Goal: Task Accomplishment & Management: Manage account settings

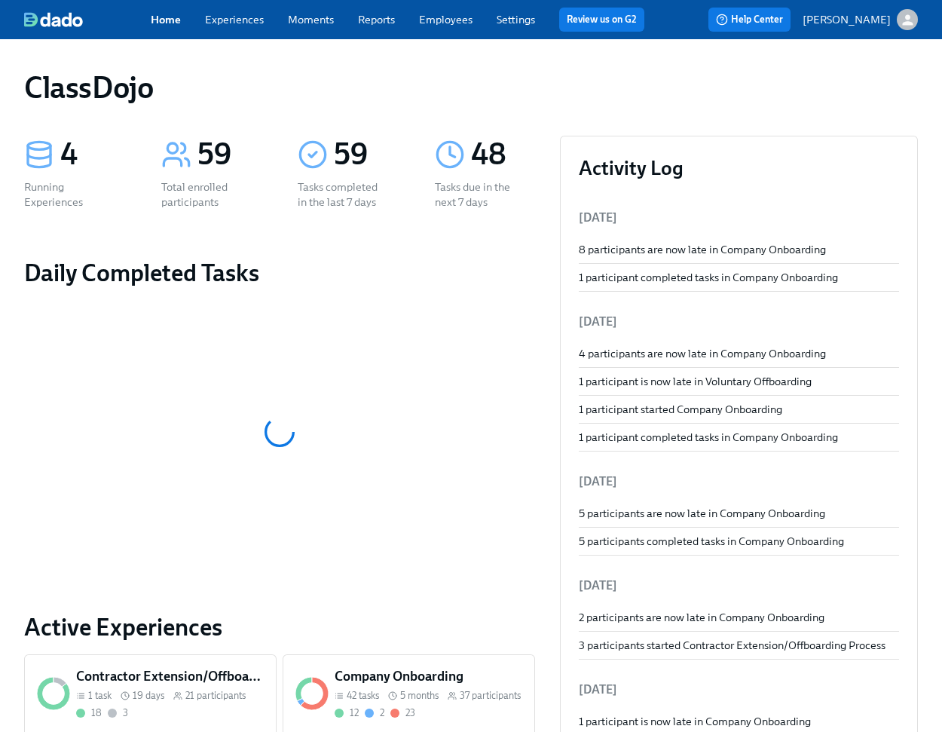
click at [502, 78] on div "ClassDojo" at bounding box center [471, 87] width 894 height 36
click at [452, 20] on link "Employees" at bounding box center [446, 20] width 54 height 14
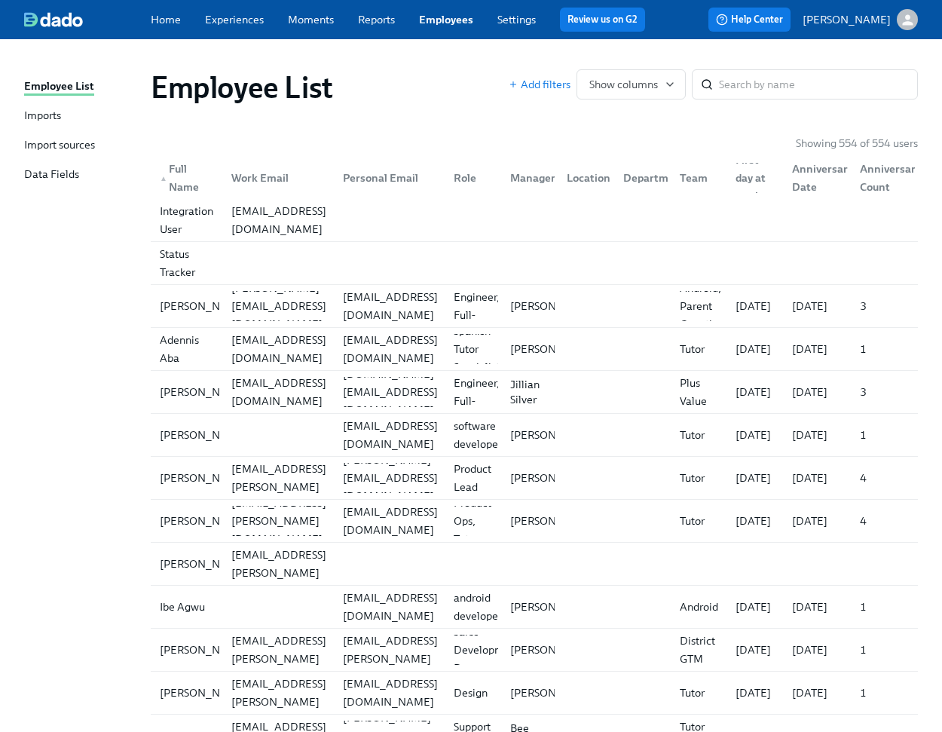
click at [54, 113] on div "Imports" at bounding box center [42, 116] width 37 height 17
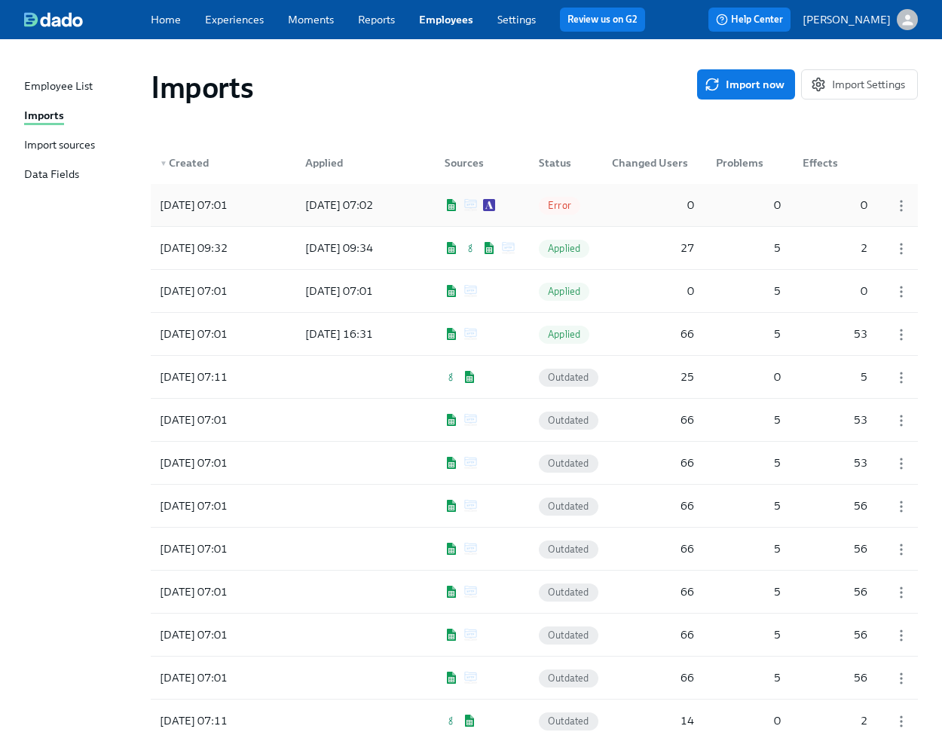
click at [495, 207] on div at bounding box center [470, 205] width 63 height 12
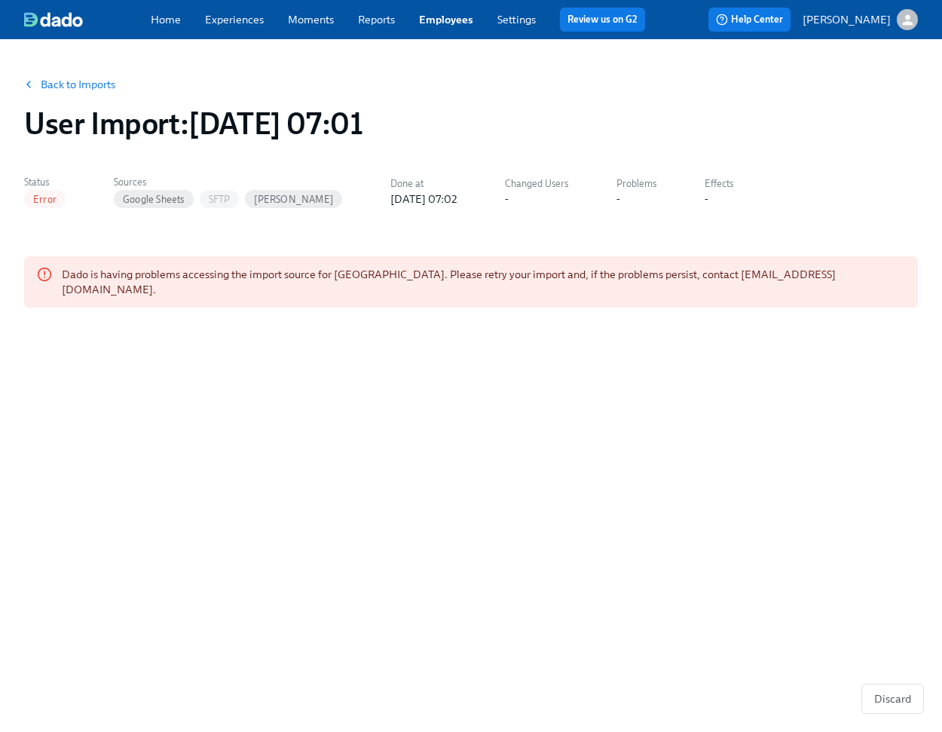
click at [68, 80] on link "Back to Imports" at bounding box center [78, 84] width 75 height 15
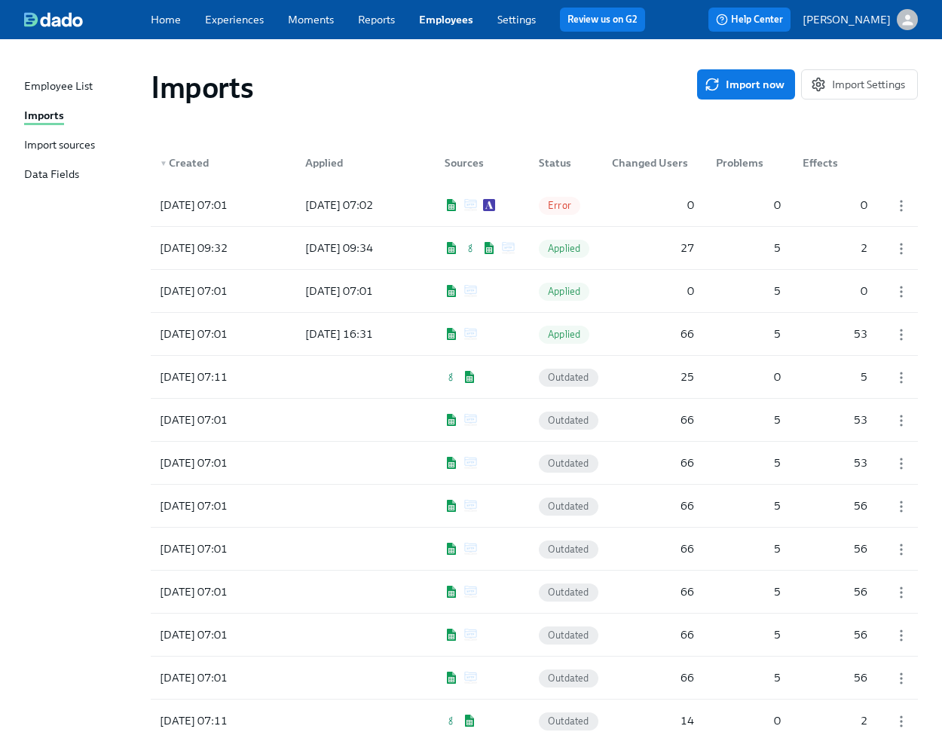
click at [99, 145] on link "Import sources" at bounding box center [81, 145] width 115 height 17
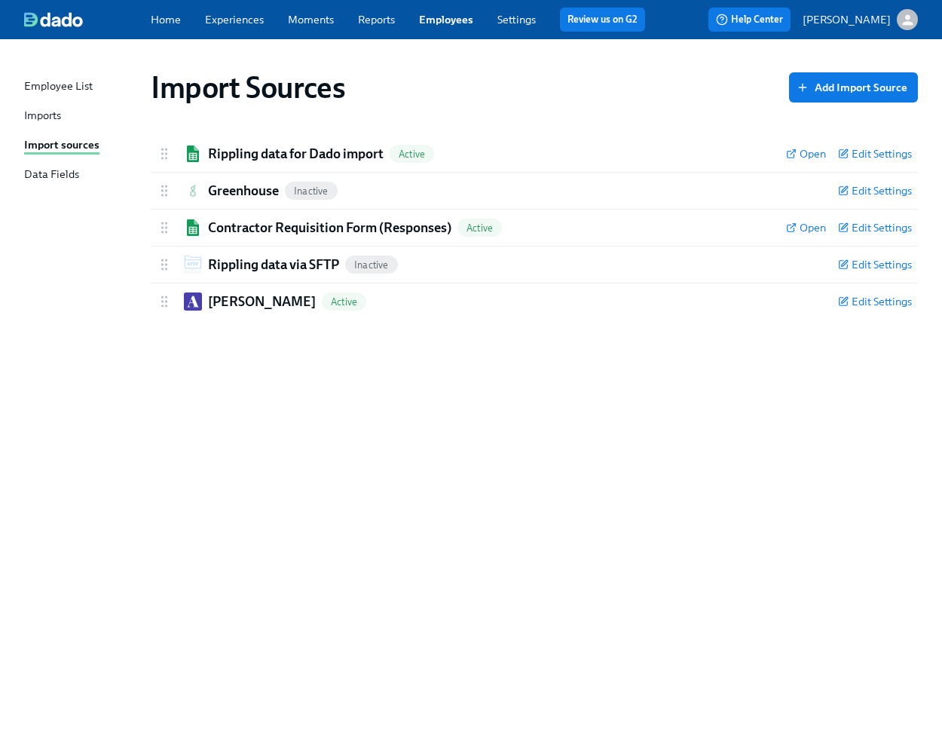
click at [62, 117] on link "Imports" at bounding box center [81, 116] width 115 height 17
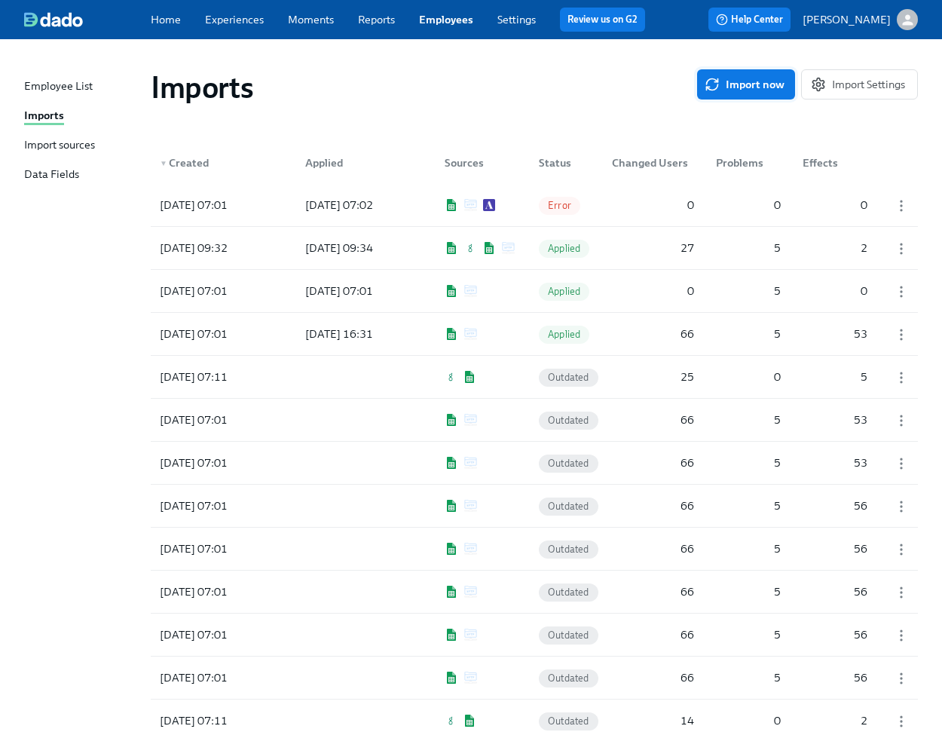
click at [748, 90] on span "Import now" at bounding box center [746, 84] width 77 height 15
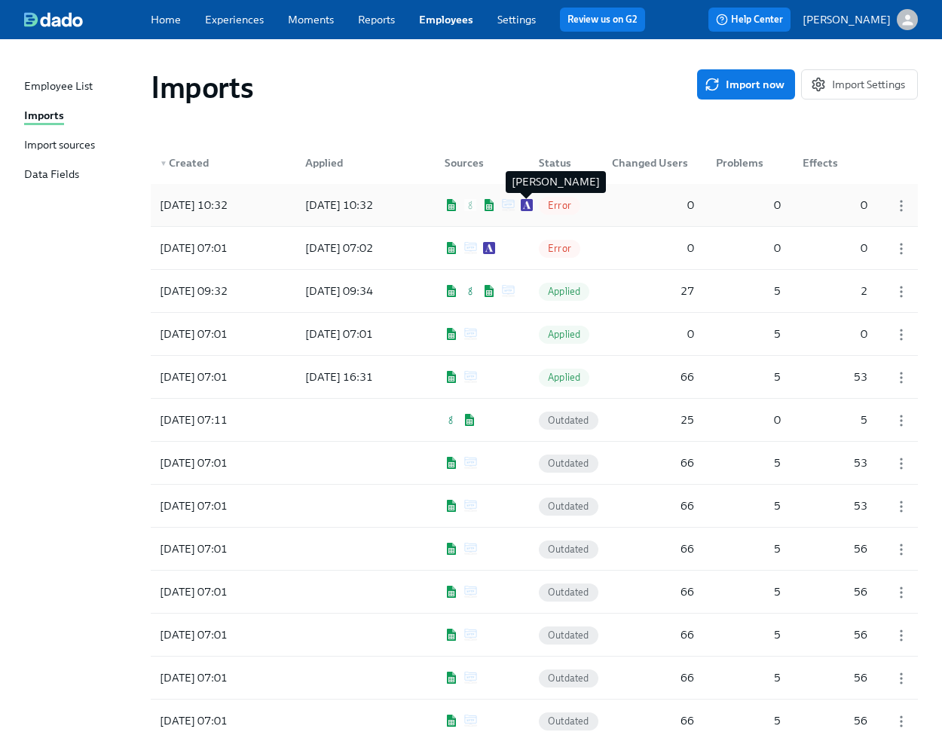
click at [525, 205] on img at bounding box center [527, 205] width 12 height 12
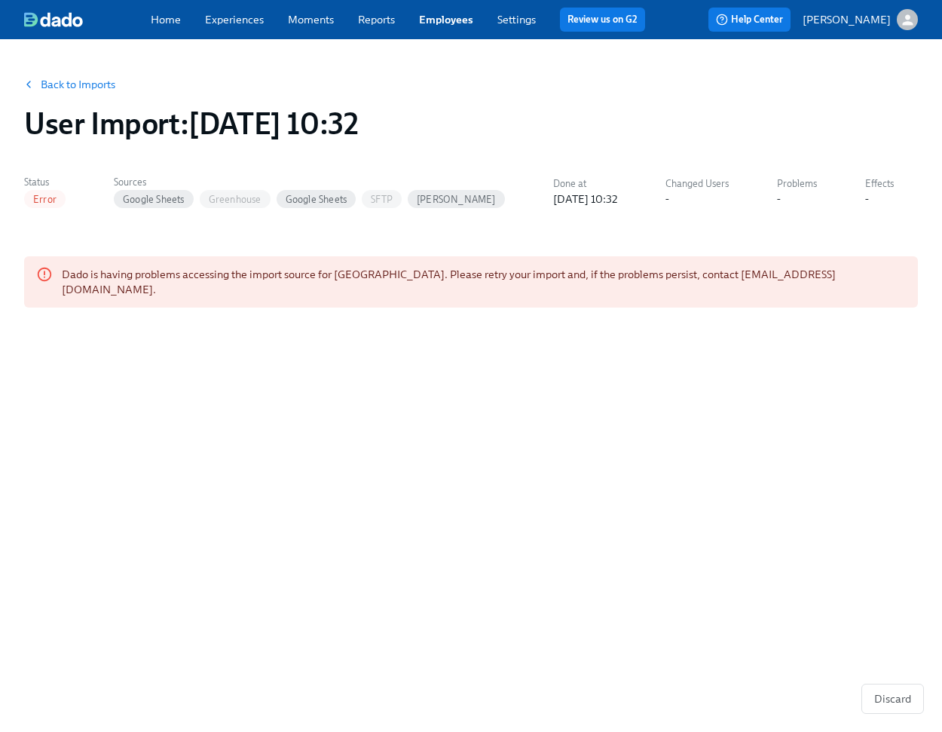
click at [77, 90] on link "Back to Imports" at bounding box center [78, 84] width 75 height 15
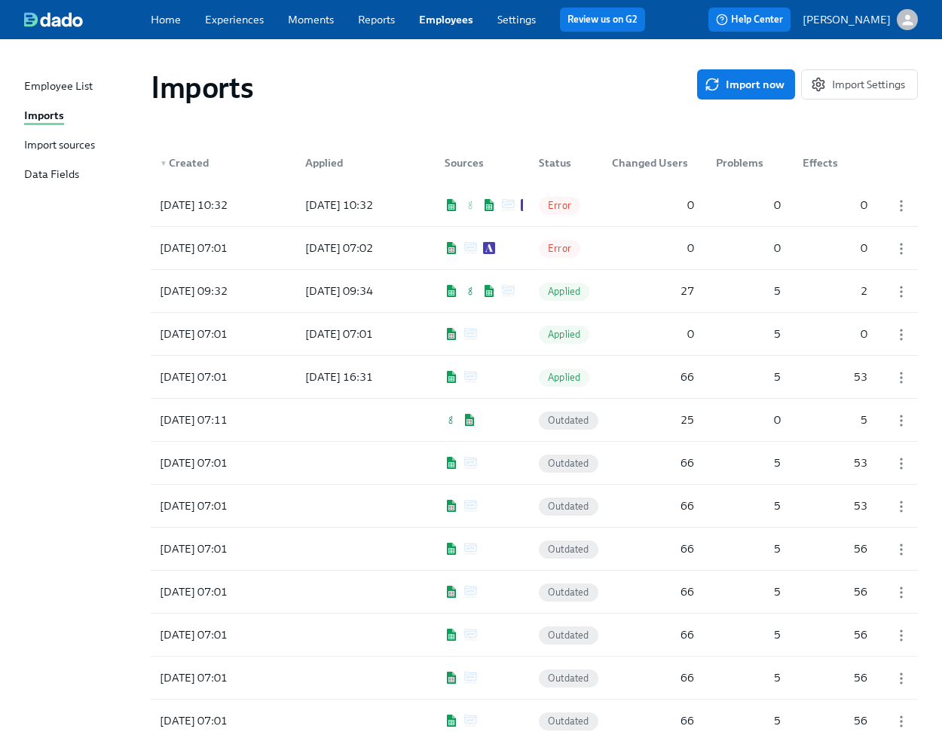
click at [473, 262] on div at bounding box center [478, 248] width 90 height 30
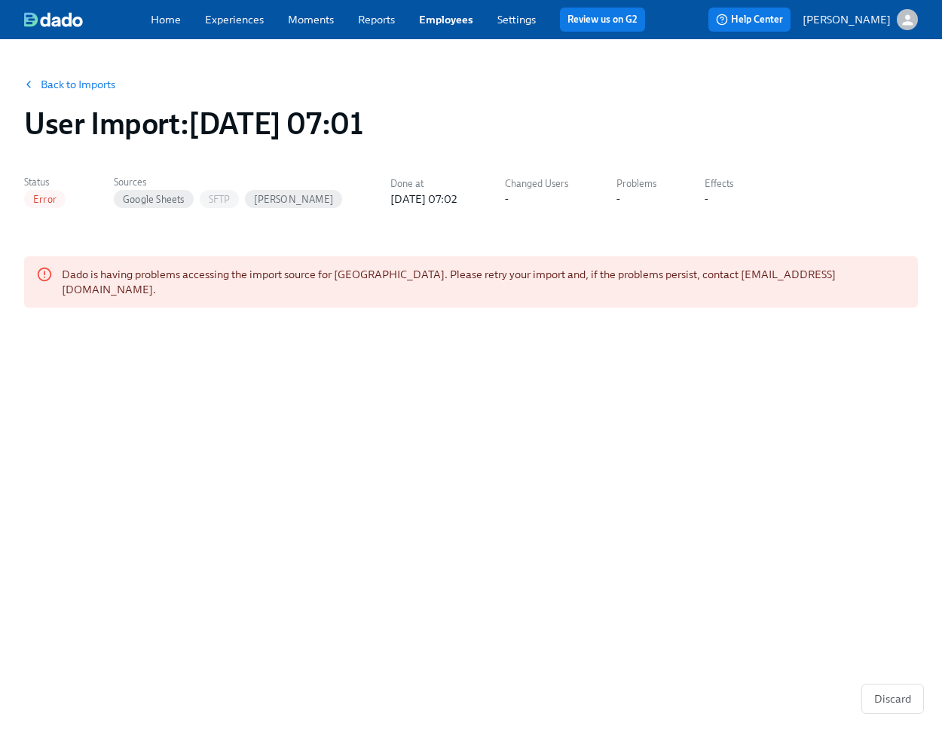
click at [49, 83] on link "Back to Imports" at bounding box center [78, 84] width 75 height 15
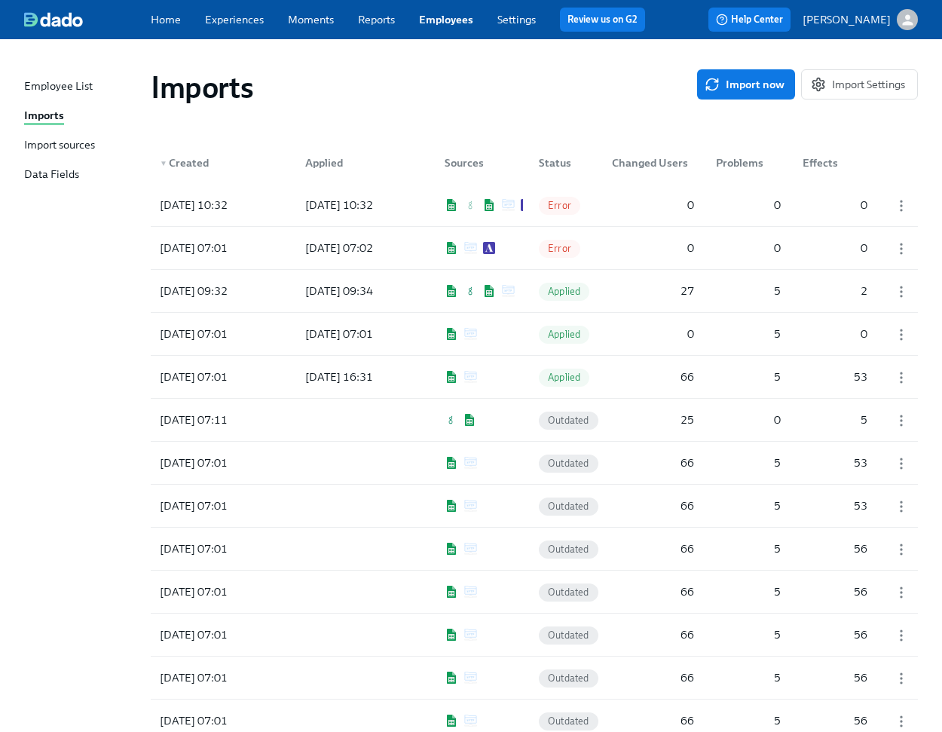
click at [94, 141] on div "Import sources" at bounding box center [59, 145] width 71 height 17
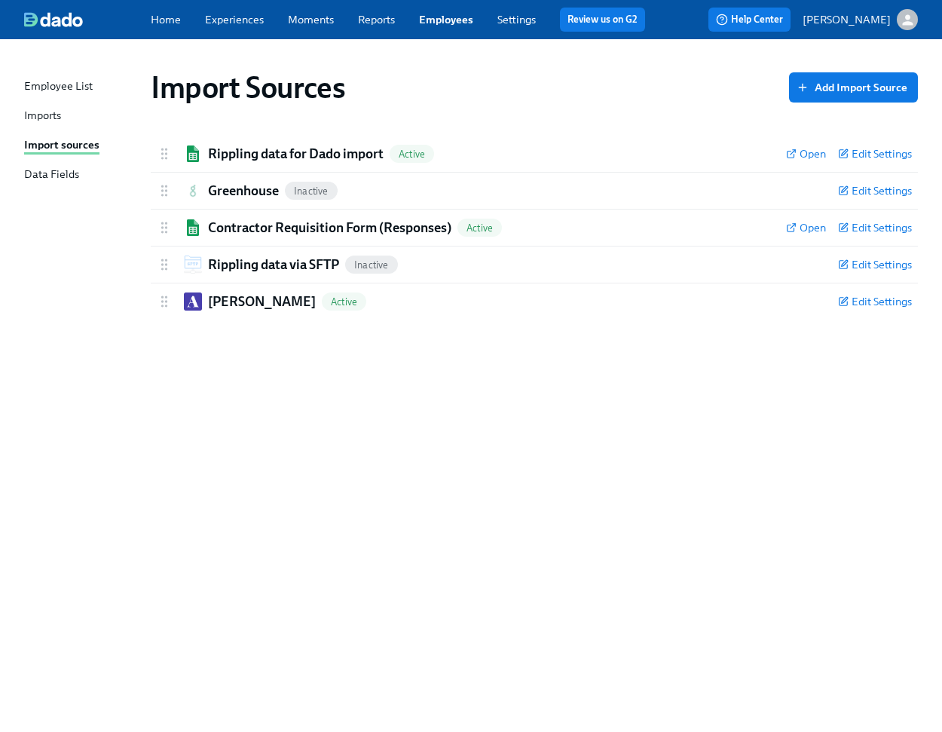
click at [650, 389] on div "Import Sources Add Import Source Rippling data for Dado import Active Open Edit…" at bounding box center [471, 376] width 894 height 638
click at [403, 372] on div "Import Sources Add Import Source Rippling data for Dado import Active Open Edit…" at bounding box center [471, 376] width 894 height 638
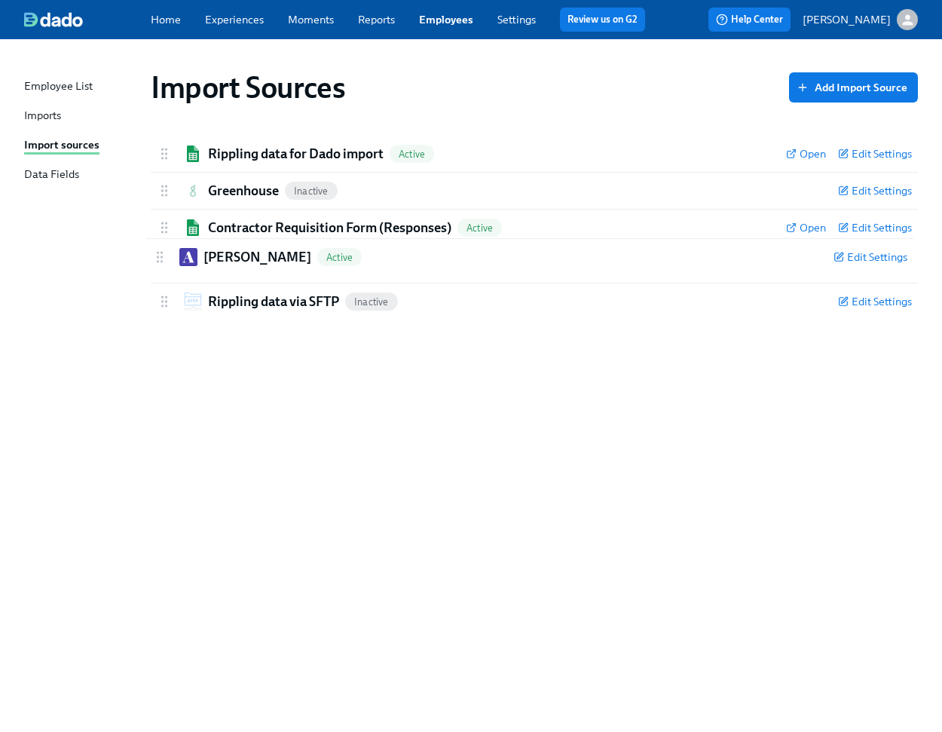
drag, startPoint x: 166, startPoint y: 300, endPoint x: 161, endPoint y: 250, distance: 50.0
click at [161, 250] on div "Rippling data for Dado import Active Open Edit Settings Active: data will be sy…" at bounding box center [534, 228] width 767 height 184
drag, startPoint x: 161, startPoint y: 254, endPoint x: 160, endPoint y: 136, distance: 118.3
click at [160, 136] on div "Rippling data for Dado import Active Open Edit Settings Active: data will be sy…" at bounding box center [534, 228] width 767 height 184
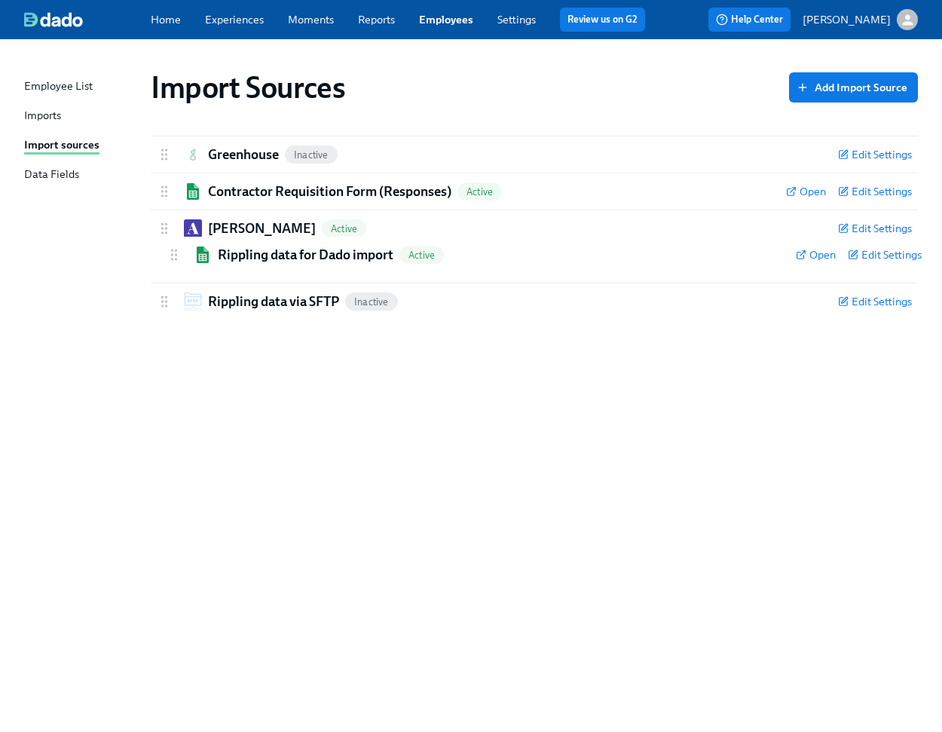
drag, startPoint x: 160, startPoint y: 155, endPoint x: 170, endPoint y: 262, distance: 106.8
click at [170, 262] on div "Rippling data for Dado import Active Open Edit Settings Active: data will be sy…" at bounding box center [534, 228] width 767 height 184
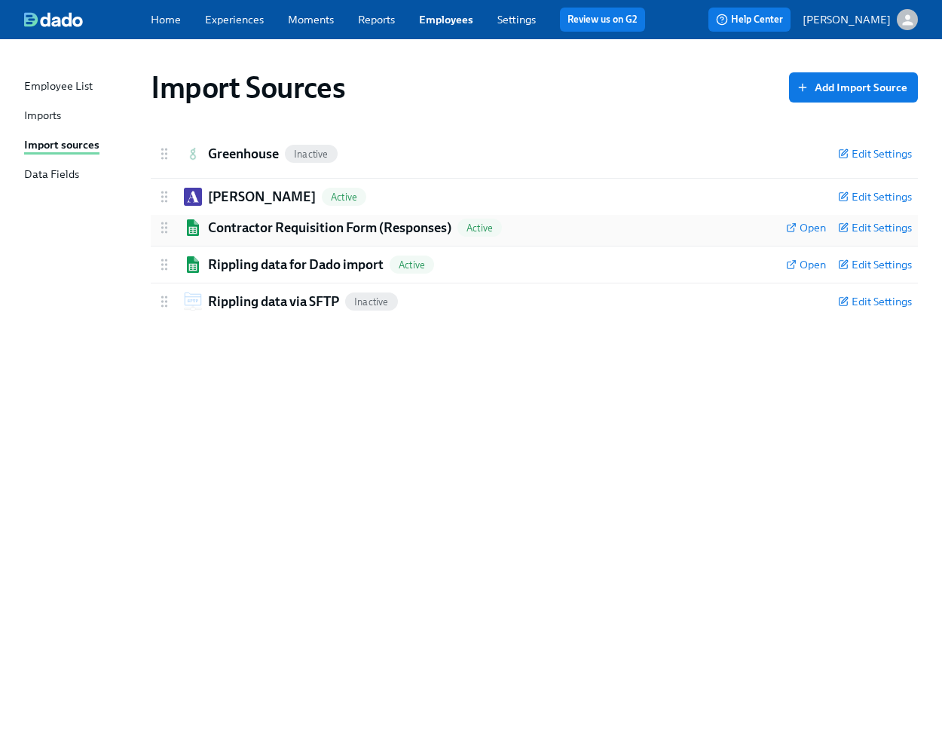
drag, startPoint x: 162, startPoint y: 228, endPoint x: 162, endPoint y: 190, distance: 37.7
click at [162, 190] on div "Greenhouse Inactive Edit Settings Active Remove Import Source Default Field Map…" at bounding box center [534, 228] width 767 height 184
click at [402, 418] on div "Import Sources Add Import Source Greenhouse Inactive Edit Settings Active Remov…" at bounding box center [471, 376] width 894 height 638
click at [395, 525] on div "Import Sources Add Import Source Greenhouse Inactive Edit Settings Active Remov…" at bounding box center [471, 376] width 894 height 638
click at [428, 546] on div "Import Sources Add Import Source Greenhouse Inactive Edit Settings Active Remov…" at bounding box center [471, 376] width 894 height 638
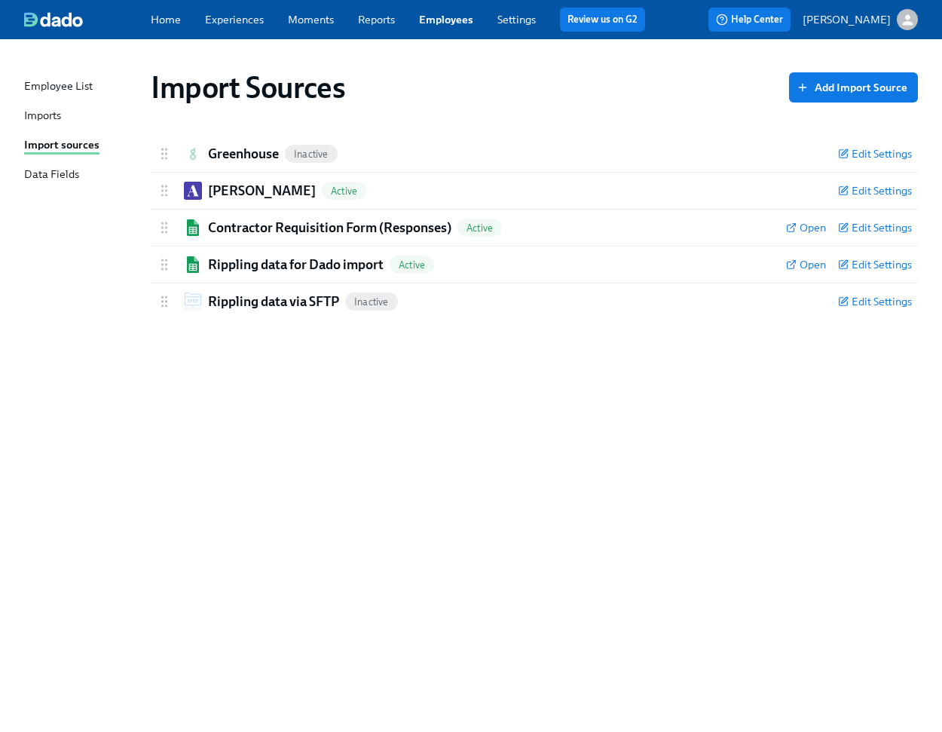
click at [352, 471] on div "Import Sources Add Import Source Greenhouse Inactive Edit Settings Active Remov…" at bounding box center [471, 376] width 894 height 638
click at [356, 409] on div "Import Sources Add Import Source Greenhouse Inactive Edit Settings Active Remov…" at bounding box center [471, 376] width 894 height 638
click at [59, 119] on div "Imports" at bounding box center [42, 116] width 37 height 17
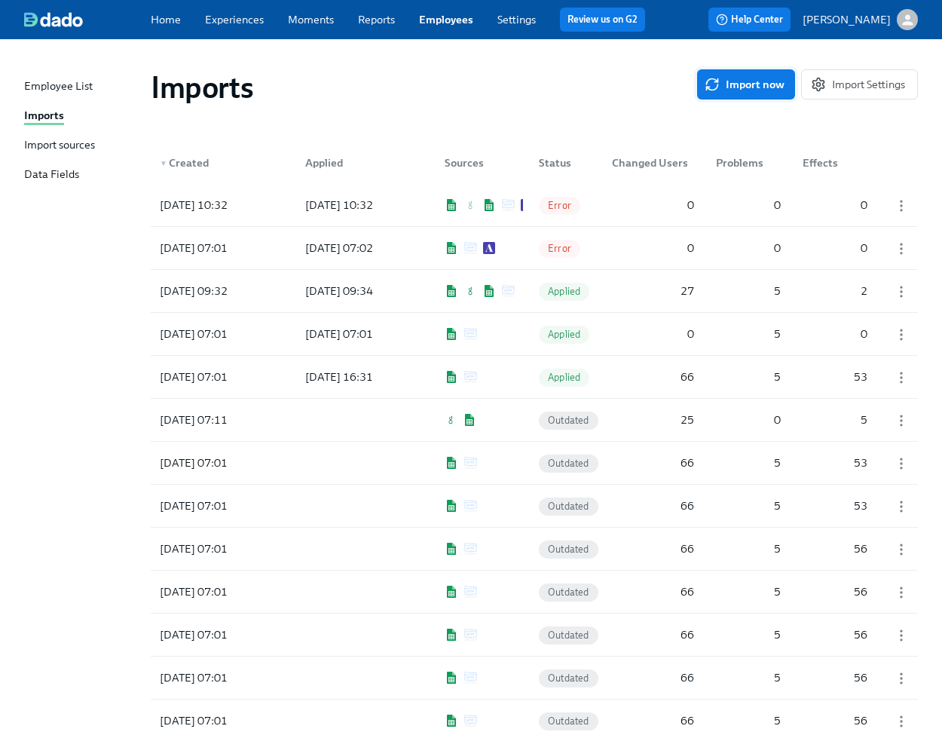
click at [745, 77] on span "Import now" at bounding box center [746, 84] width 77 height 15
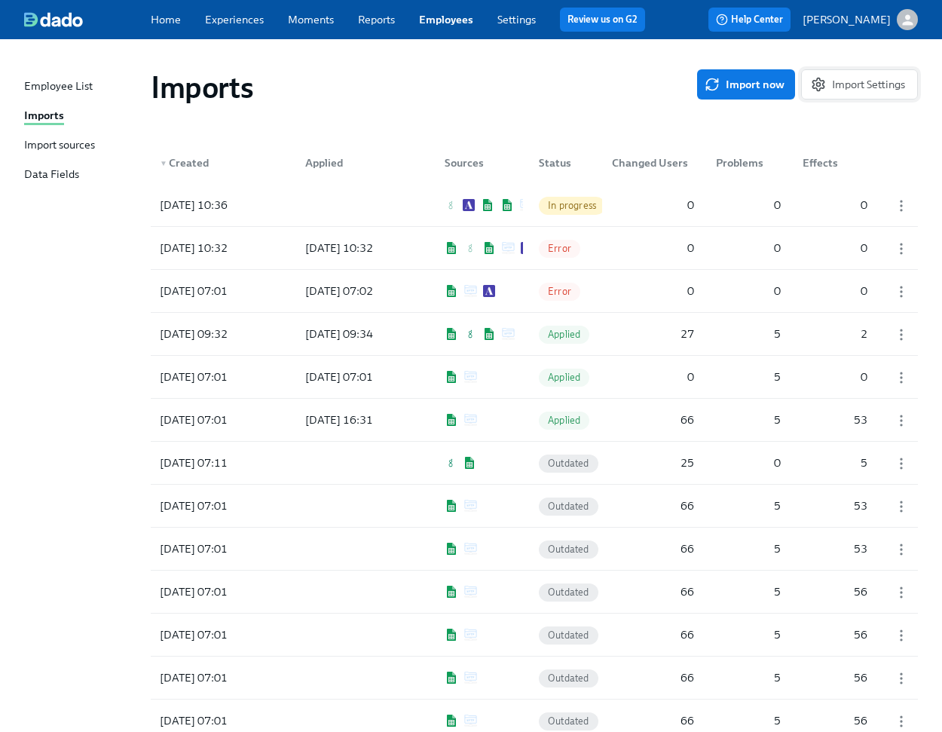
click at [881, 72] on button "Import Settings" at bounding box center [859, 84] width 117 height 30
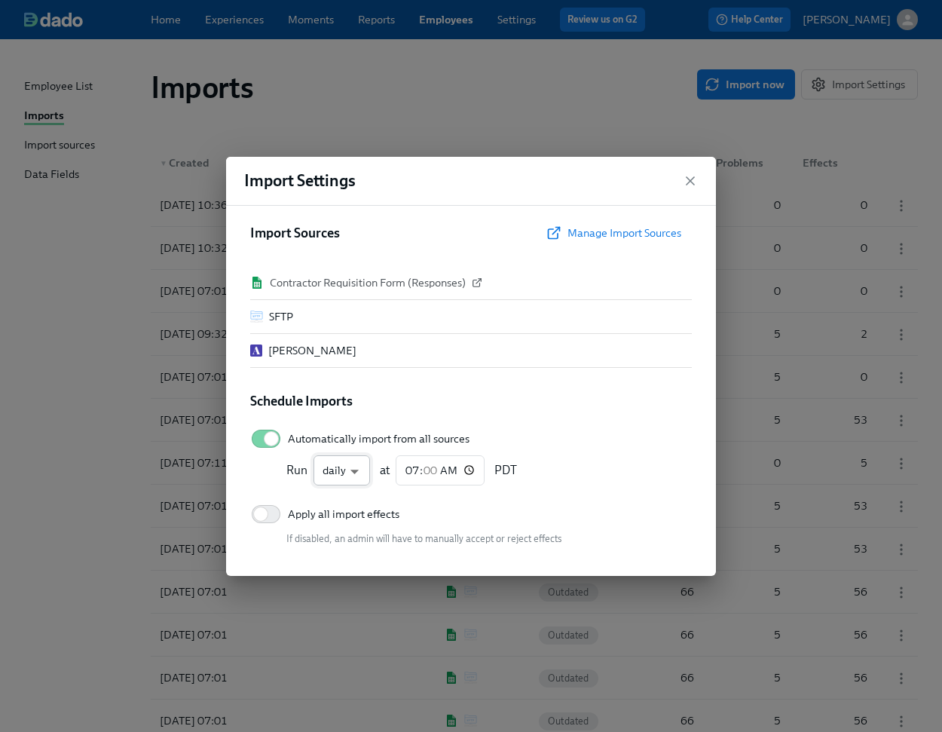
click at [369, 446] on li "every 3 hours" at bounding box center [357, 446] width 87 height 24
type input "X_HOURLY"
click at [433, 236] on div "Import Sources Manage Import Sources" at bounding box center [471, 233] width 442 height 30
click at [689, 175] on icon "button" at bounding box center [690, 180] width 15 height 15
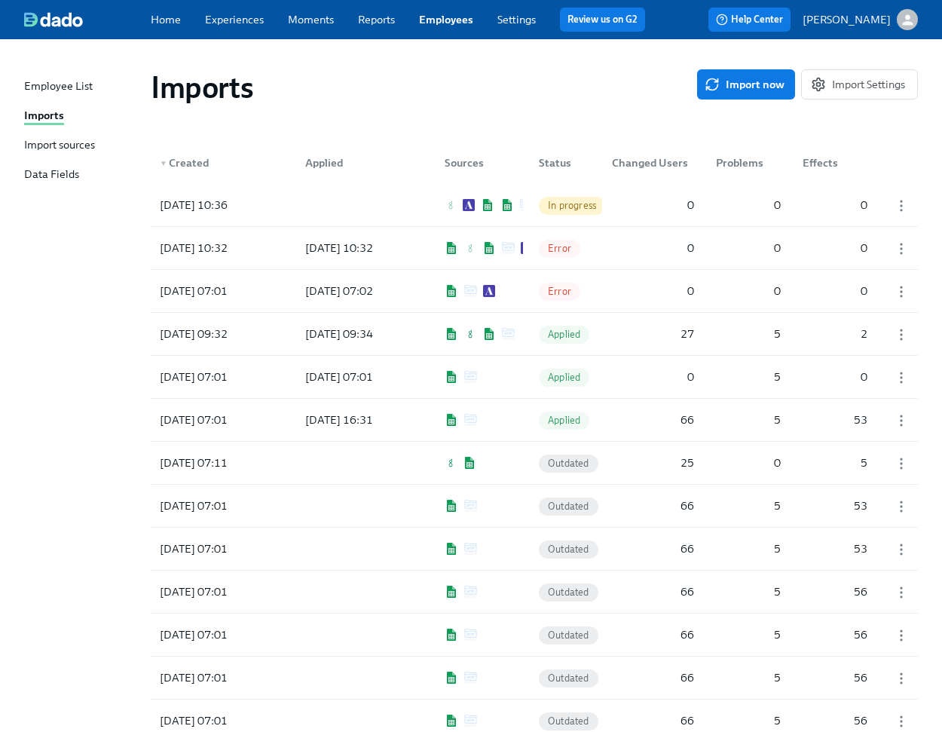
click at [576, 103] on div "Imports" at bounding box center [424, 87] width 546 height 36
click at [628, 198] on div "0" at bounding box center [653, 205] width 94 height 30
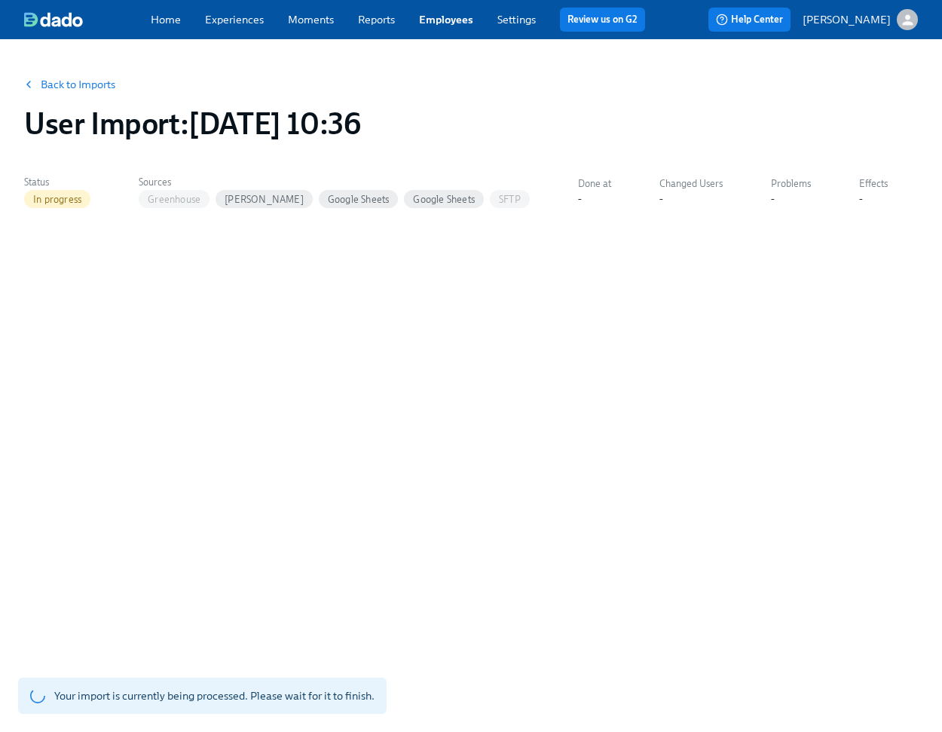
click at [67, 88] on link "Back to Imports" at bounding box center [78, 84] width 75 height 15
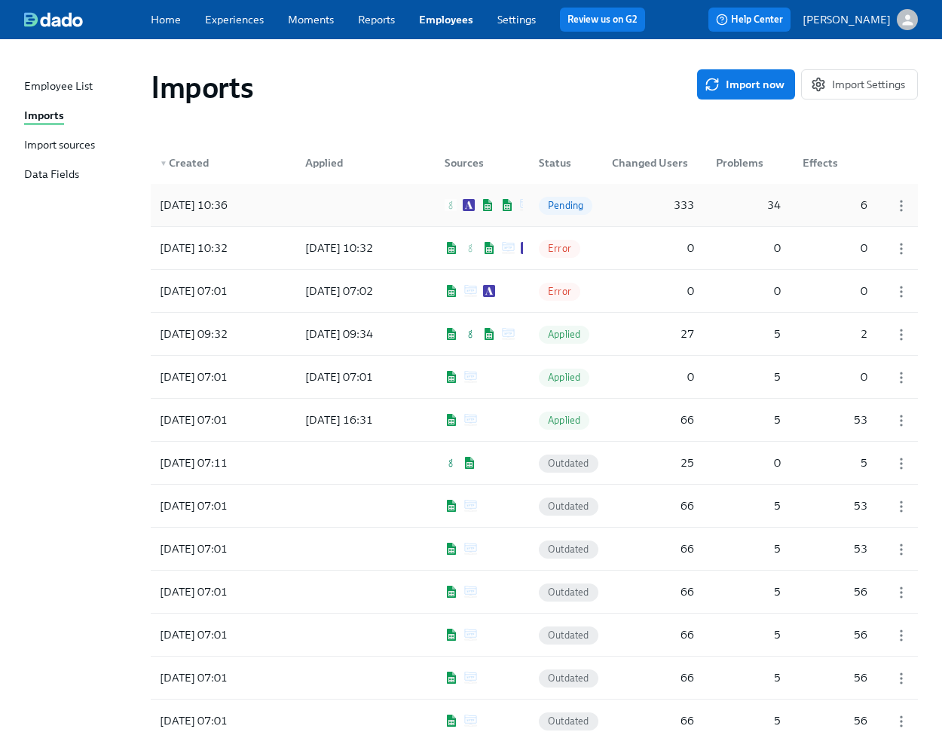
click at [637, 205] on div "333" at bounding box center [653, 205] width 94 height 30
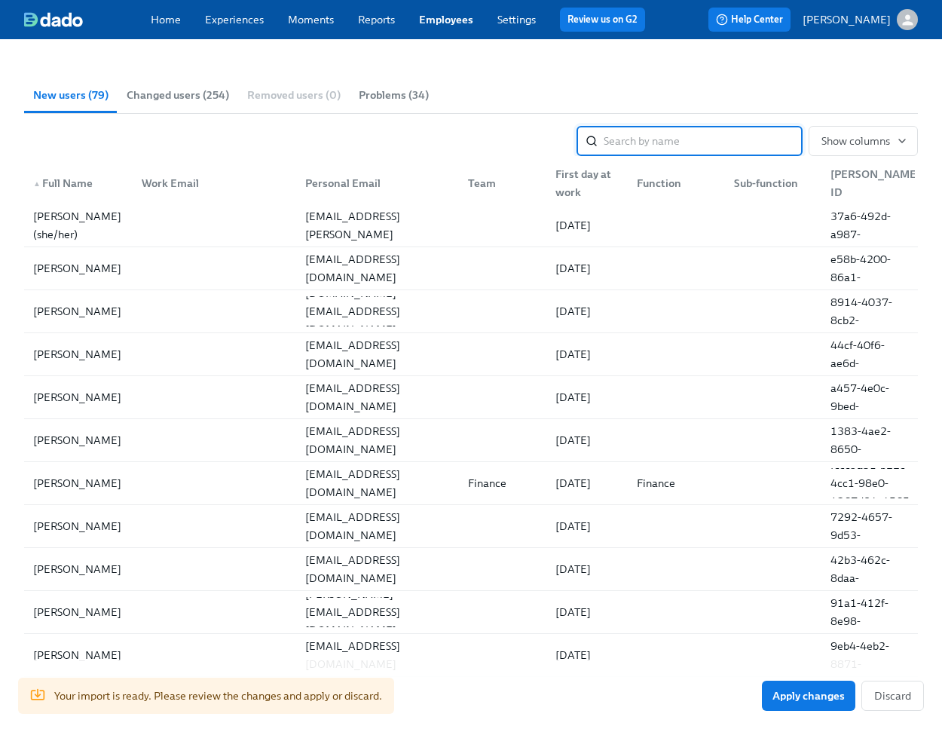
scroll to position [71, 0]
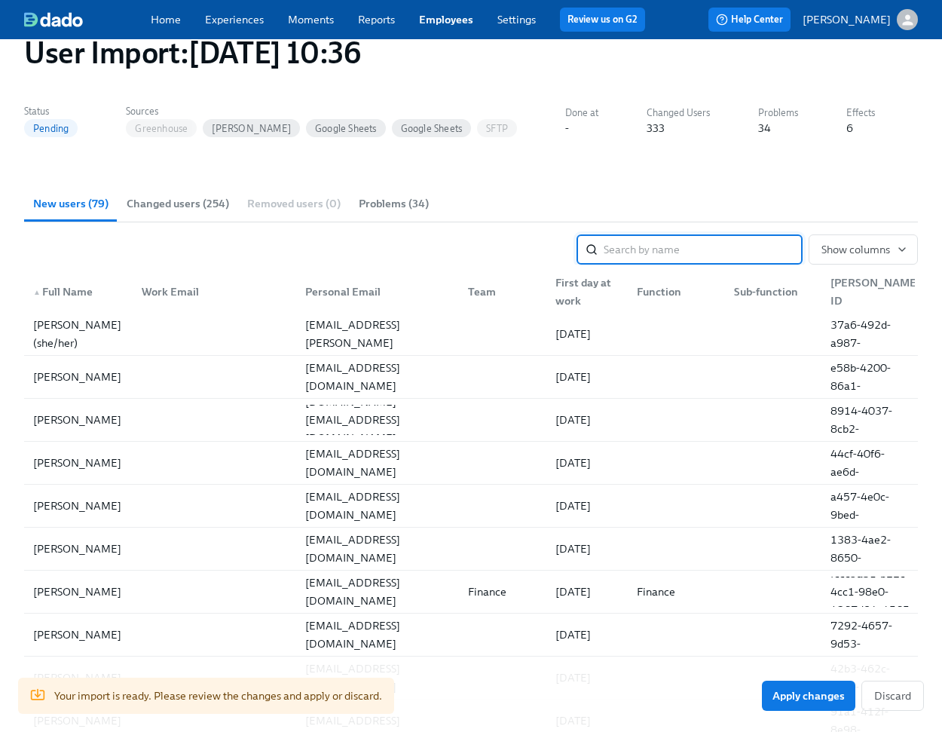
click at [571, 295] on div "First day at work" at bounding box center [586, 292] width 75 height 36
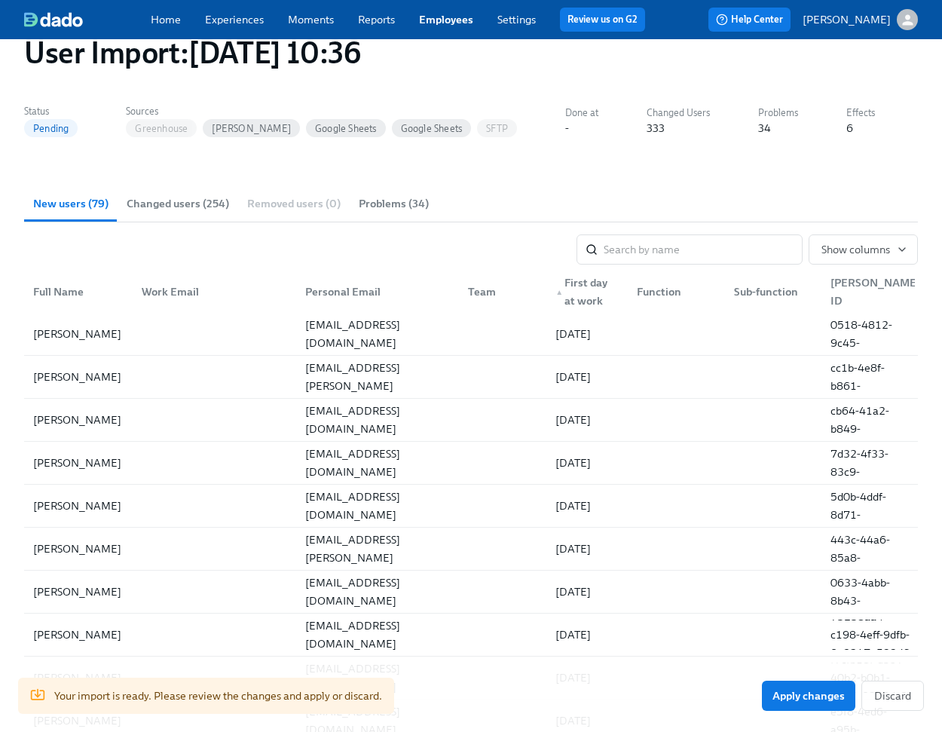
click at [571, 295] on div "▲ First day at work" at bounding box center [586, 292] width 75 height 36
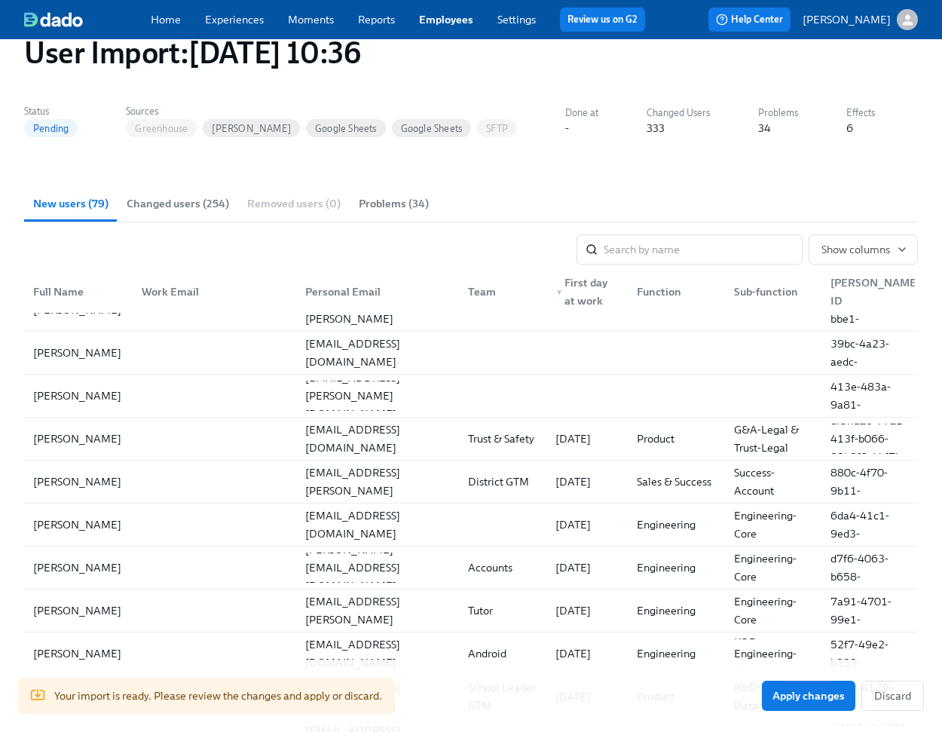
scroll to position [291, 0]
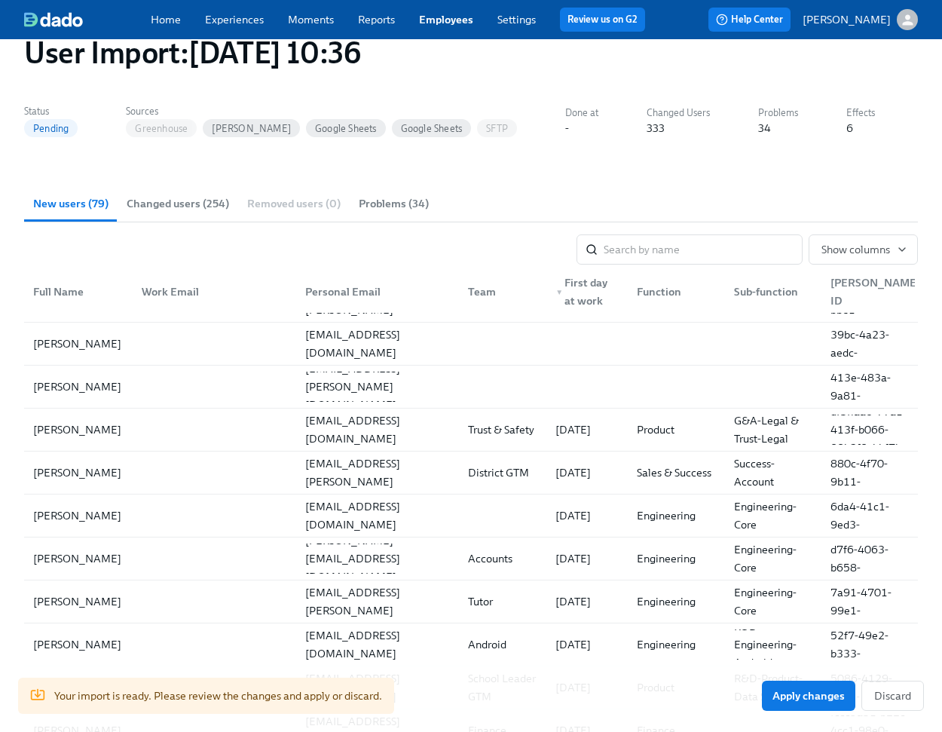
click at [400, 199] on span "Problems (34)" at bounding box center [394, 203] width 70 height 17
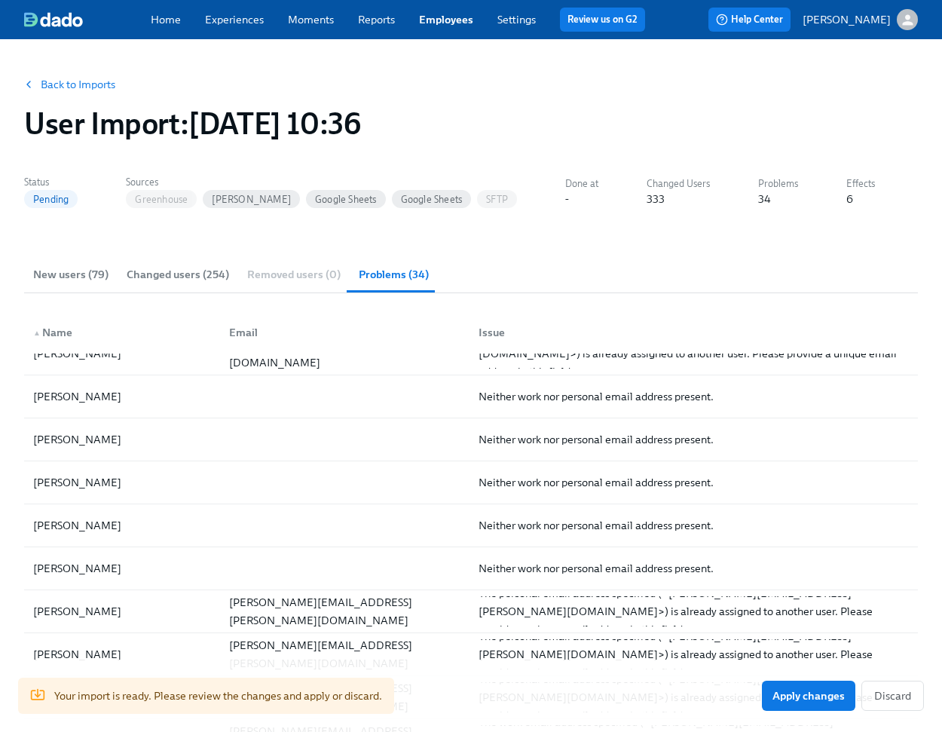
scroll to position [54, 0]
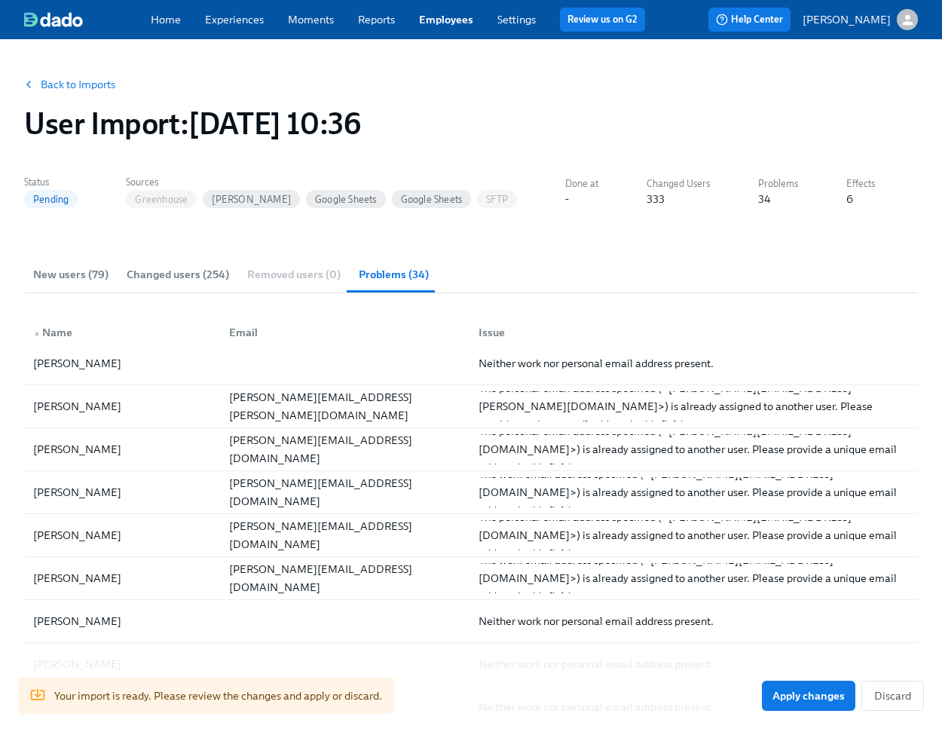
click at [66, 271] on span "New users (79)" at bounding box center [70, 274] width 75 height 17
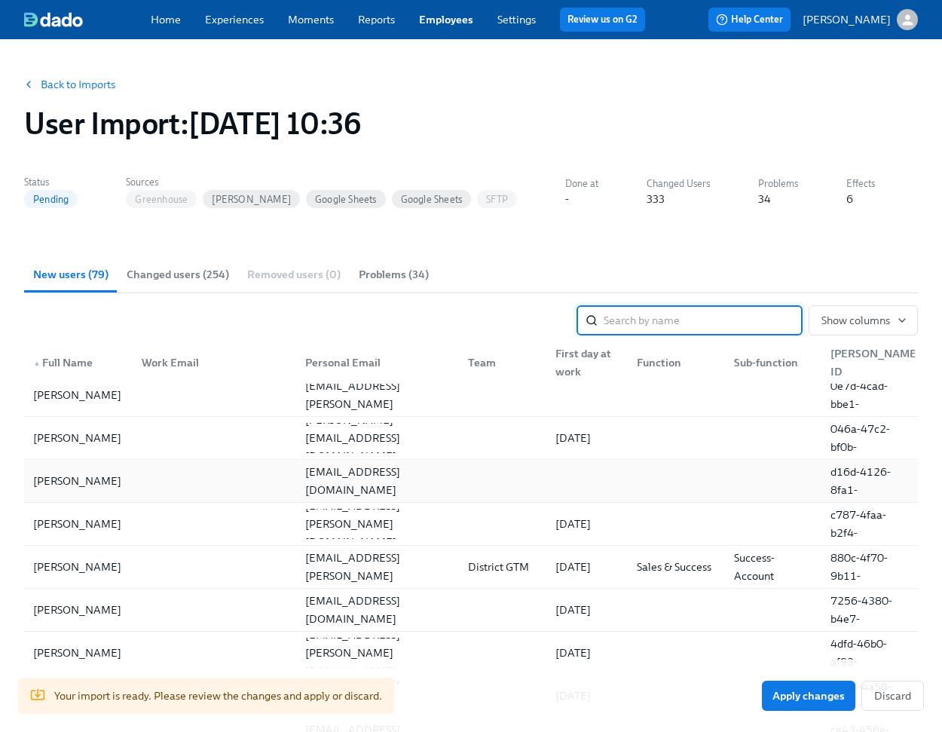
scroll to position [2450, 0]
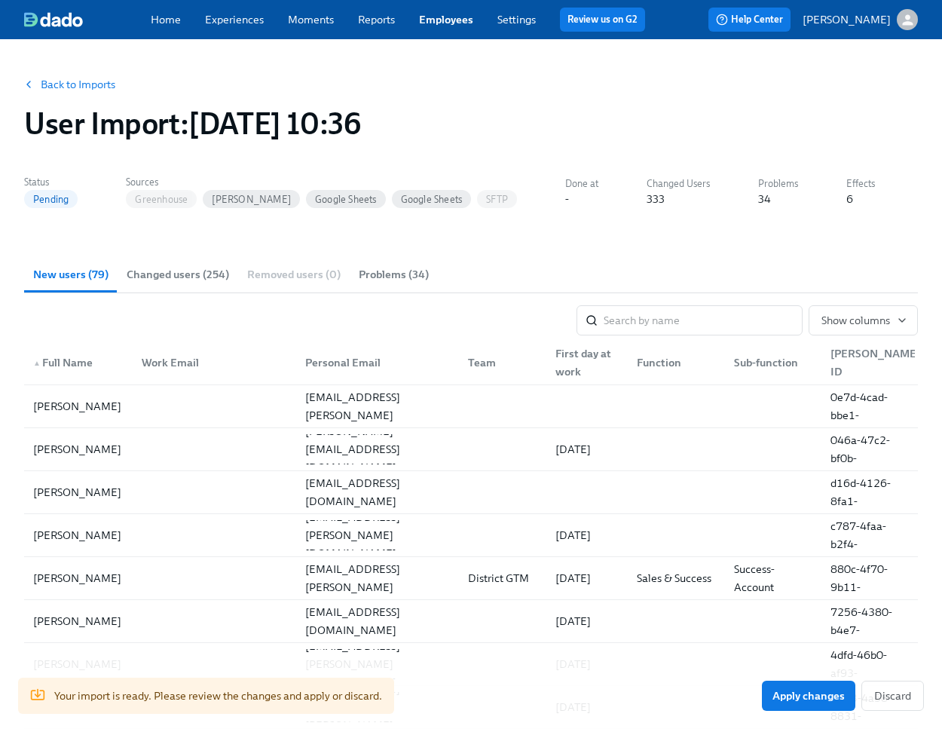
click at [204, 267] on span "Changed users (254)" at bounding box center [178, 274] width 103 height 17
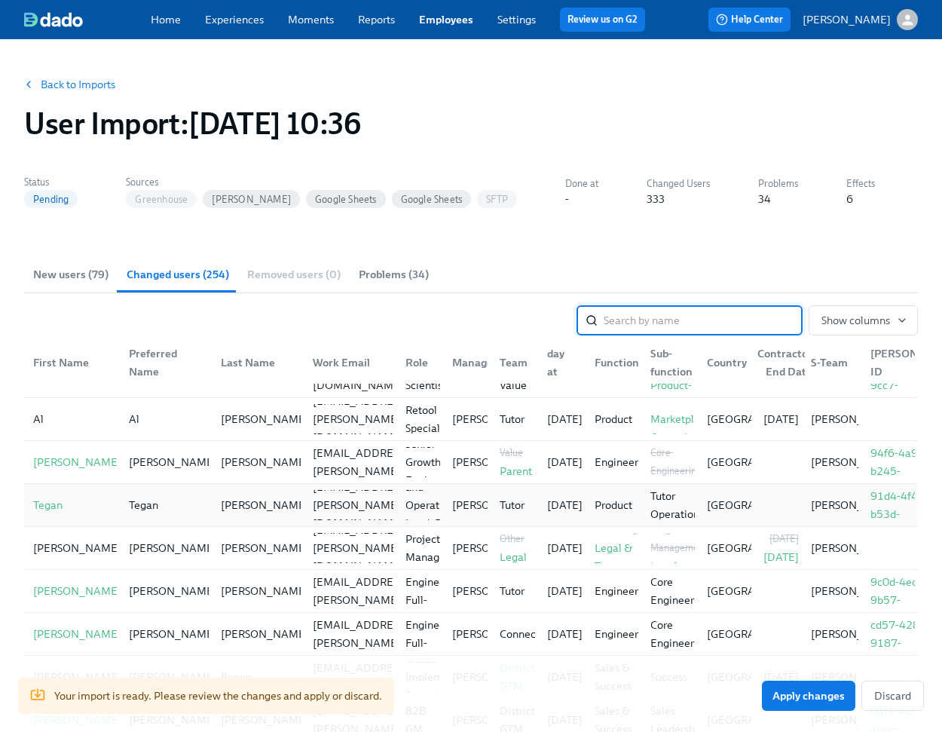
scroll to position [812, 0]
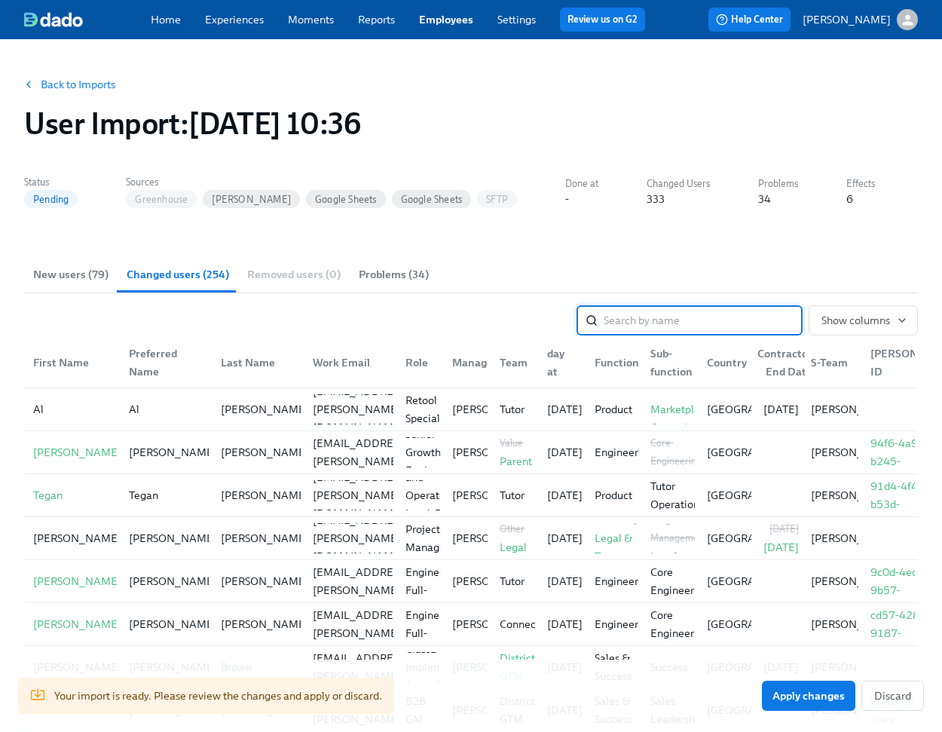
click at [50, 282] on span "New users (79)" at bounding box center [70, 274] width 75 height 17
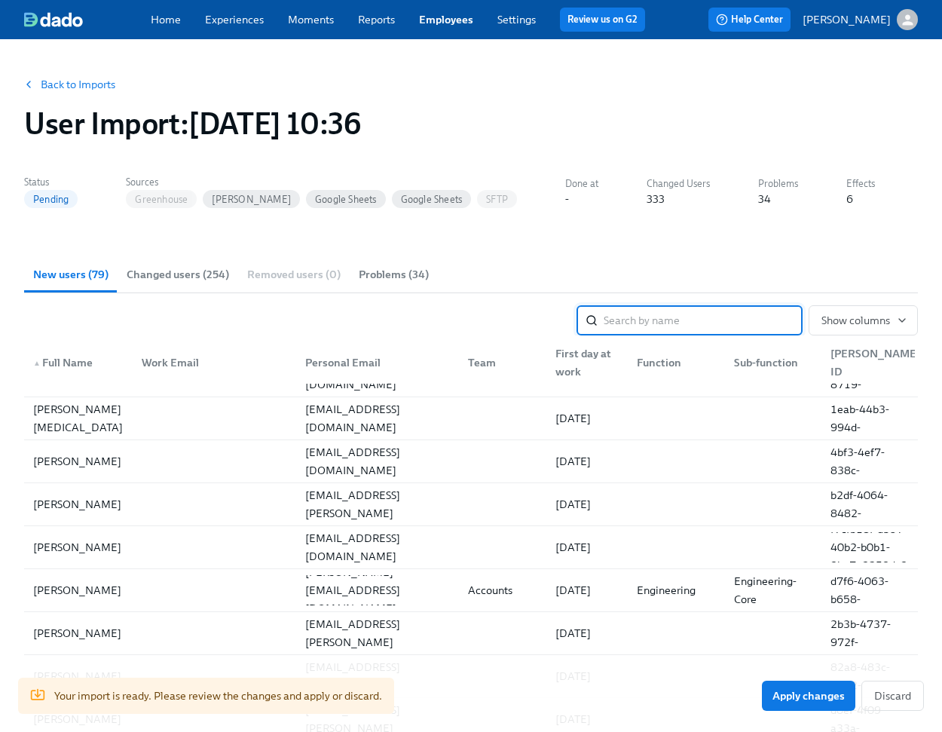
scroll to position [2002, 0]
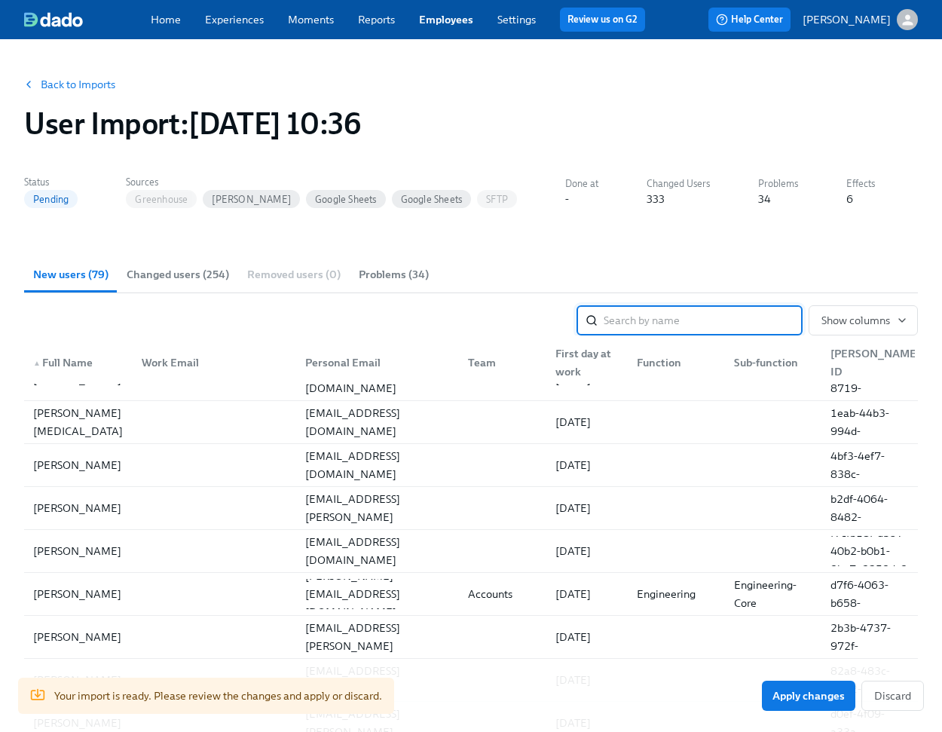
click at [581, 358] on div "First day at work" at bounding box center [586, 362] width 75 height 36
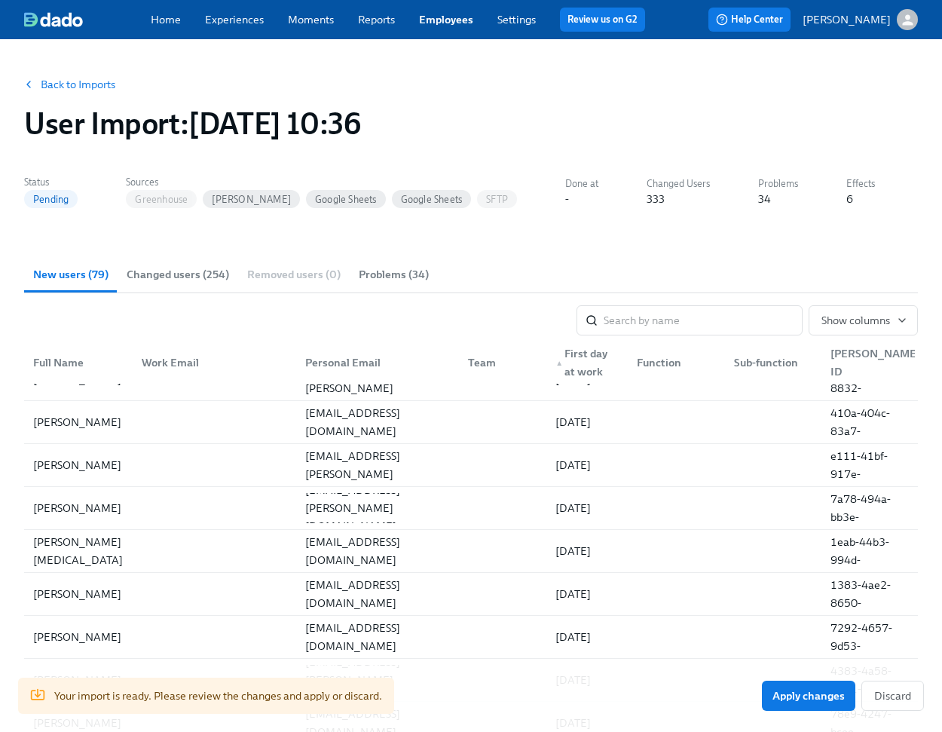
click at [581, 358] on div "▲ First day at work" at bounding box center [586, 362] width 75 height 36
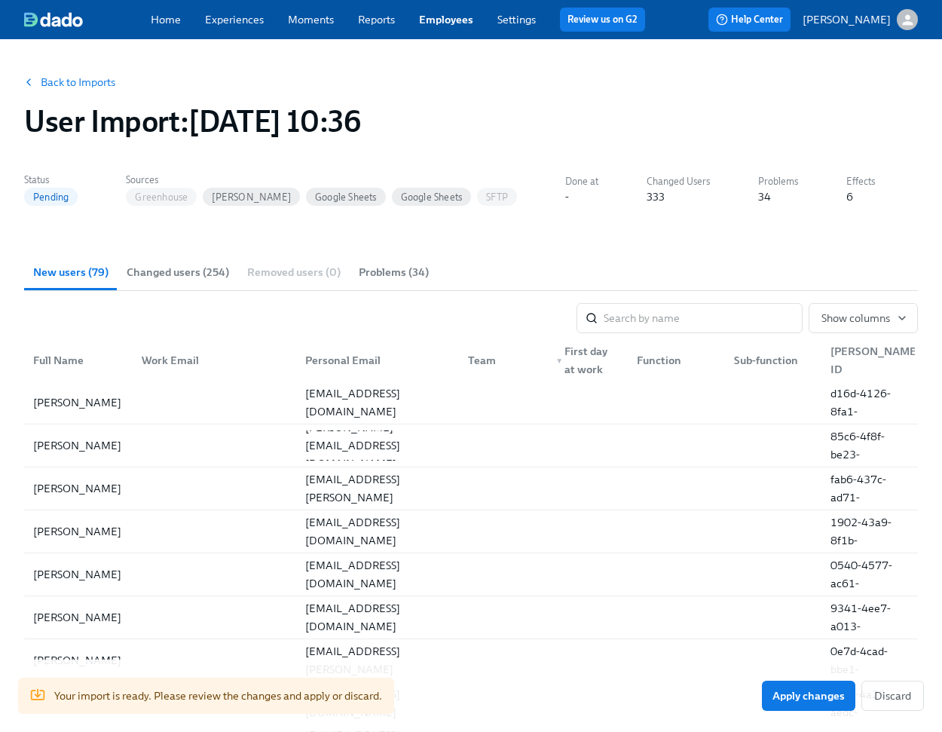
scroll to position [0, 0]
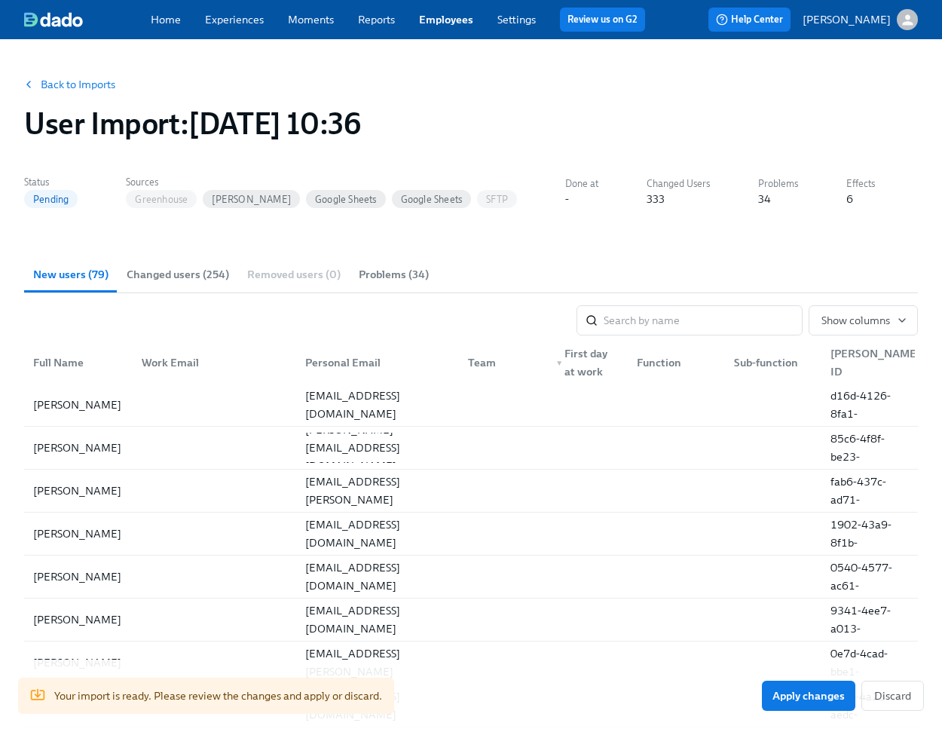
click at [66, 77] on link "Back to Imports" at bounding box center [78, 84] width 75 height 15
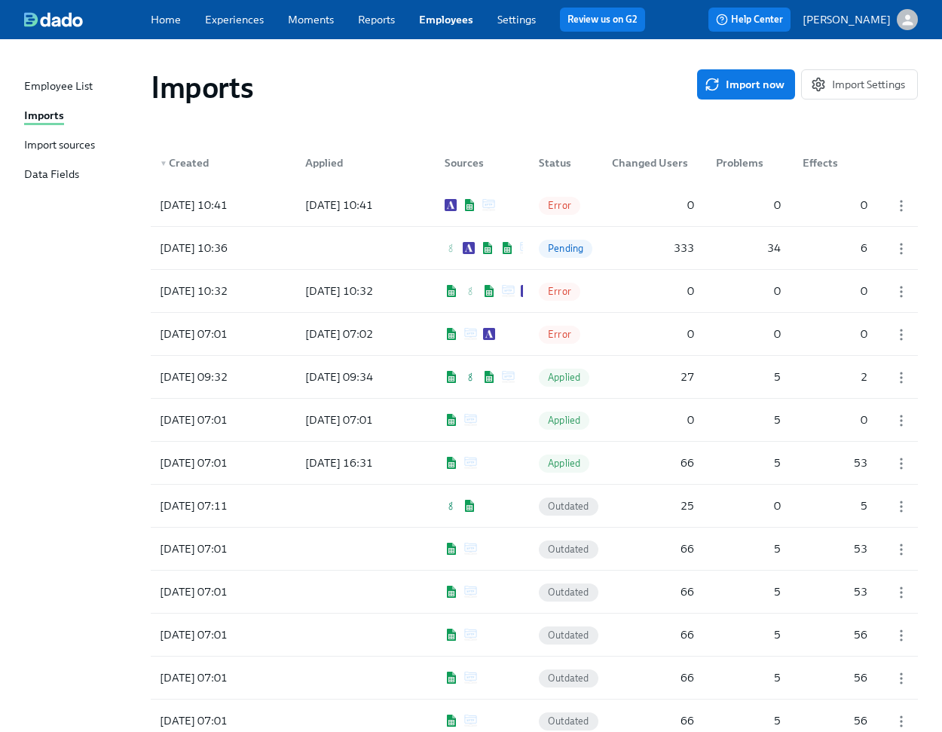
click at [70, 144] on div "Import sources" at bounding box center [59, 145] width 71 height 17
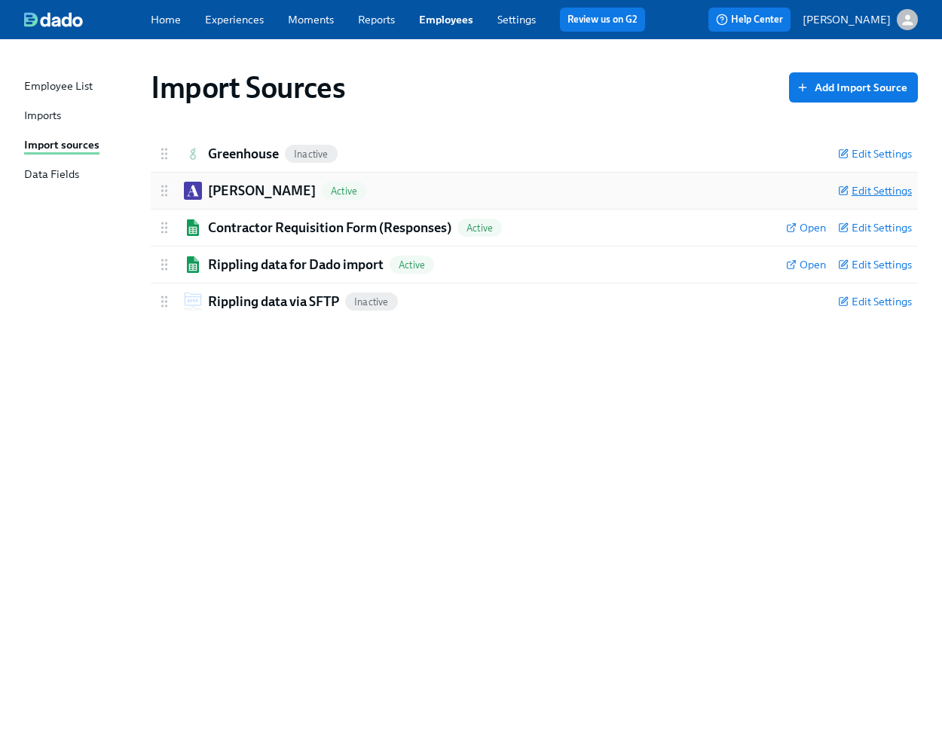
click at [880, 188] on span "Edit Settings" at bounding box center [875, 190] width 74 height 15
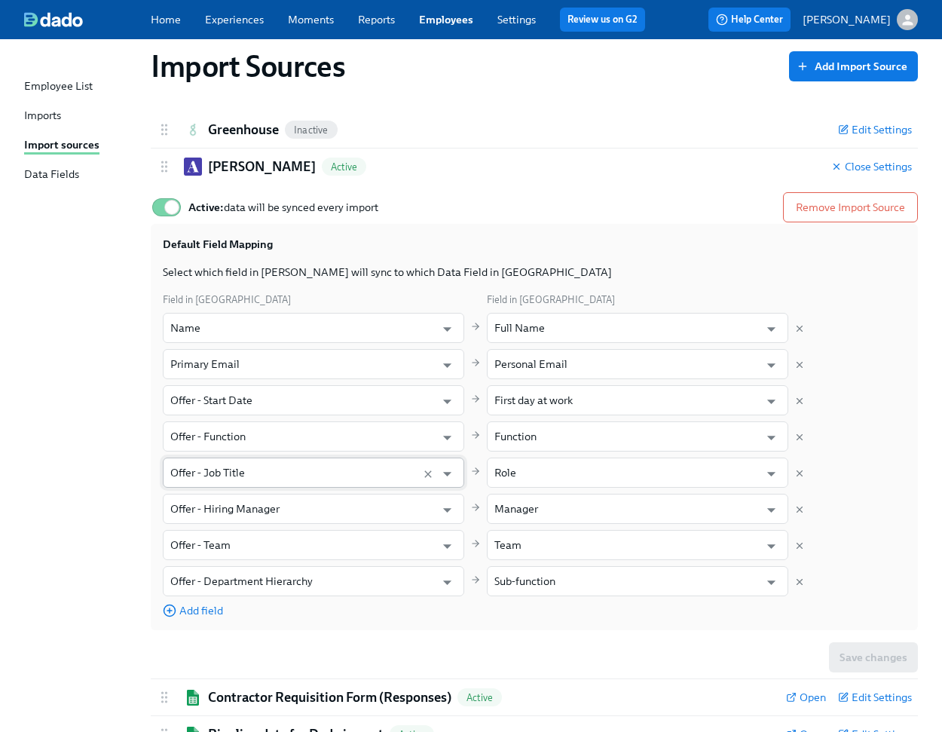
scroll to position [26, 0]
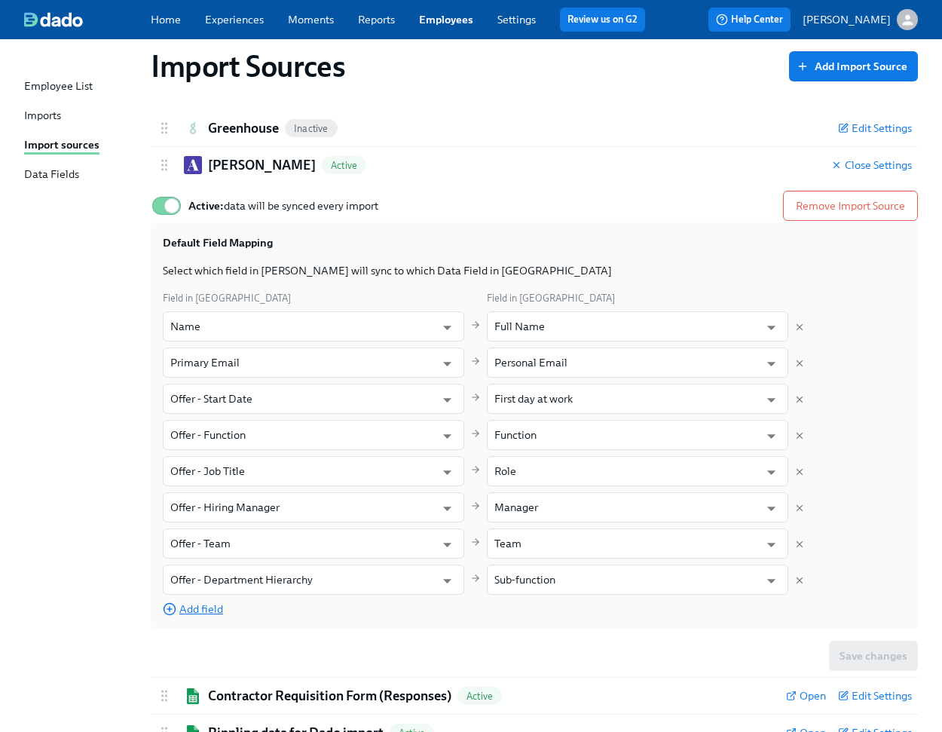
click at [212, 614] on span "Add field" at bounding box center [193, 608] width 60 height 15
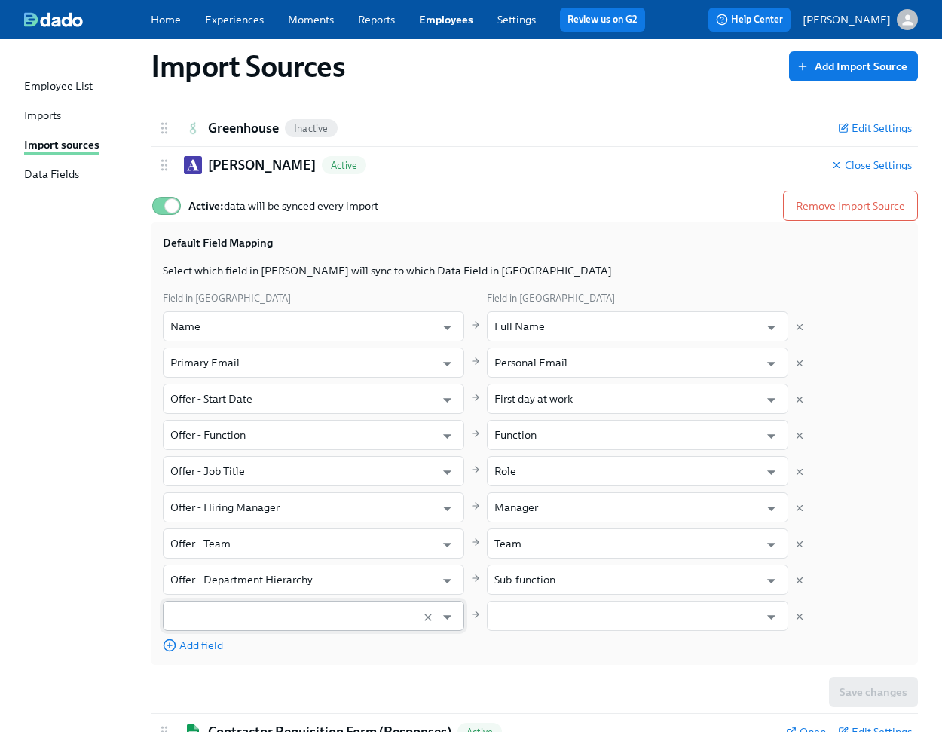
click at [277, 610] on input "text" at bounding box center [299, 616] width 258 height 30
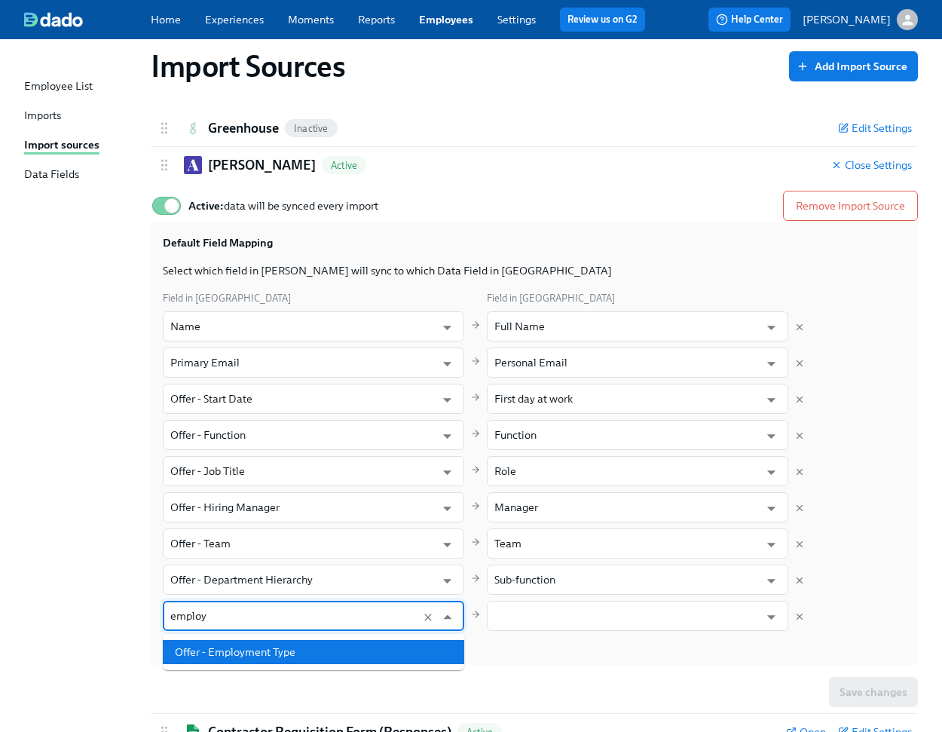
click at [324, 651] on li "Offer - Employment Type" at bounding box center [313, 652] width 301 height 24
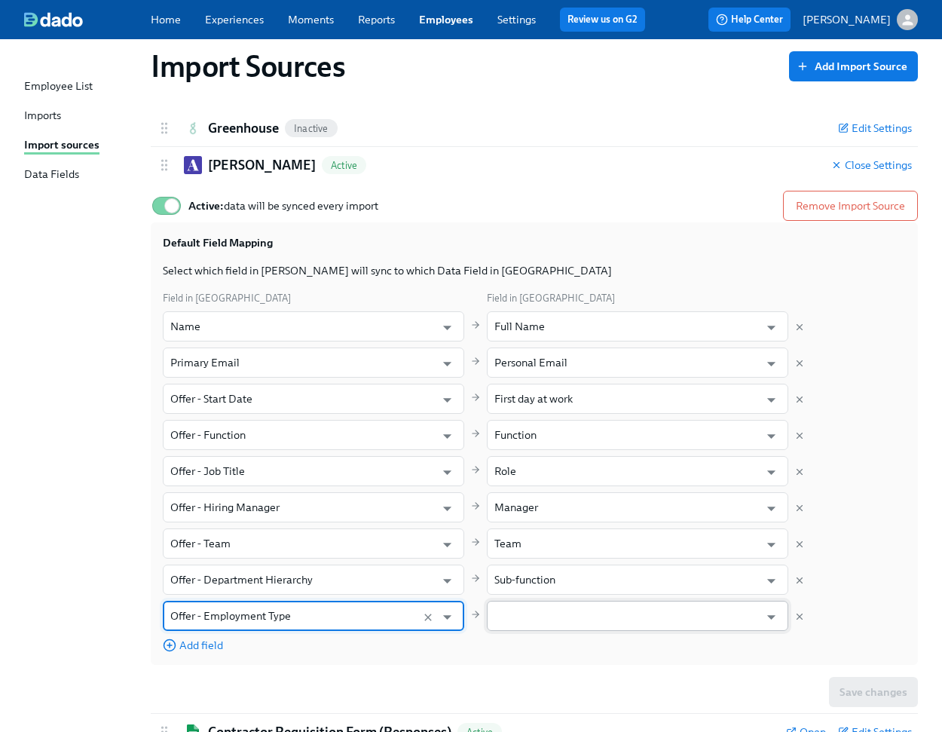
type input "Offer - Employment Type"
click at [547, 601] on input "text" at bounding box center [626, 616] width 265 height 30
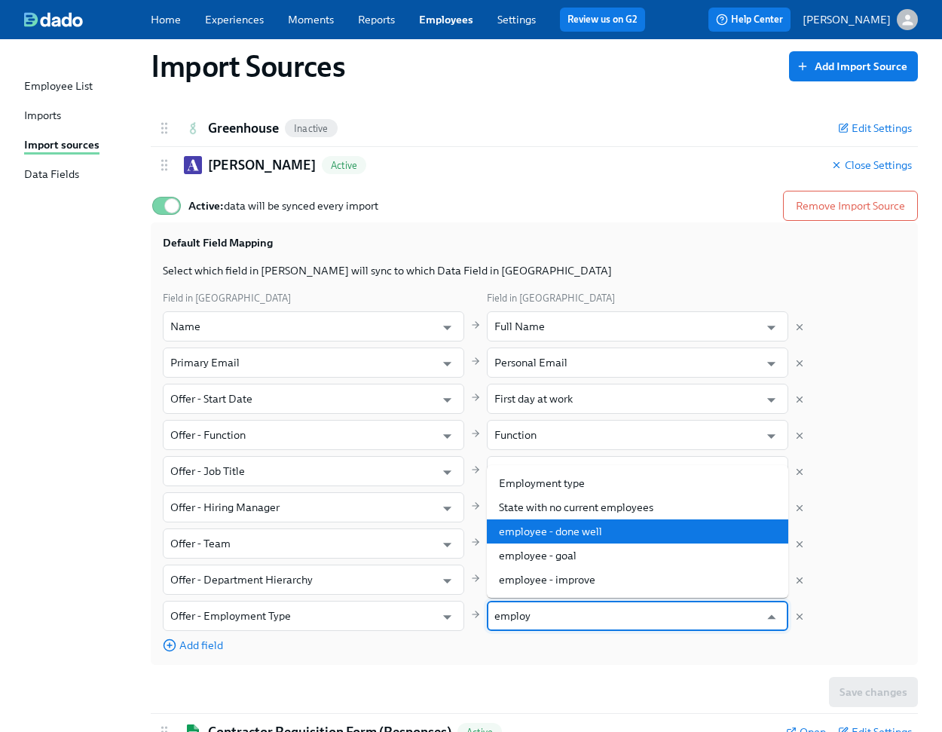
scroll to position [49, 0]
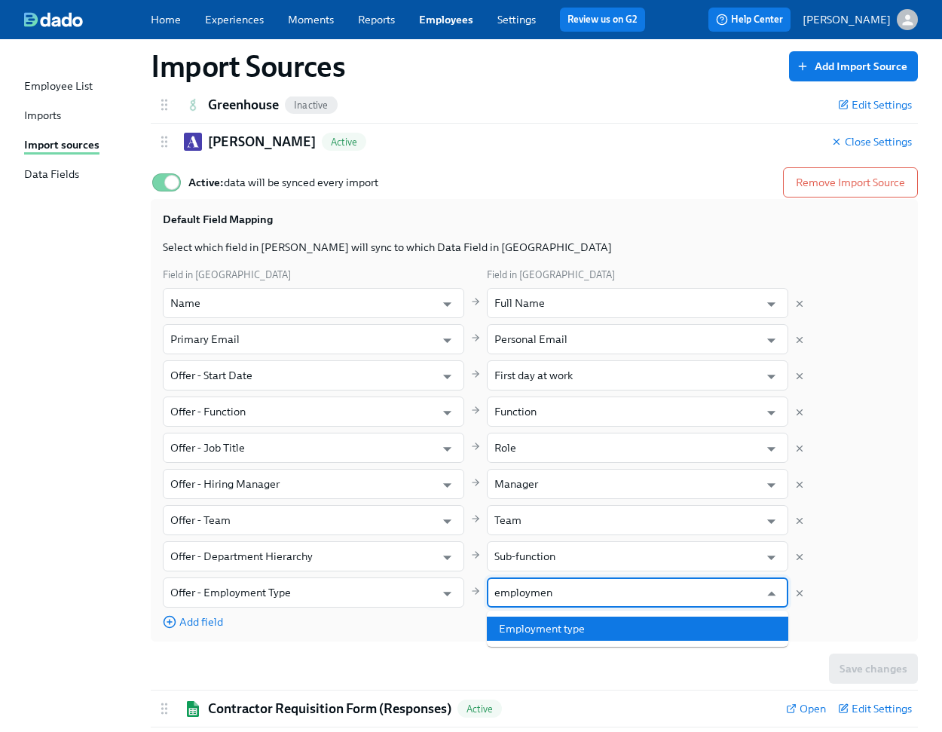
click at [579, 630] on li "Employment type" at bounding box center [637, 629] width 301 height 24
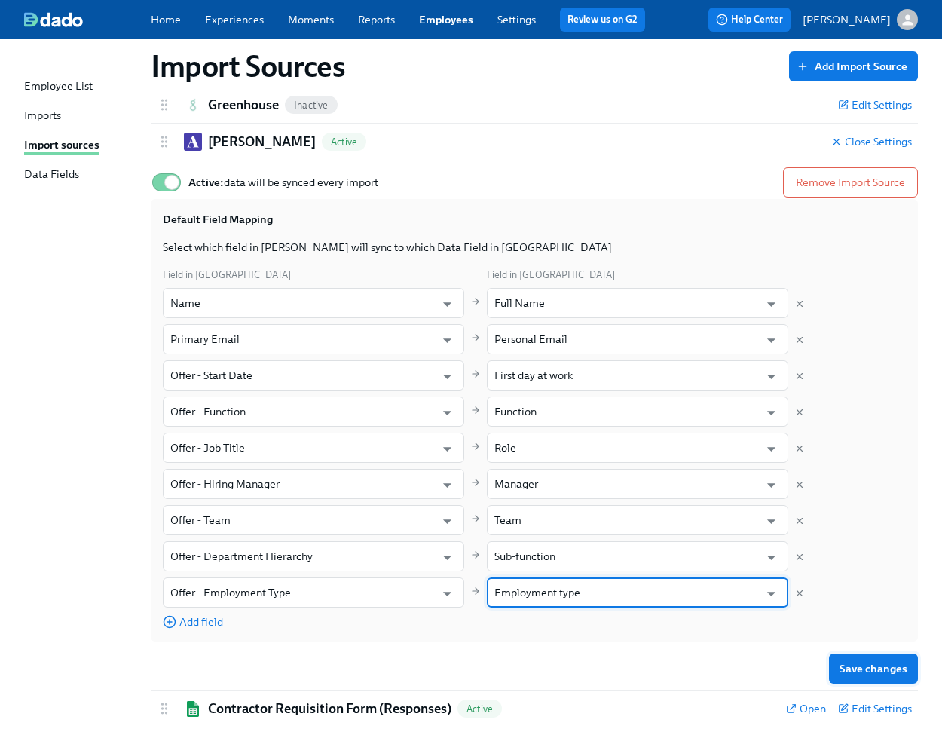
type input "Employment type"
click at [877, 669] on span "Save changes" at bounding box center [874, 668] width 68 height 15
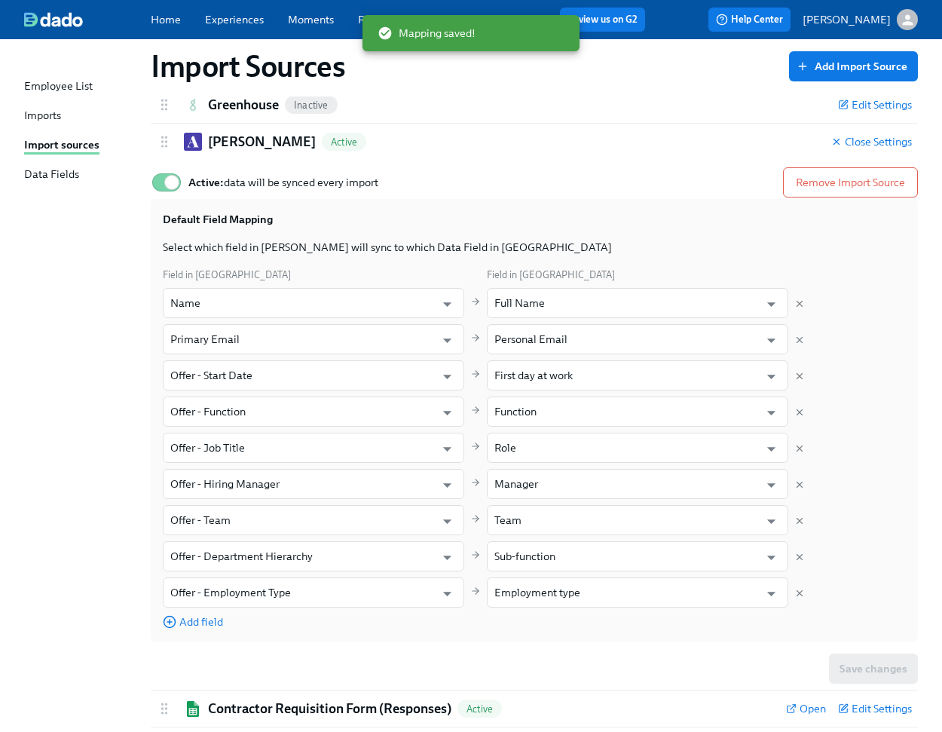
click at [48, 170] on div "Data Fields" at bounding box center [51, 175] width 55 height 17
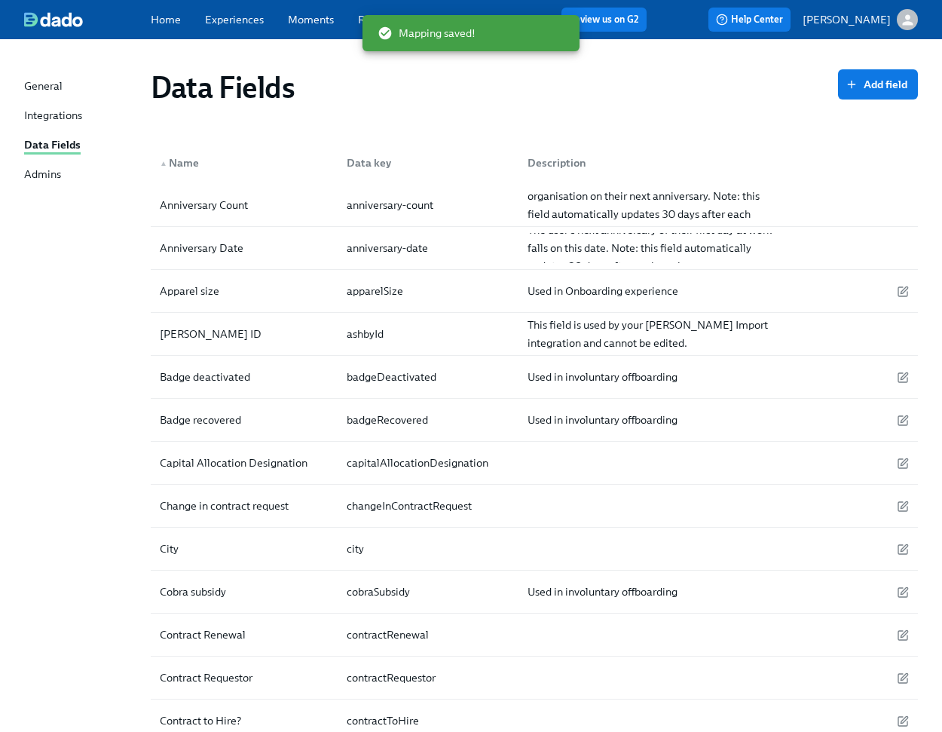
click at [49, 109] on div "Integrations" at bounding box center [53, 116] width 58 height 17
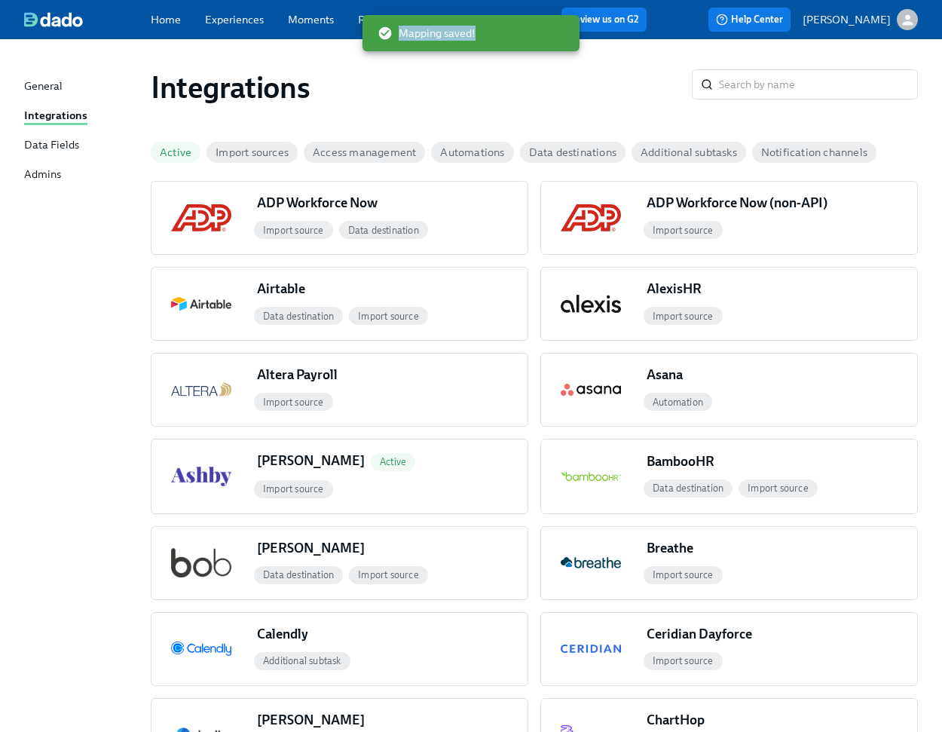
drag, startPoint x: 474, startPoint y: 34, endPoint x: 575, endPoint y: 50, distance: 102.2
click at [574, 51] on div "Mapping saved!" at bounding box center [471, 33] width 217 height 45
click at [366, 15] on div "Mapping saved!" at bounding box center [471, 33] width 217 height 36
click at [352, 17] on div "Home Experiences Moments Reports Employees Settings Review us on G2" at bounding box center [405, 20] width 508 height 24
click at [358, 17] on link "Reports" at bounding box center [376, 20] width 37 height 14
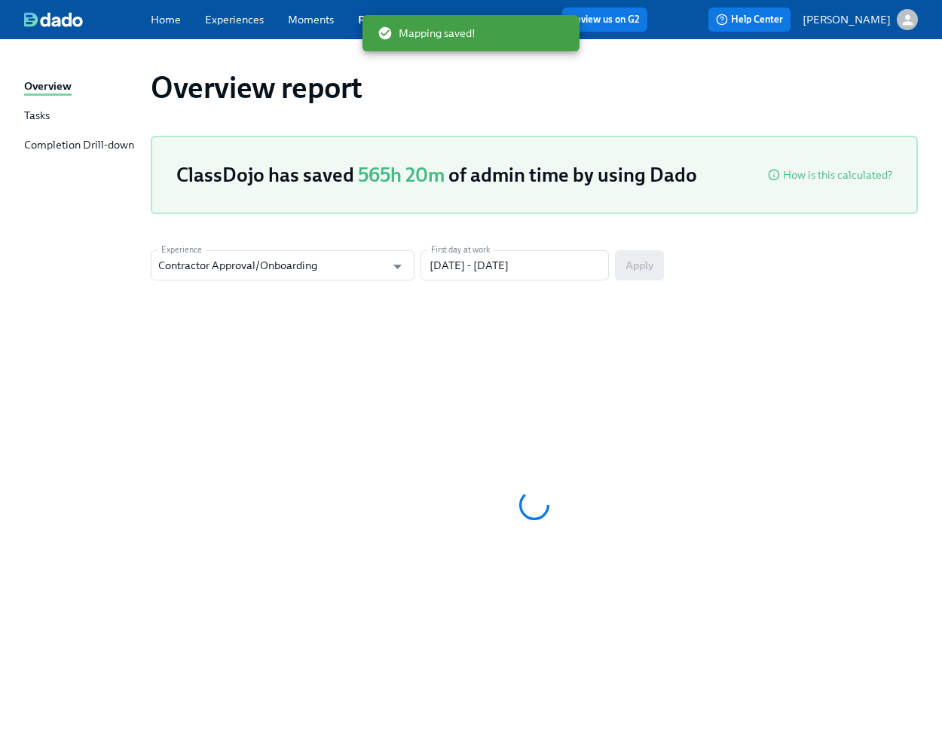
click at [639, 110] on div "Overview report" at bounding box center [534, 87] width 791 height 60
click at [172, 25] on link "Home" at bounding box center [166, 20] width 30 height 14
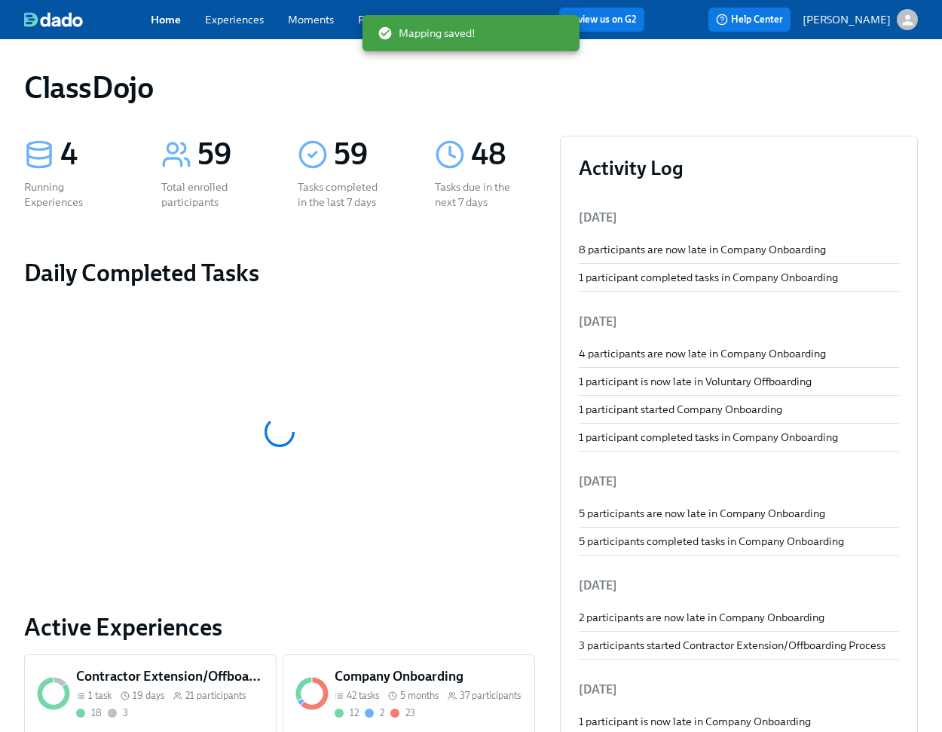
click at [658, 72] on div "ClassDojo" at bounding box center [471, 87] width 894 height 36
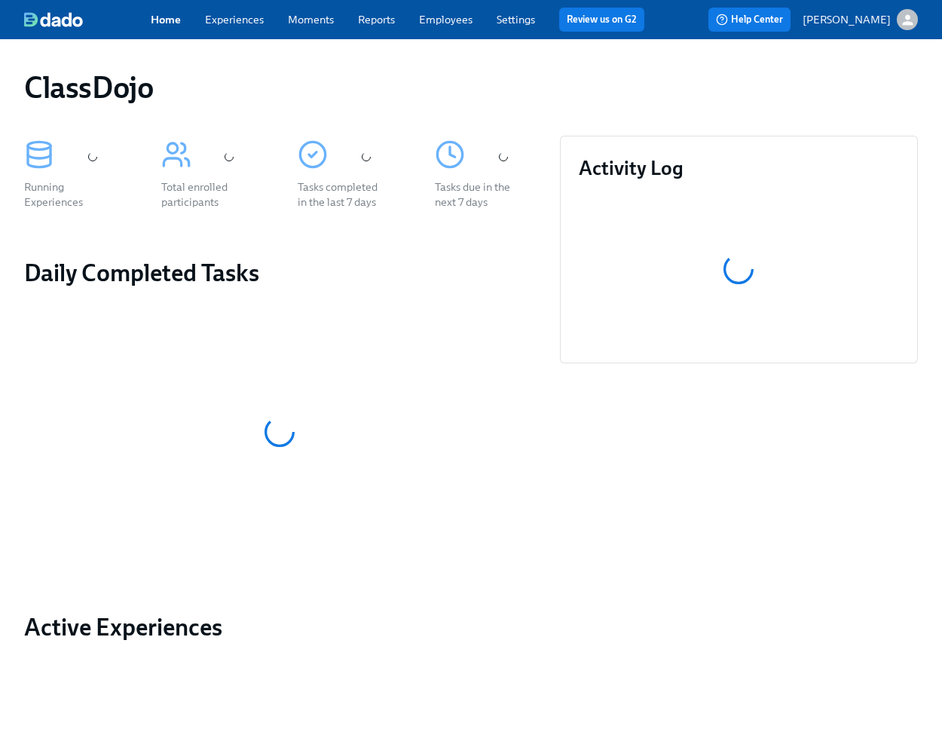
click at [458, 26] on link "Employees" at bounding box center [446, 20] width 54 height 14
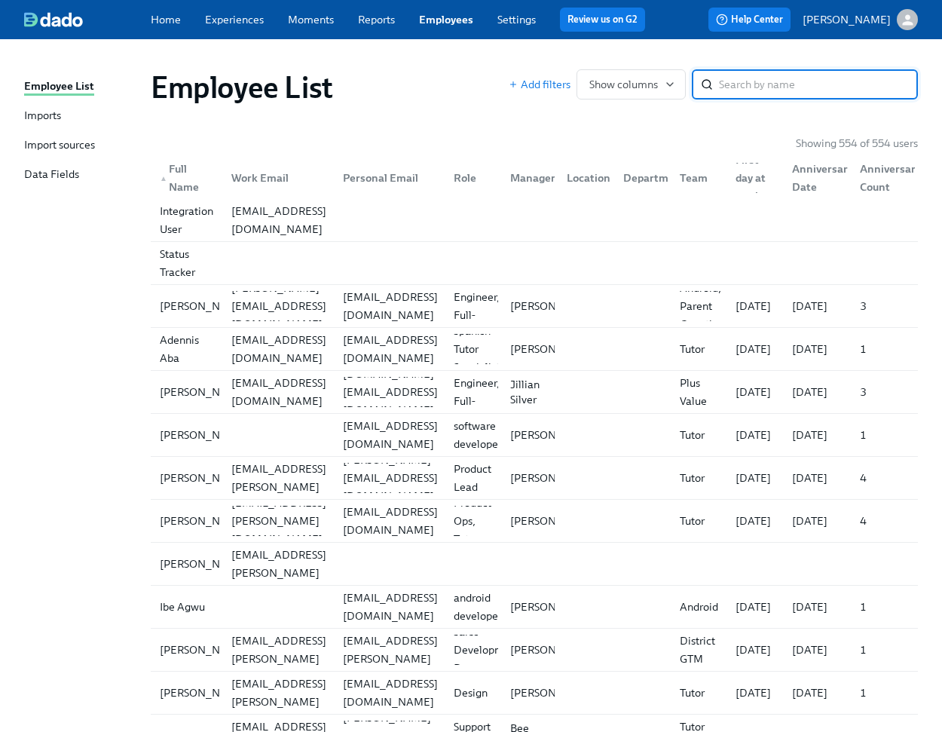
click at [83, 139] on div "Import sources" at bounding box center [59, 145] width 71 height 17
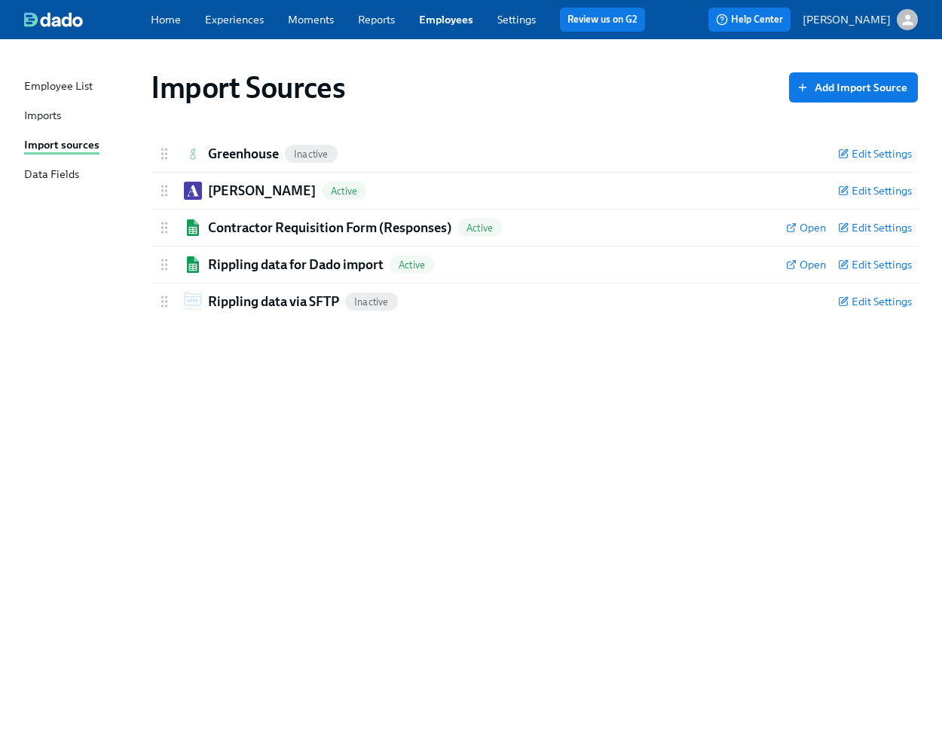
click at [68, 106] on div "Employee List Imports Import sources Data Fields" at bounding box center [87, 137] width 127 height 118
click at [57, 111] on div "Imports" at bounding box center [42, 116] width 37 height 17
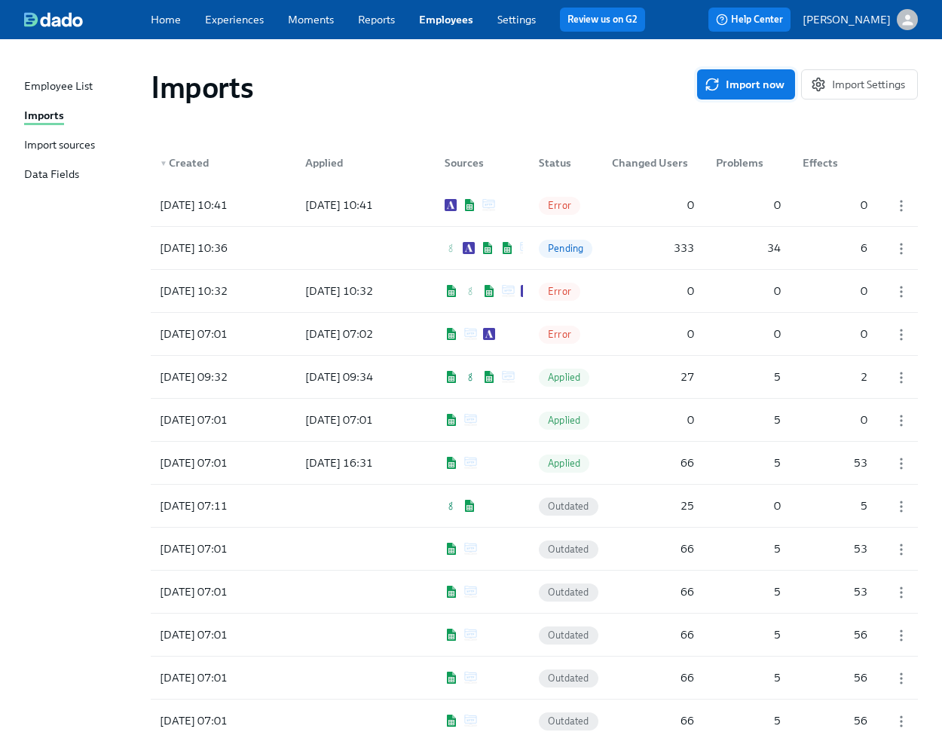
click at [741, 81] on span "Import now" at bounding box center [746, 84] width 77 height 15
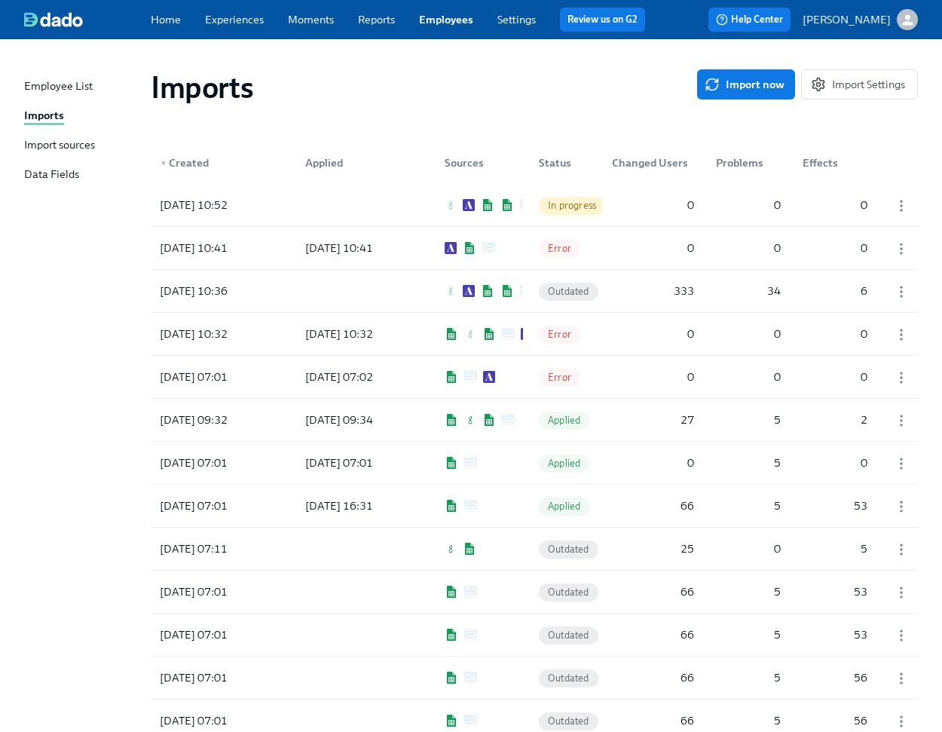
click at [513, 18] on link "Settings" at bounding box center [516, 20] width 38 height 14
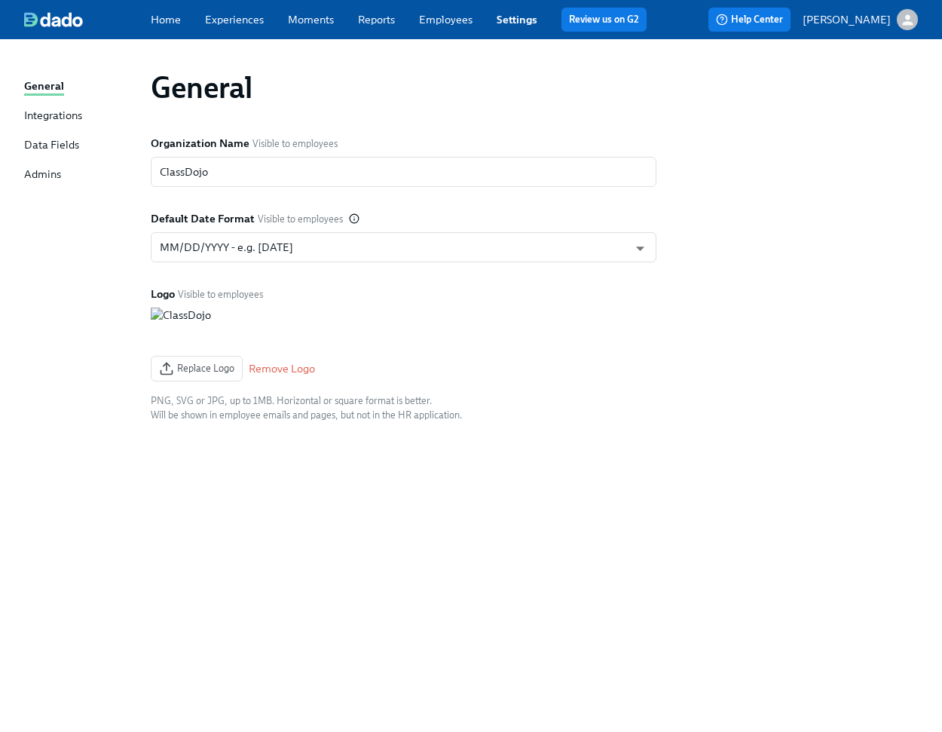
click at [449, 17] on link "Employees" at bounding box center [446, 20] width 54 height 14
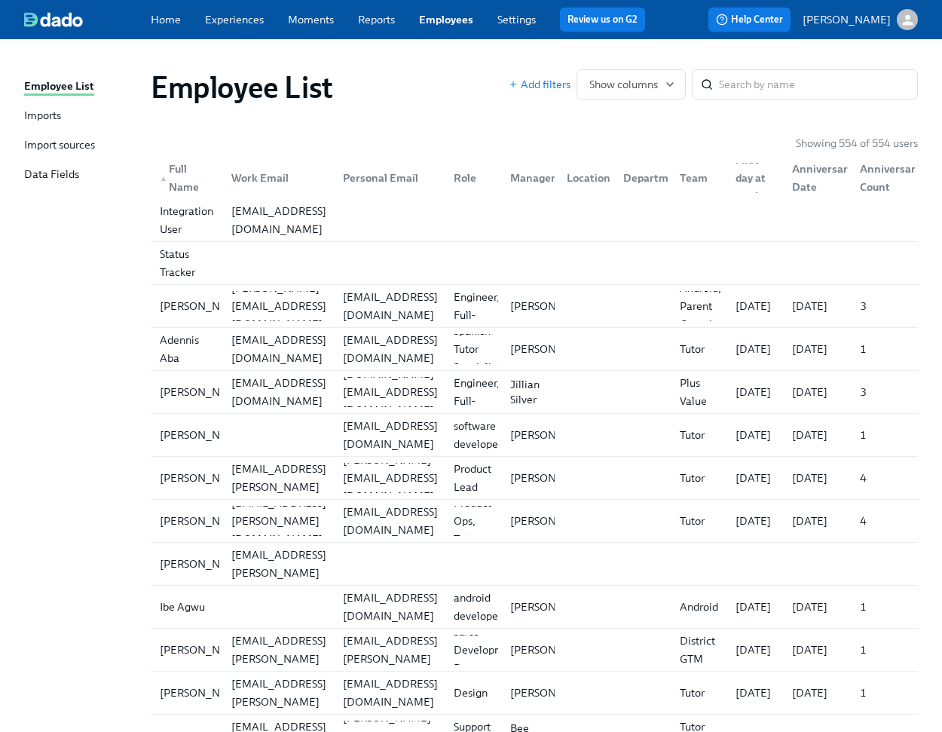
click at [60, 115] on div "Imports" at bounding box center [42, 116] width 37 height 17
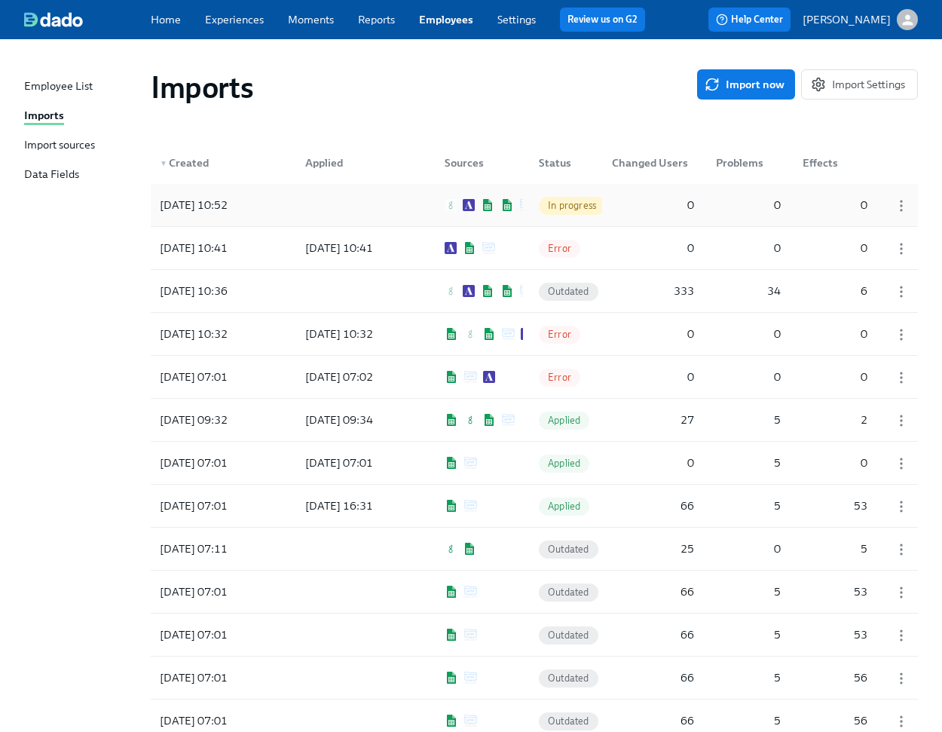
click at [431, 209] on div "[DATE] 10:52 In progress 0 0 0" at bounding box center [534, 205] width 767 height 42
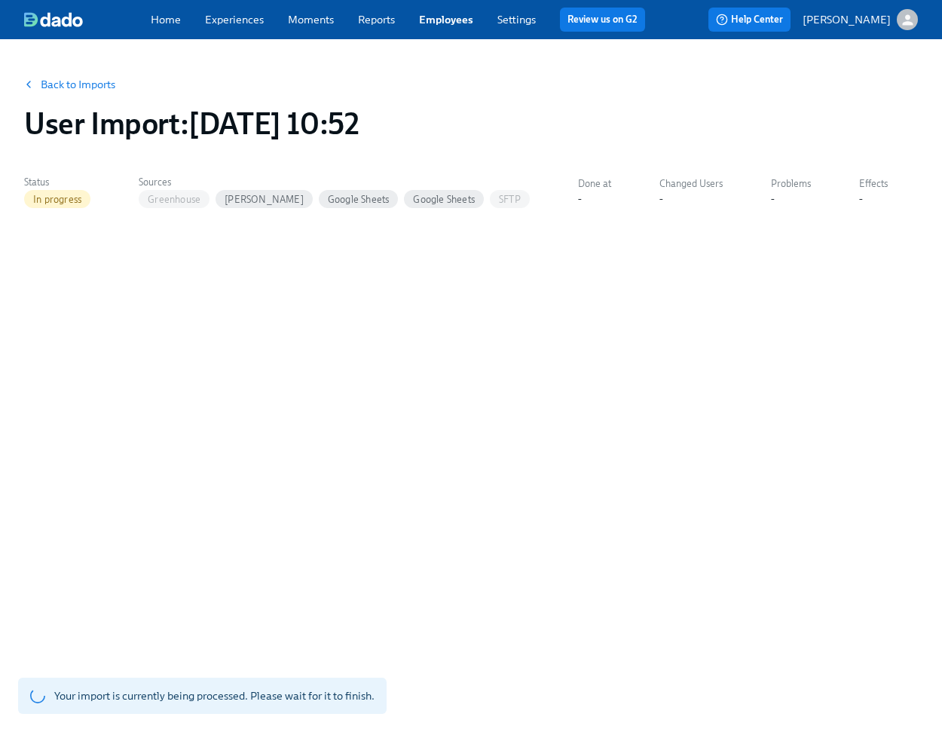
click at [99, 86] on link "Back to Imports" at bounding box center [78, 84] width 75 height 15
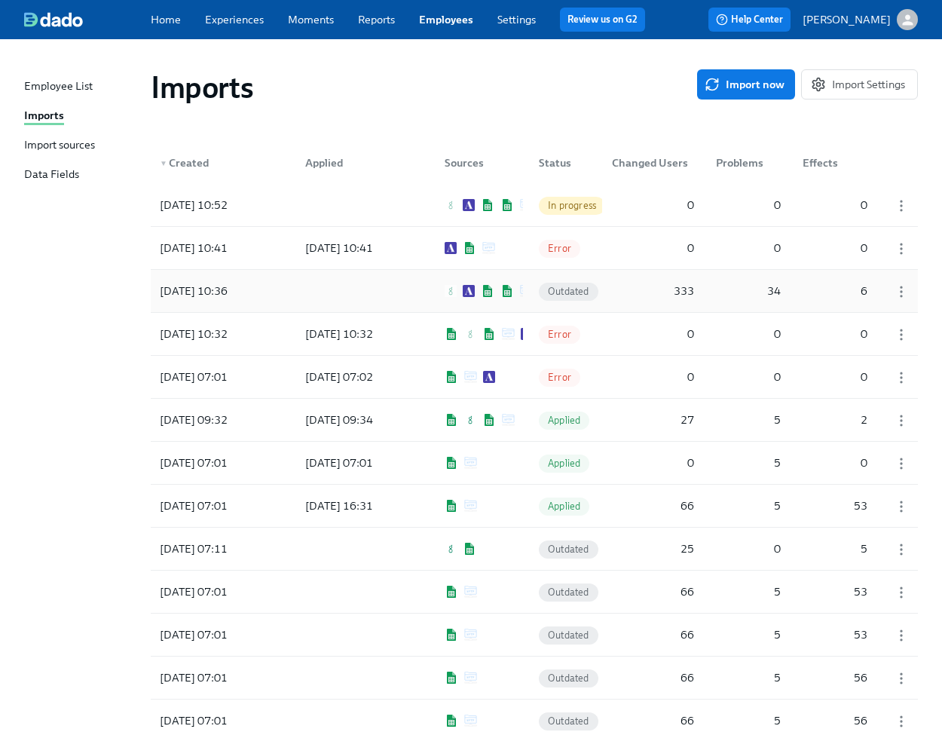
click at [616, 290] on div "333" at bounding box center [653, 291] width 94 height 30
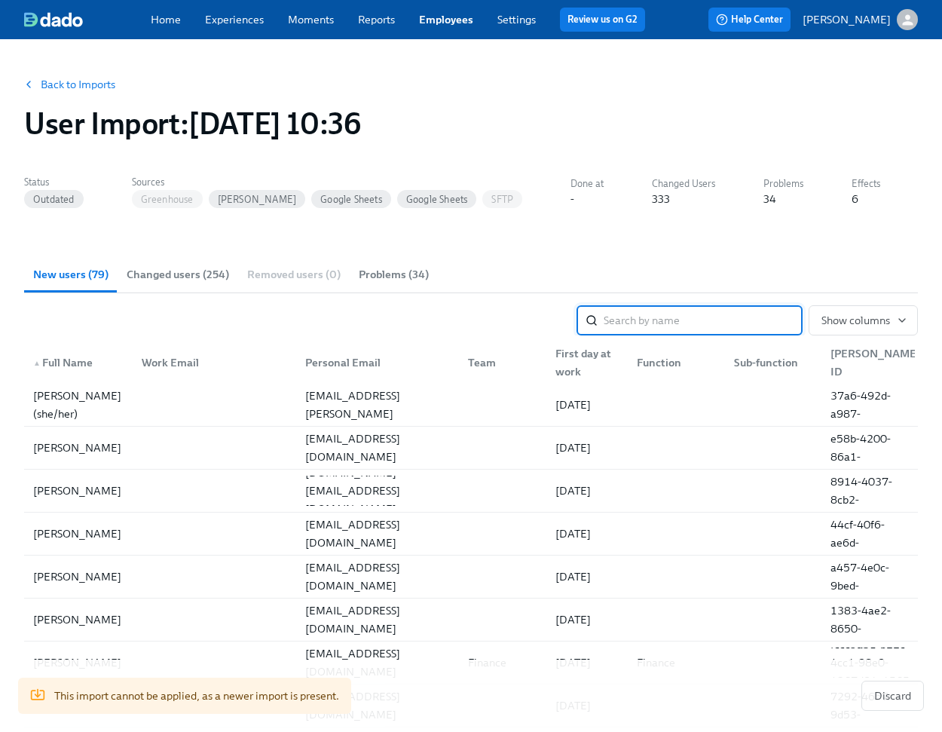
click at [158, 24] on link "Home" at bounding box center [166, 20] width 30 height 14
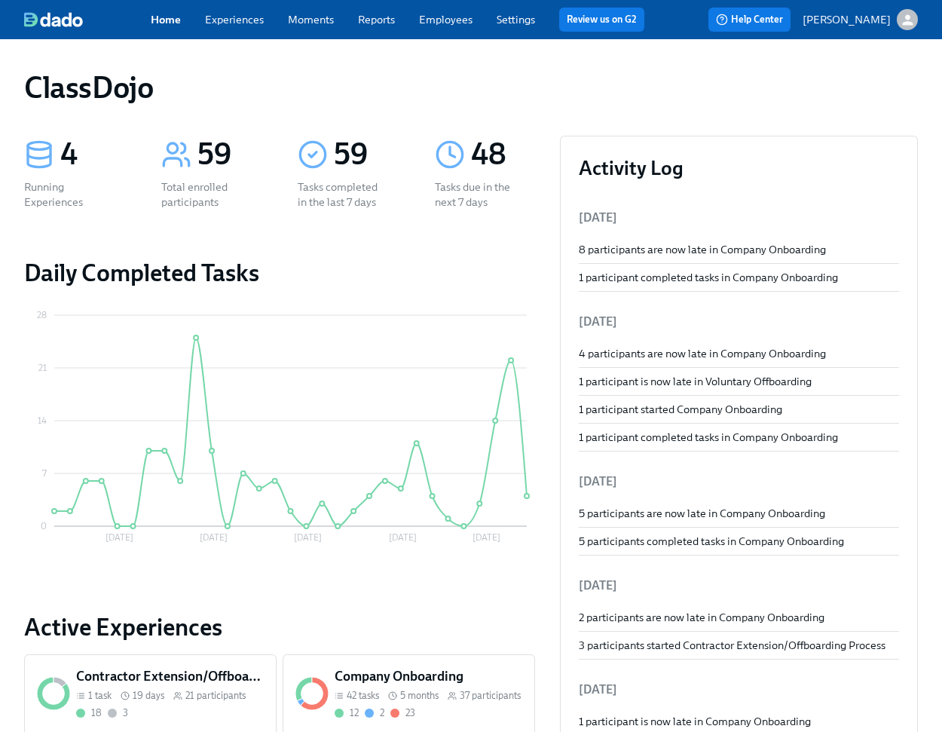
click at [238, 18] on link "Experiences" at bounding box center [234, 20] width 59 height 14
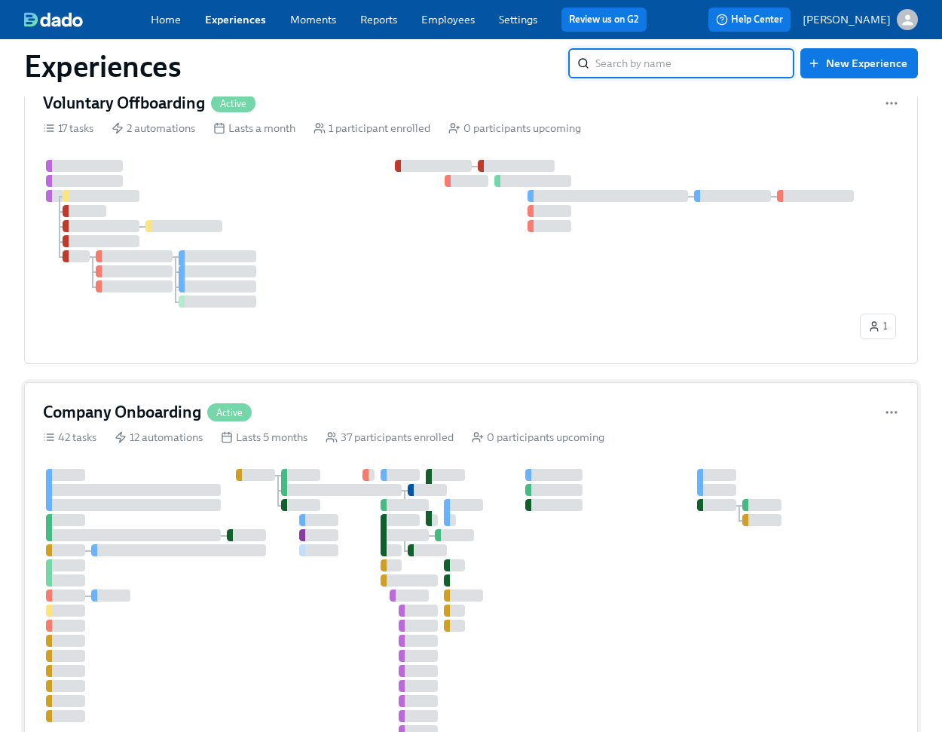
scroll to position [393, 0]
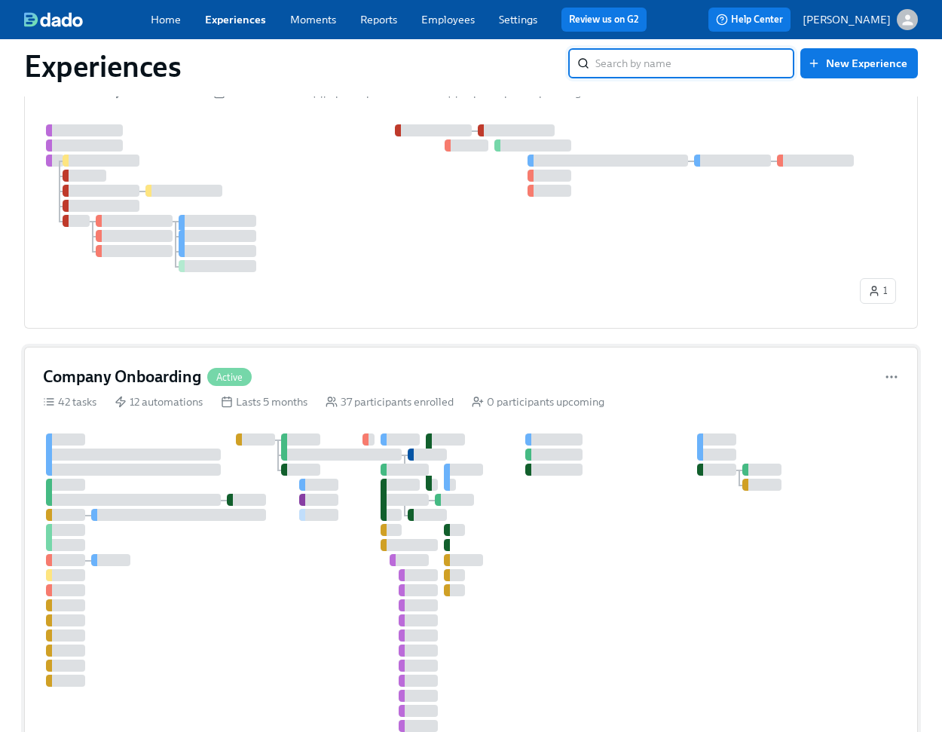
click at [325, 388] on div "Company Onboarding Active 42 tasks 12 automations Lasts 5 months 37 participant…" at bounding box center [471, 568] width 894 height 442
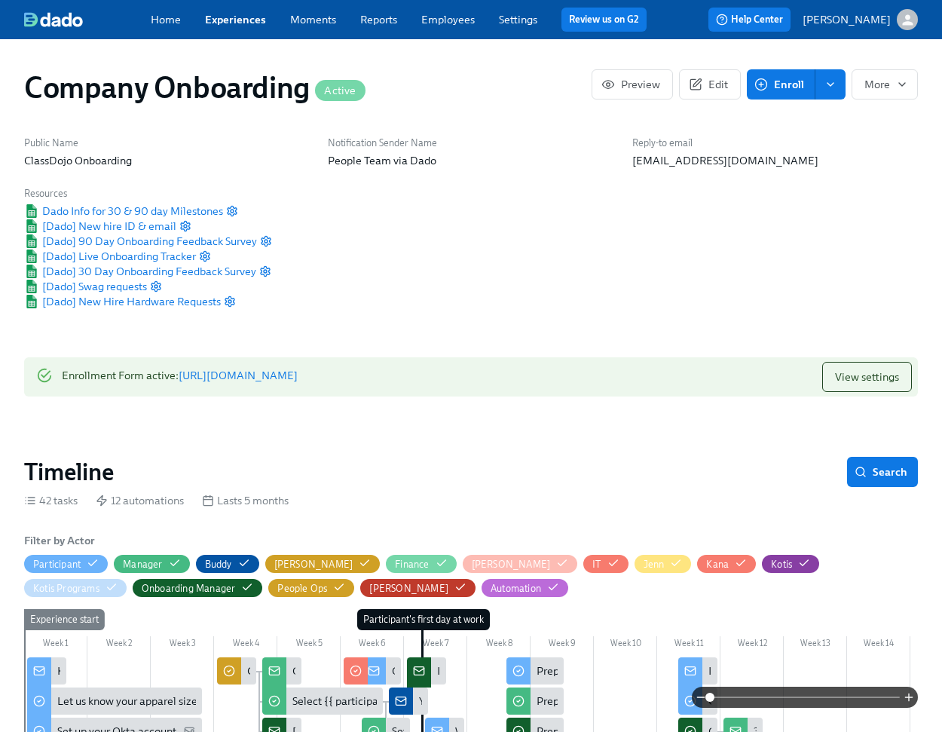
scroll to position [0, 32147]
click at [708, 86] on span "Edit" at bounding box center [710, 84] width 36 height 15
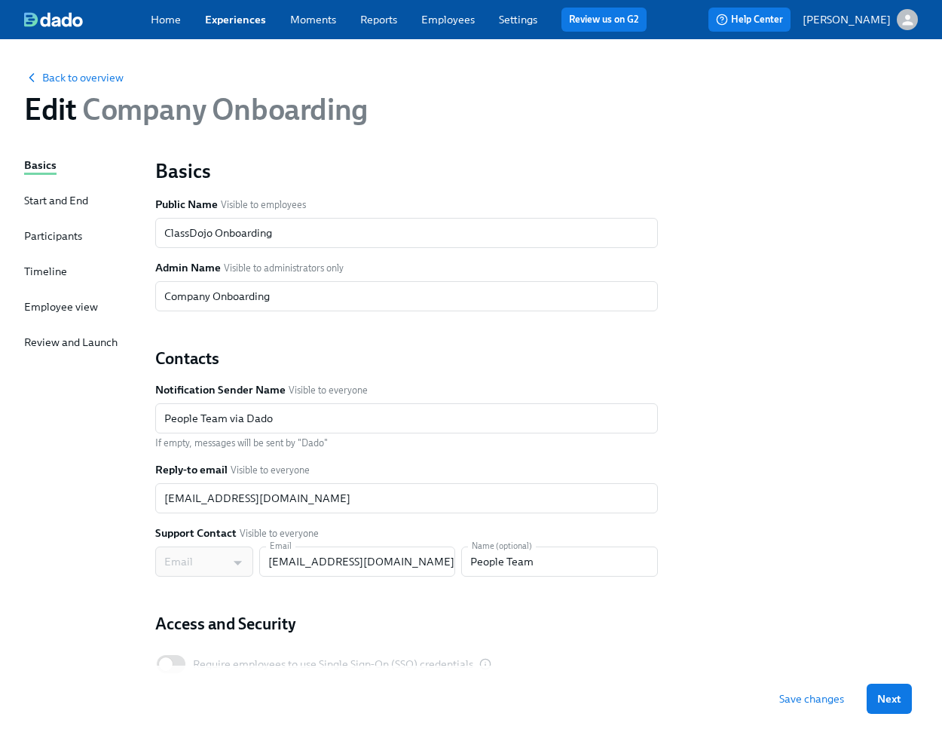
click at [55, 196] on div "Start and End" at bounding box center [56, 200] width 64 height 15
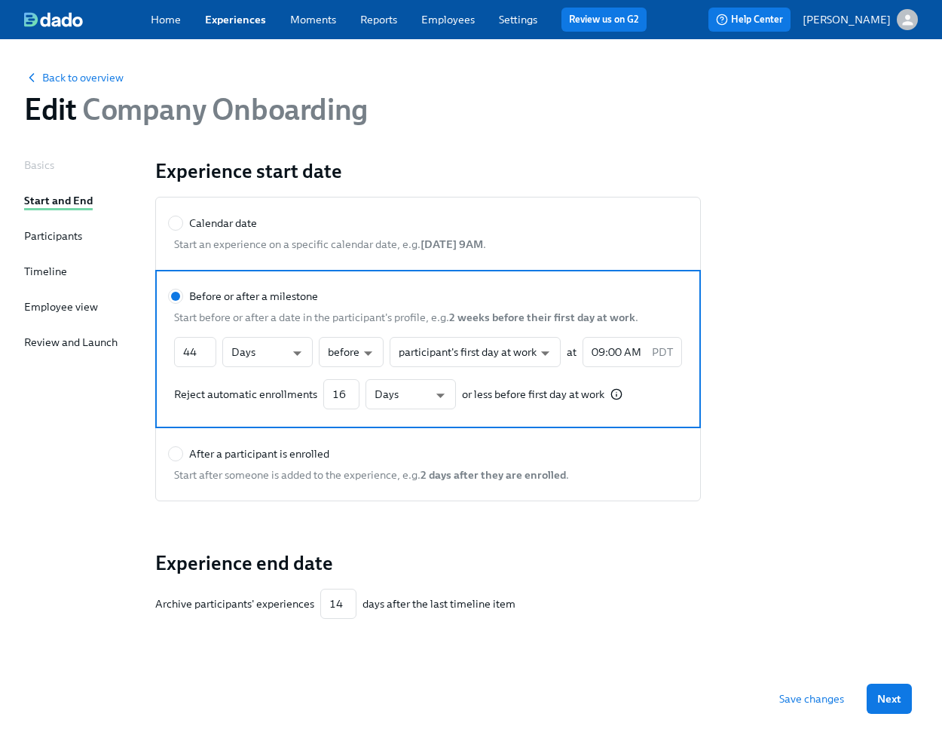
click at [45, 238] on div "Participants" at bounding box center [53, 235] width 58 height 15
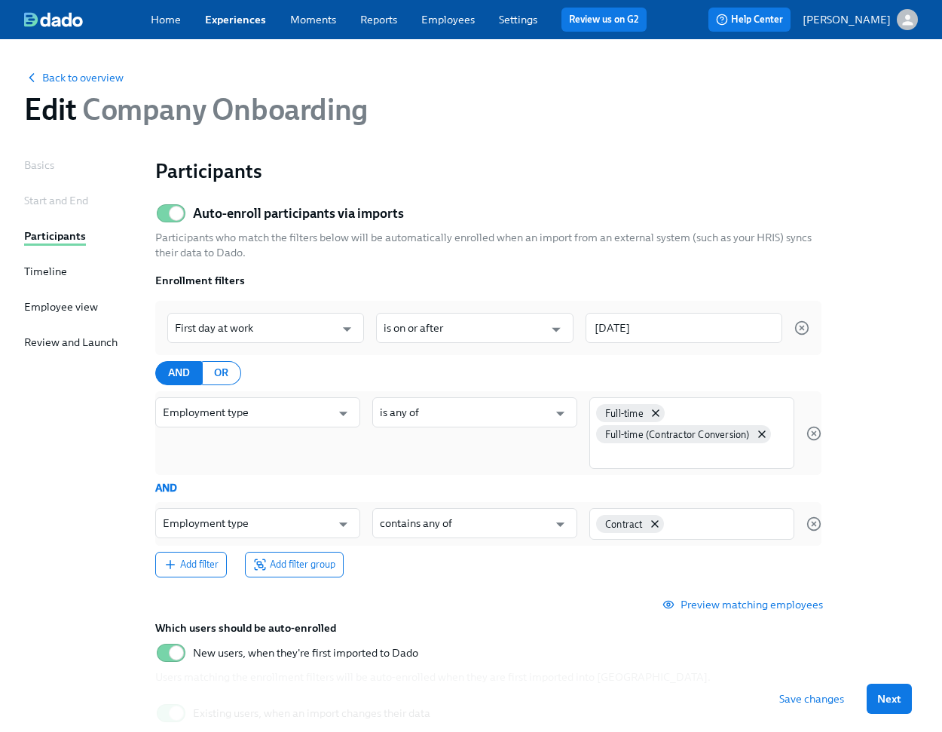
click at [60, 200] on div "Start and End" at bounding box center [56, 200] width 64 height 15
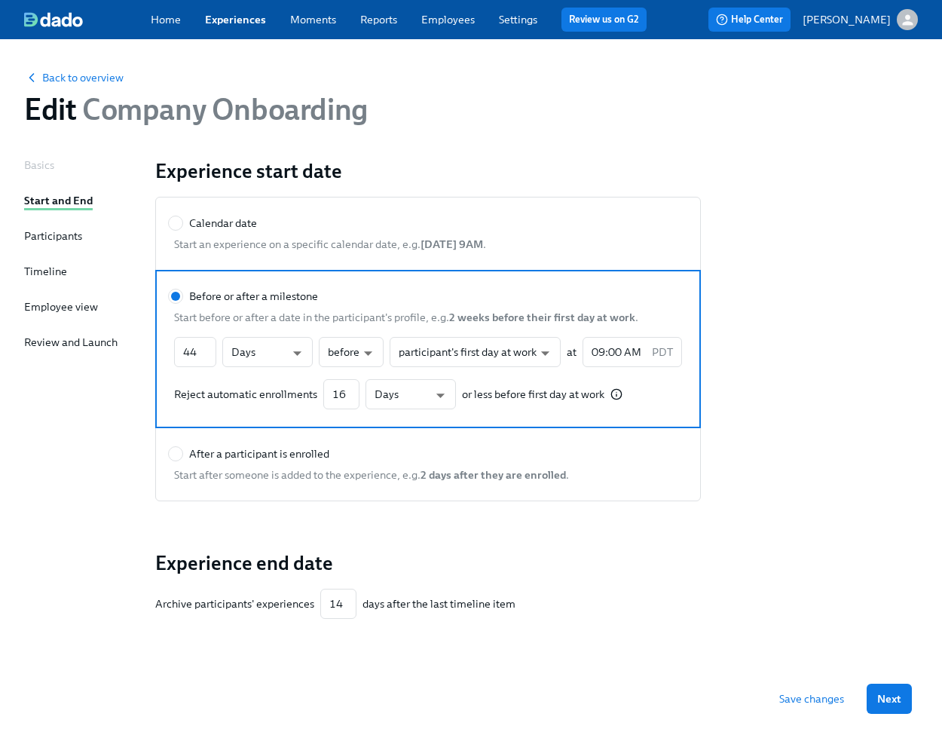
click at [81, 233] on div "Participants" at bounding box center [53, 235] width 58 height 15
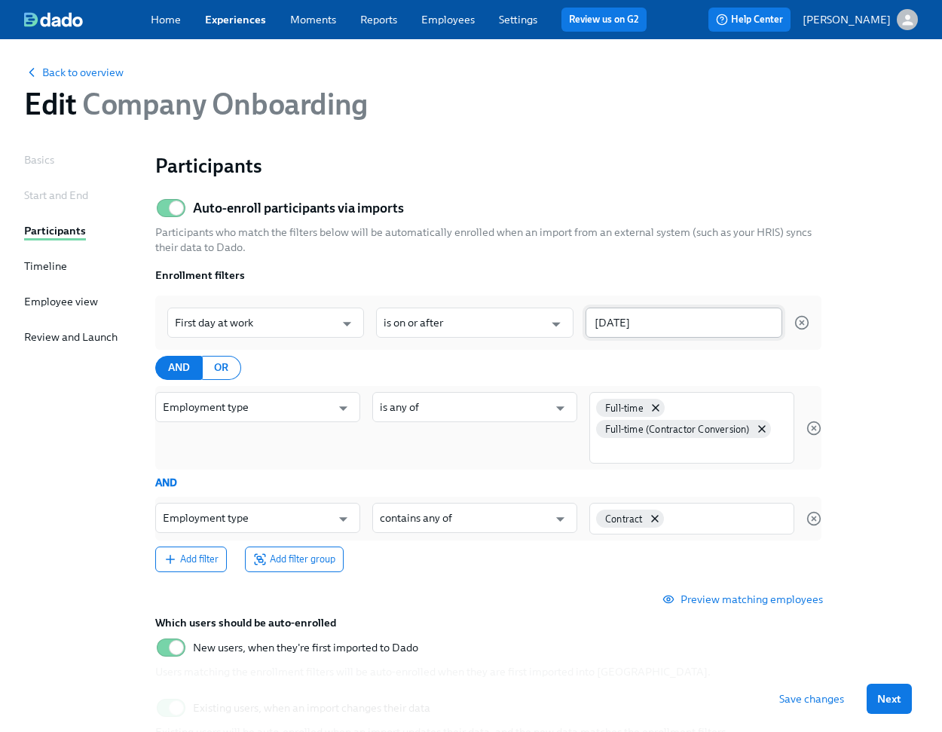
scroll to position [7, 0]
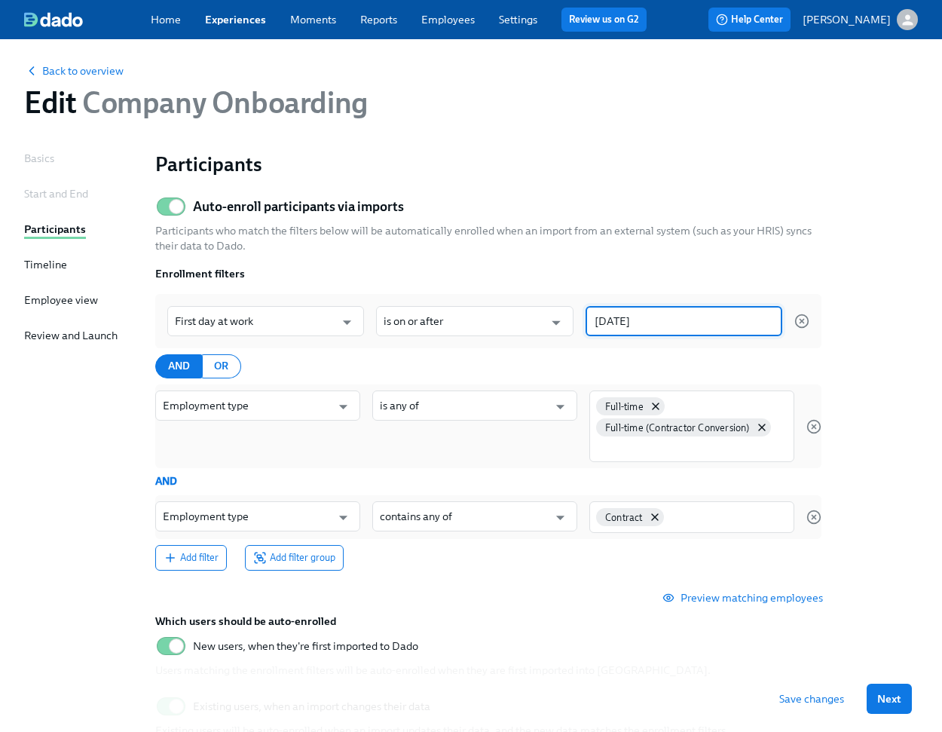
click at [634, 318] on input "[DATE]" at bounding box center [684, 321] width 197 height 30
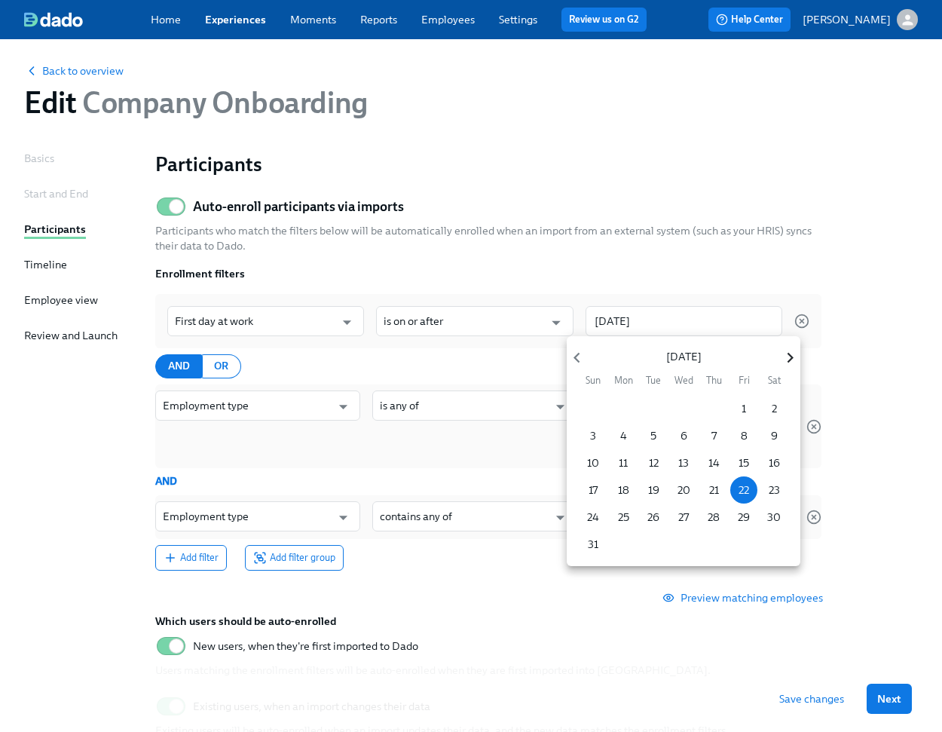
click at [784, 354] on icon "button" at bounding box center [790, 357] width 20 height 20
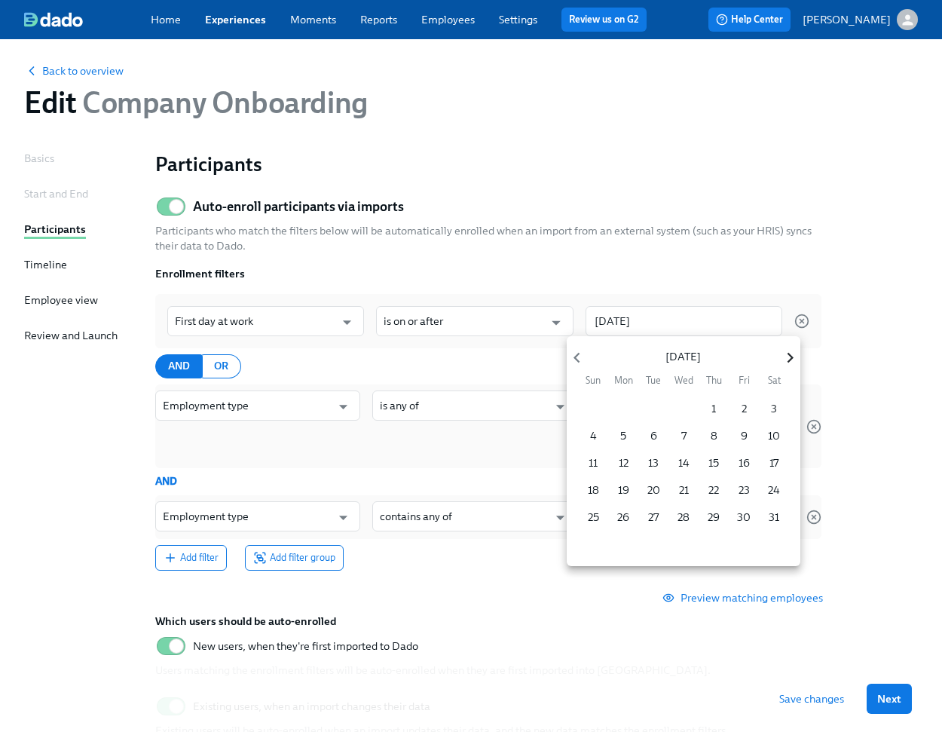
click at [784, 354] on icon "button" at bounding box center [790, 357] width 20 height 20
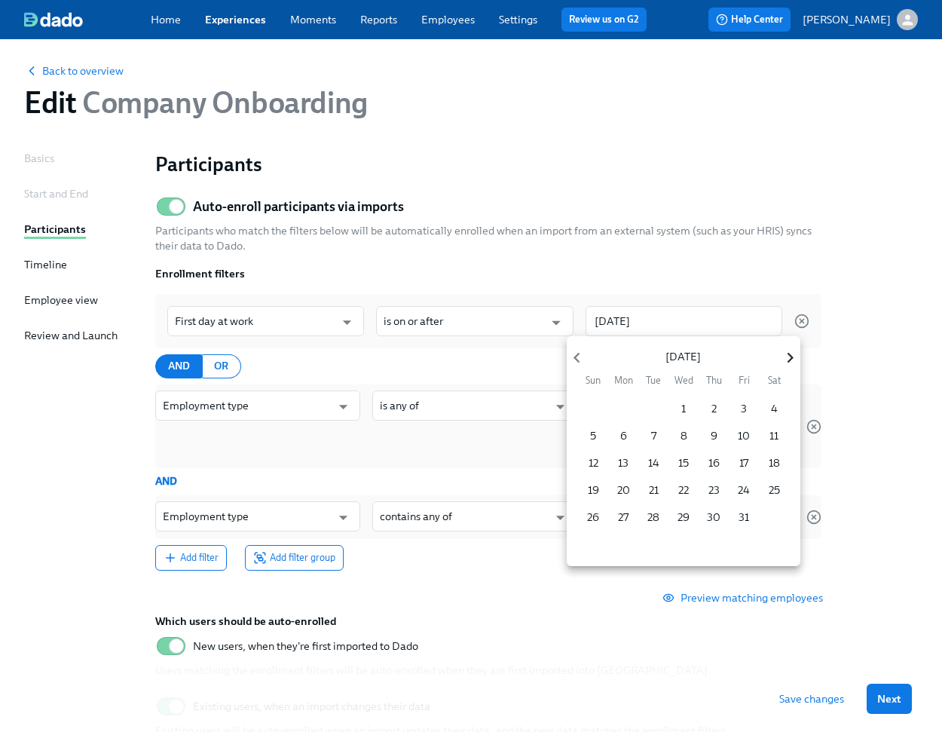
click at [784, 354] on icon "button" at bounding box center [790, 357] width 20 height 20
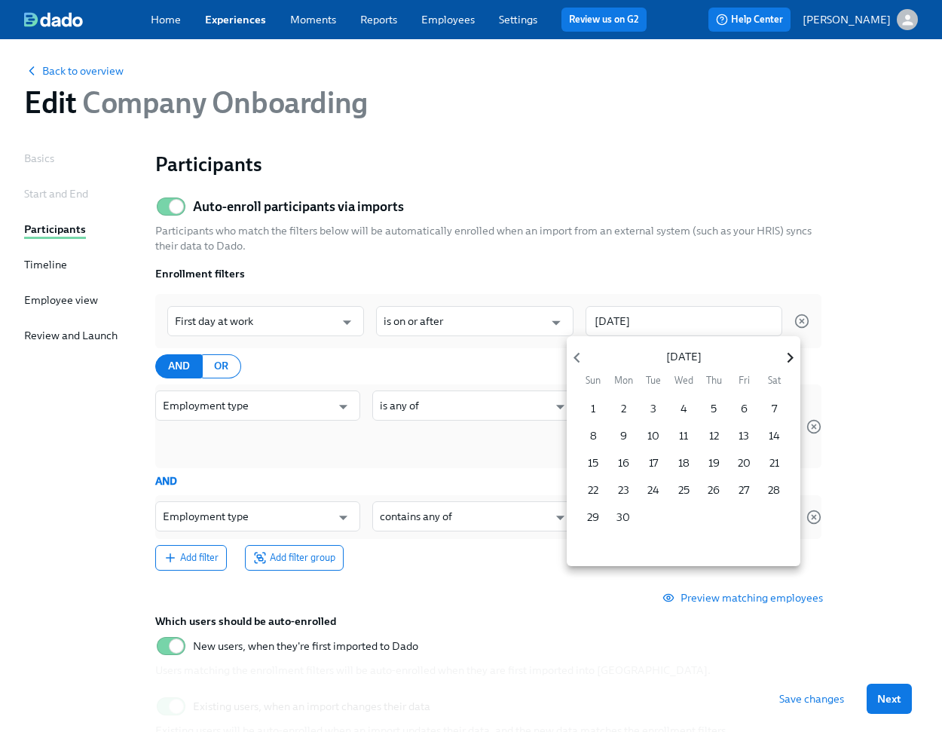
click at [784, 354] on icon "button" at bounding box center [790, 357] width 20 height 20
click at [630, 407] on span "1" at bounding box center [623, 408] width 27 height 15
type input "[DATE]"
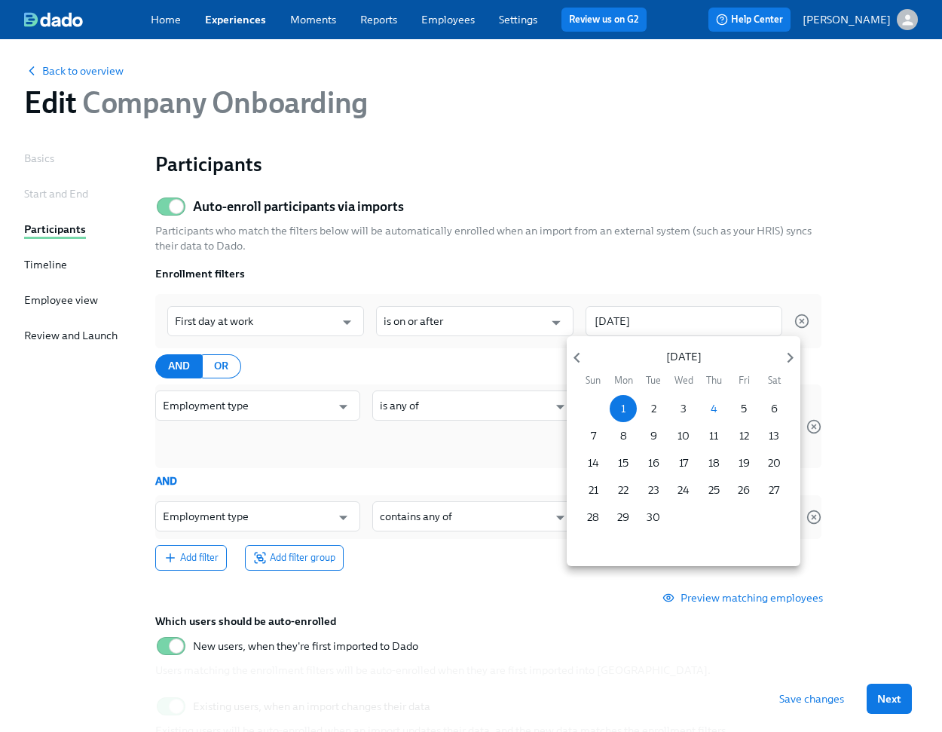
click at [886, 690] on div at bounding box center [471, 366] width 942 height 732
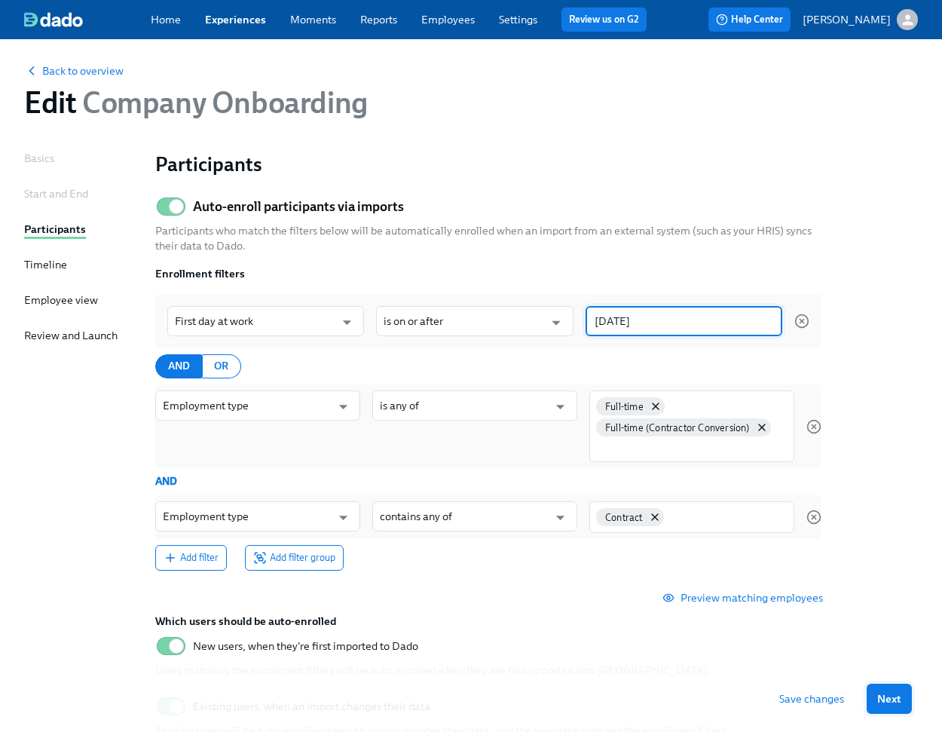
click at [886, 700] on span "Next" at bounding box center [889, 698] width 24 height 15
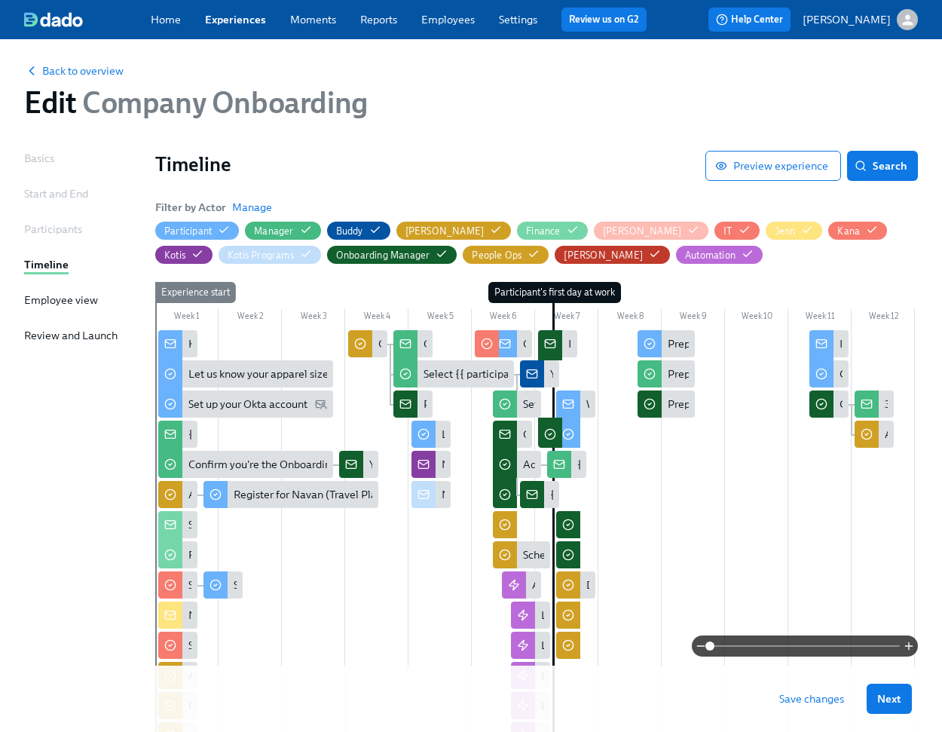
click at [816, 705] on span "Save changes" at bounding box center [811, 698] width 65 height 15
click at [515, 18] on link "Settings" at bounding box center [518, 20] width 38 height 14
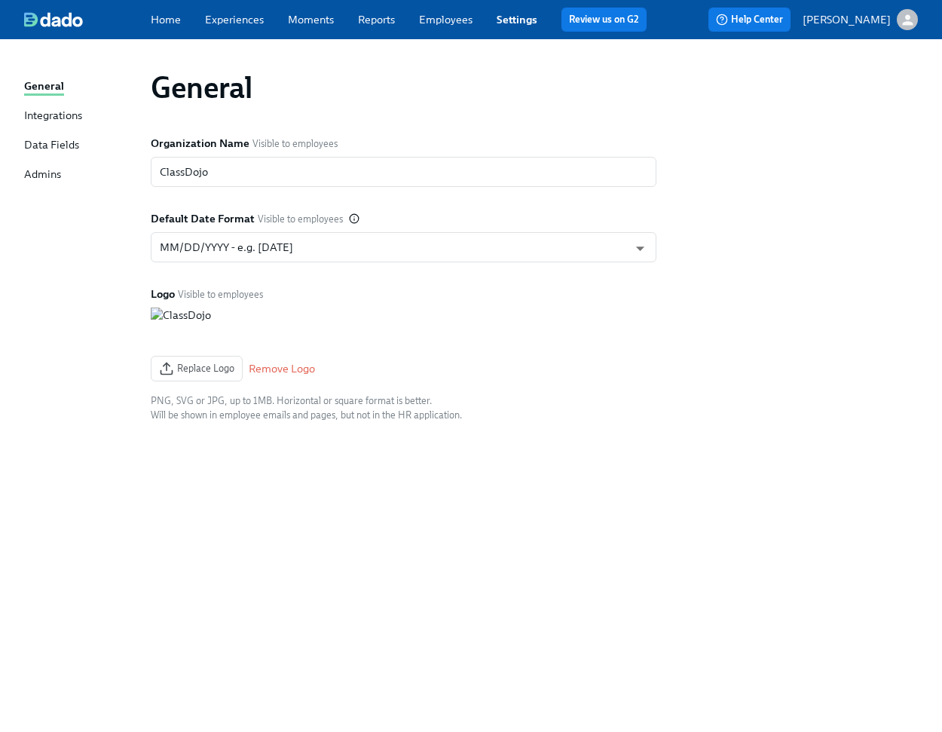
click at [64, 115] on div "Integrations" at bounding box center [53, 116] width 58 height 17
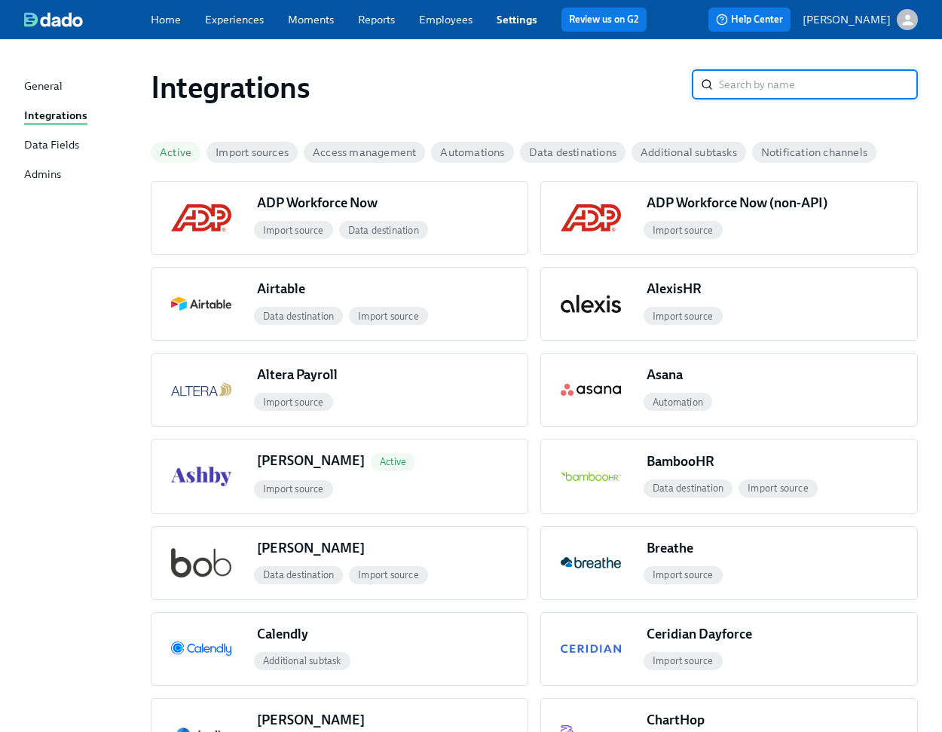
click at [447, 23] on link "Employees" at bounding box center [446, 20] width 54 height 14
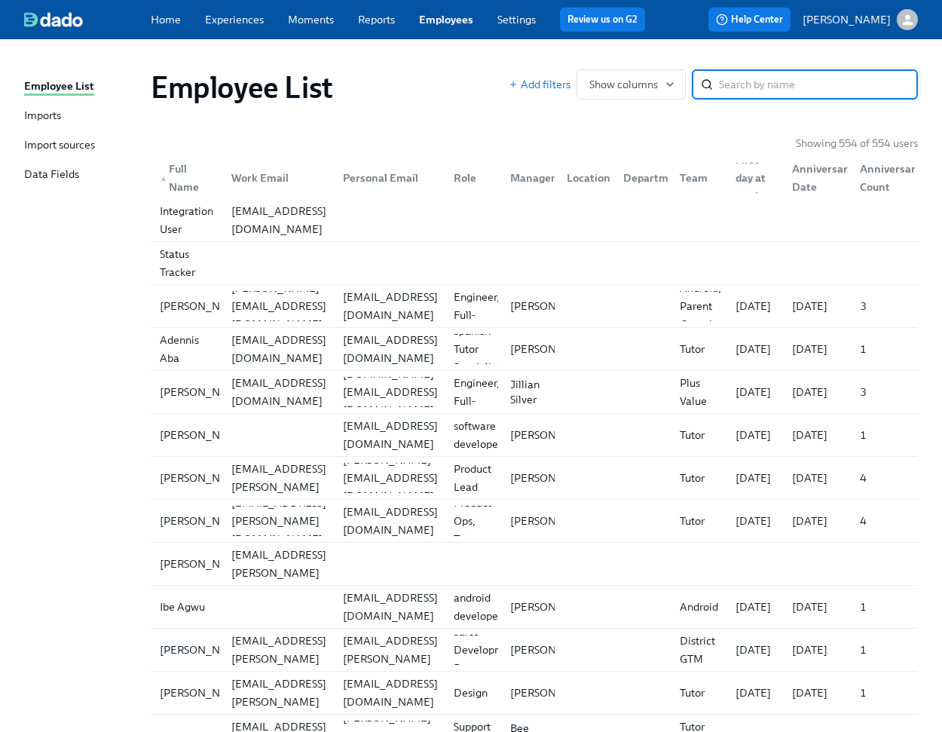
click at [65, 127] on div "Employee List Imports Import sources Data Fields" at bounding box center [87, 137] width 127 height 118
click at [47, 115] on div "Imports" at bounding box center [42, 116] width 37 height 17
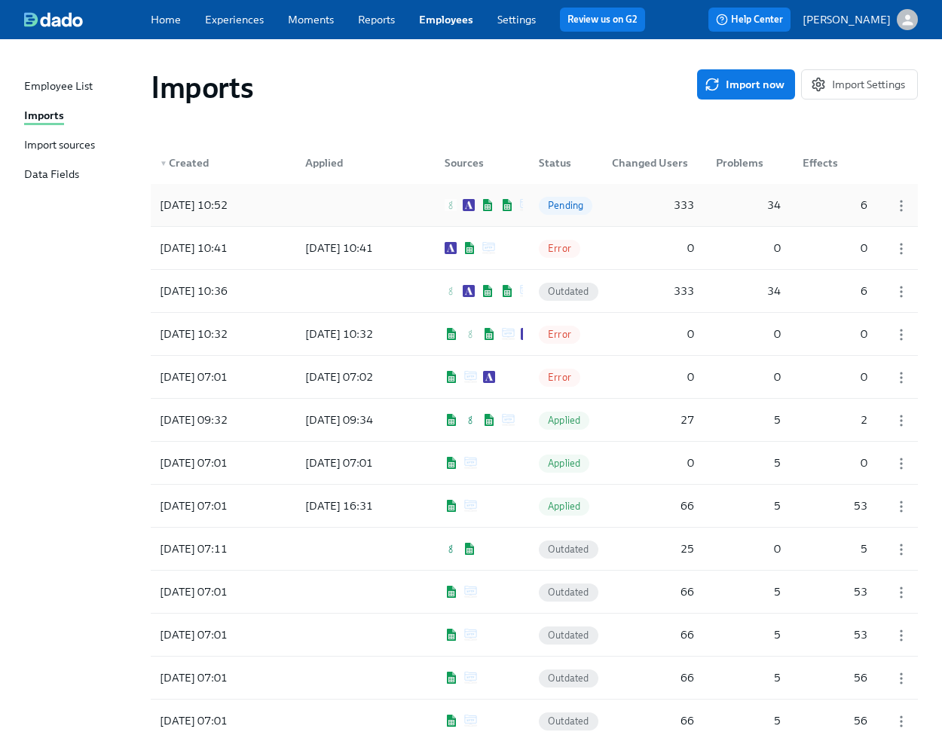
click at [409, 208] on div at bounding box center [361, 205] width 136 height 30
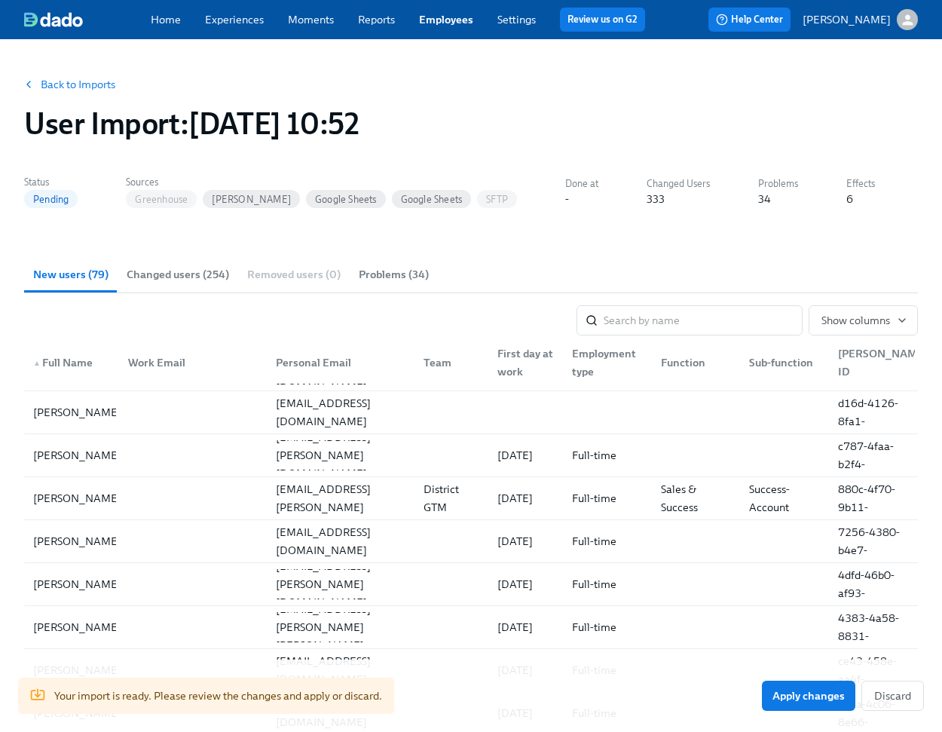
click at [68, 72] on button "Back to Imports" at bounding box center [70, 84] width 111 height 30
click at [72, 79] on link "Back to Imports" at bounding box center [78, 84] width 75 height 15
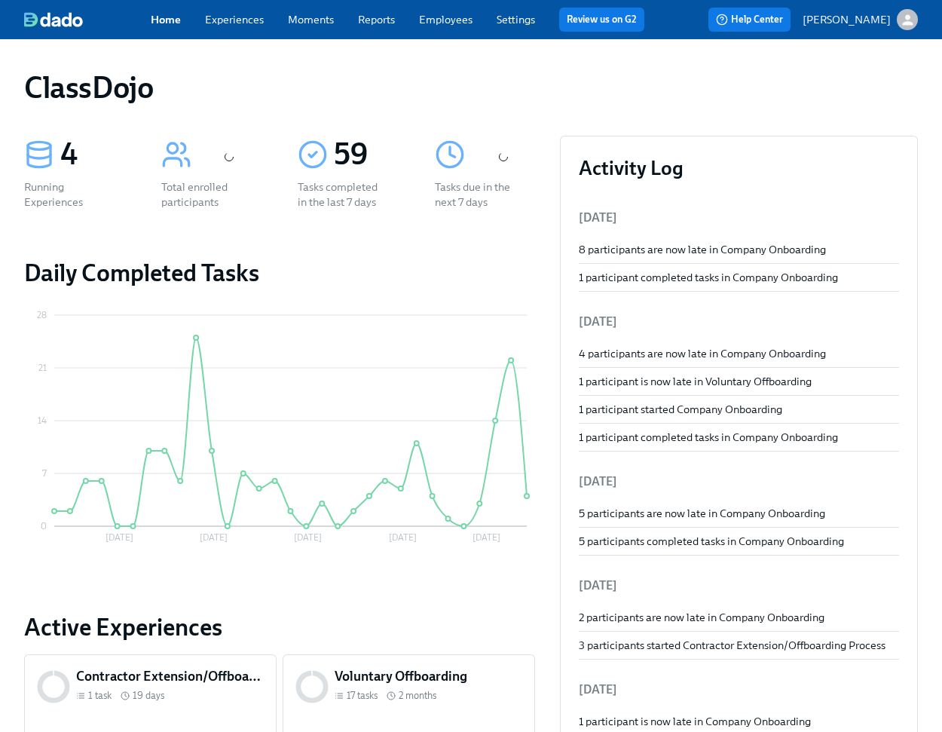
click at [283, 99] on div "ClassDojo" at bounding box center [471, 87] width 894 height 36
click at [241, 32] on div "Home Experiences Moments Reports Employees Settings Review us on G2 Help Center…" at bounding box center [471, 19] width 942 height 39
click at [222, 12] on span "Experiences" at bounding box center [234, 19] width 59 height 15
click at [219, 23] on link "Experiences" at bounding box center [234, 20] width 59 height 14
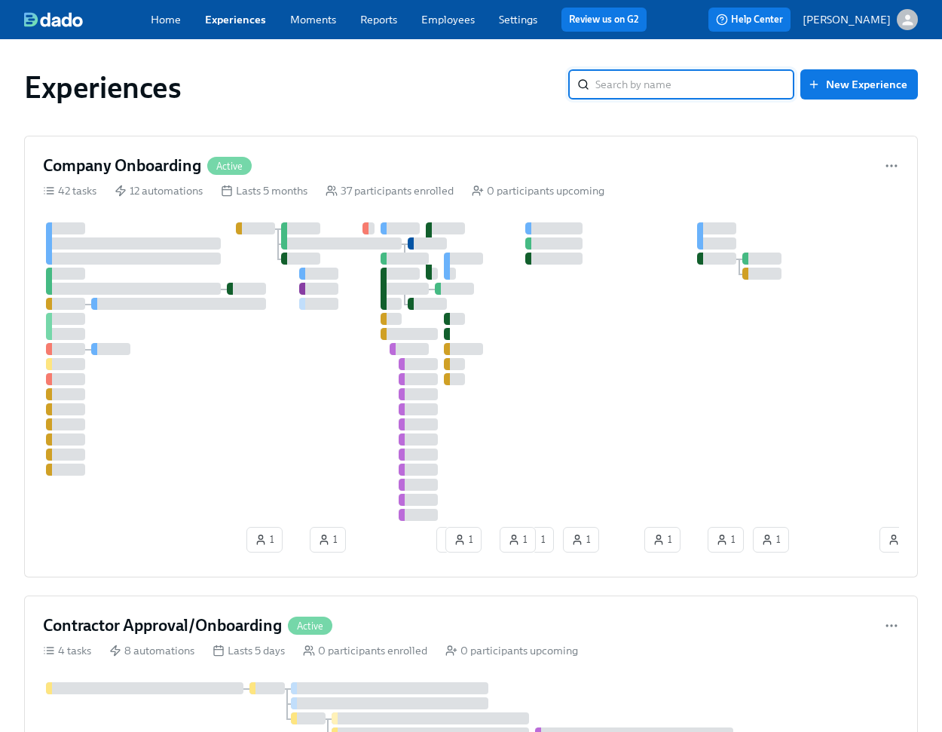
click at [369, 89] on div "Experiences" at bounding box center [296, 87] width 544 height 36
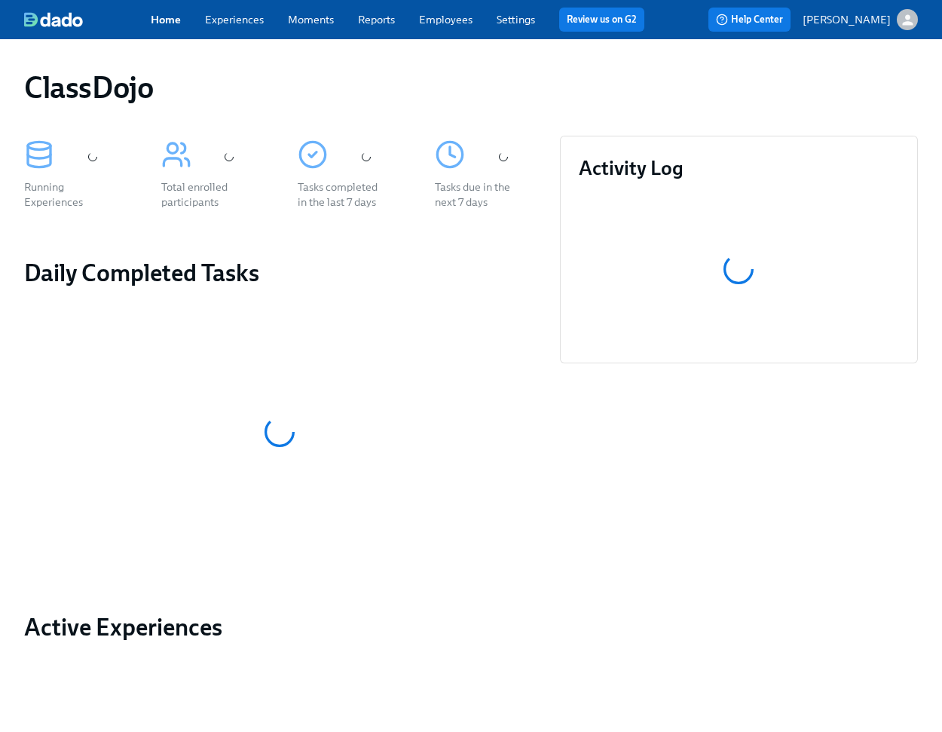
click at [465, 81] on div "ClassDojo" at bounding box center [471, 87] width 894 height 36
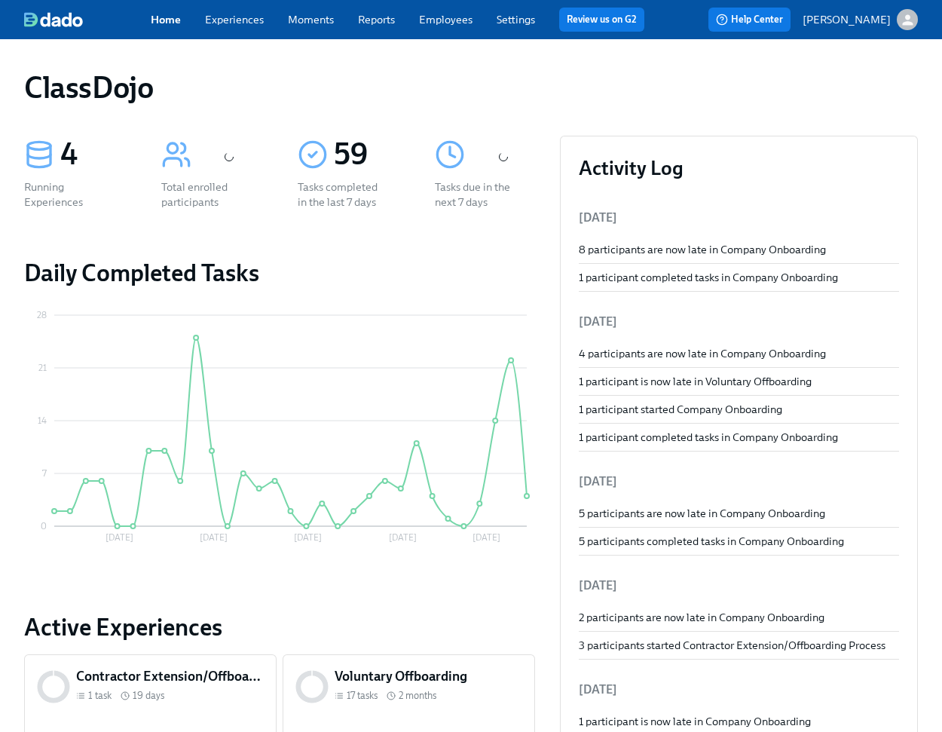
click at [438, 17] on link "Employees" at bounding box center [446, 20] width 54 height 14
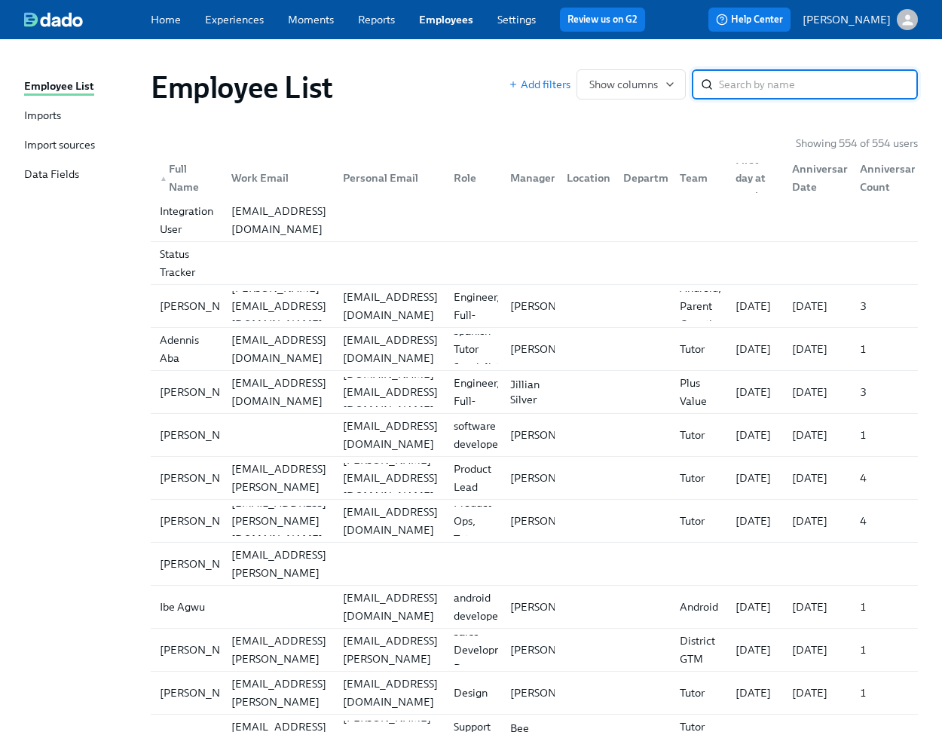
click at [54, 120] on div "Imports" at bounding box center [42, 116] width 37 height 17
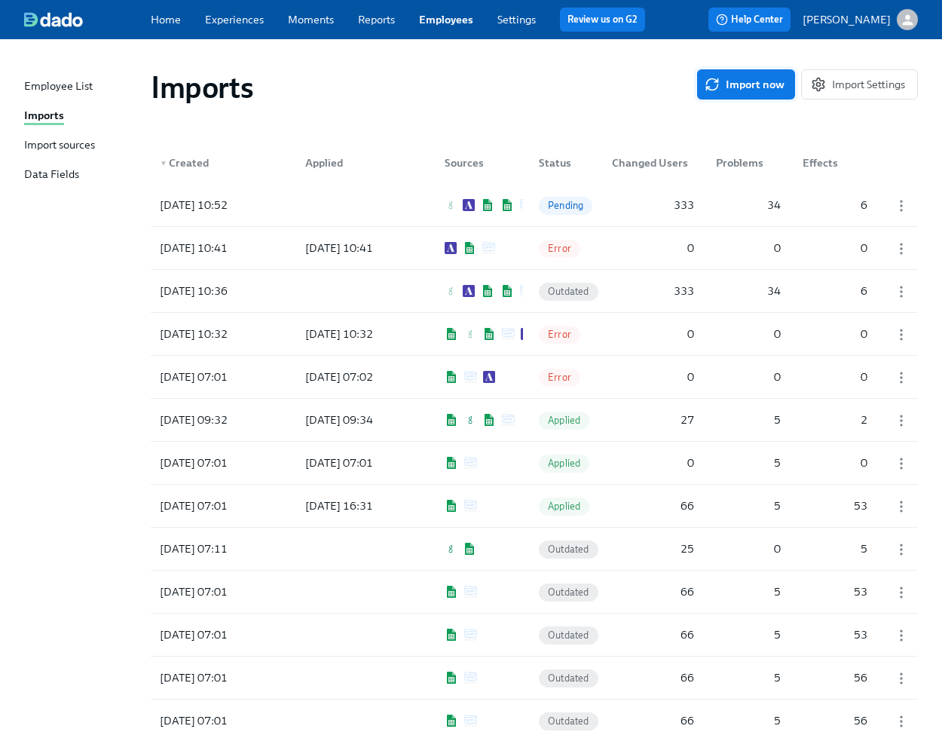
click at [745, 89] on span "Import now" at bounding box center [746, 84] width 77 height 15
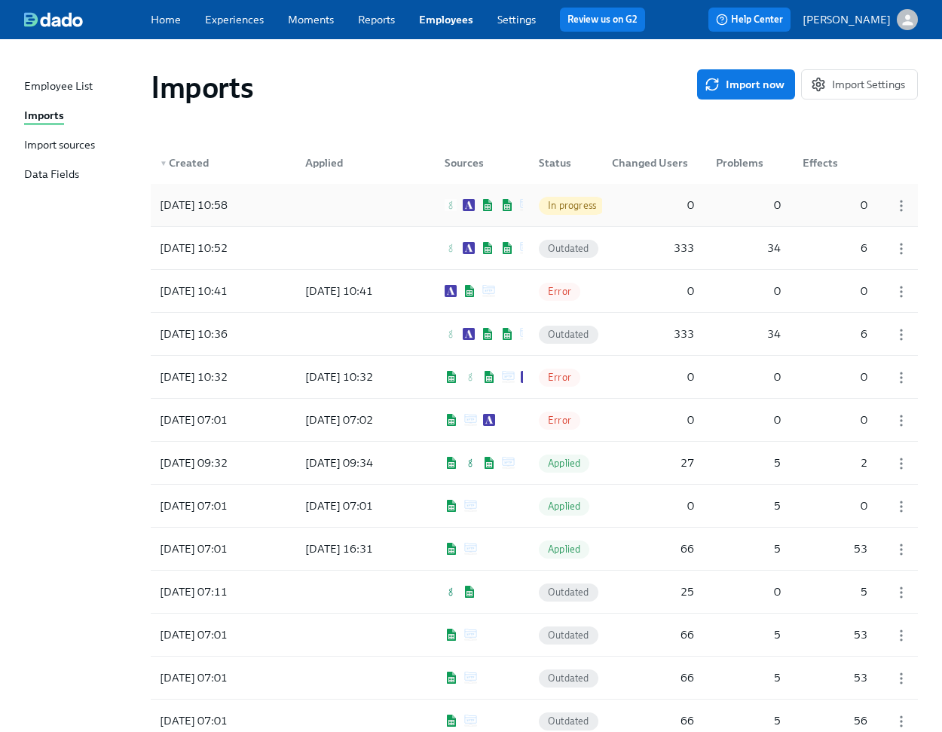
click at [370, 201] on div at bounding box center [361, 205] width 136 height 30
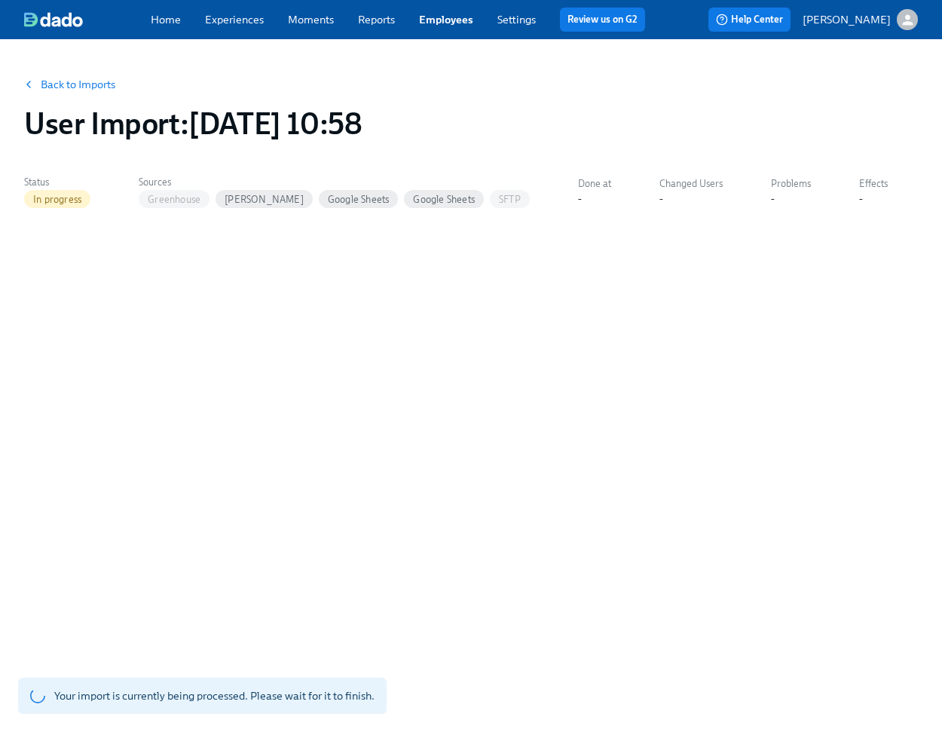
click at [54, 84] on link "Back to Imports" at bounding box center [78, 84] width 75 height 15
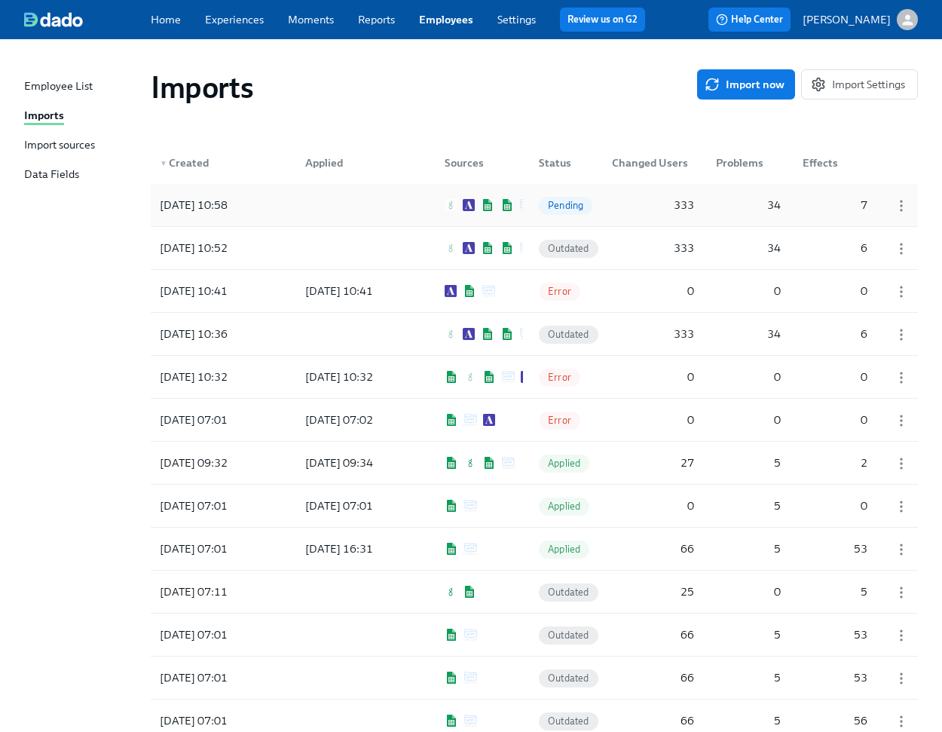
click at [385, 191] on div at bounding box center [361, 205] width 136 height 30
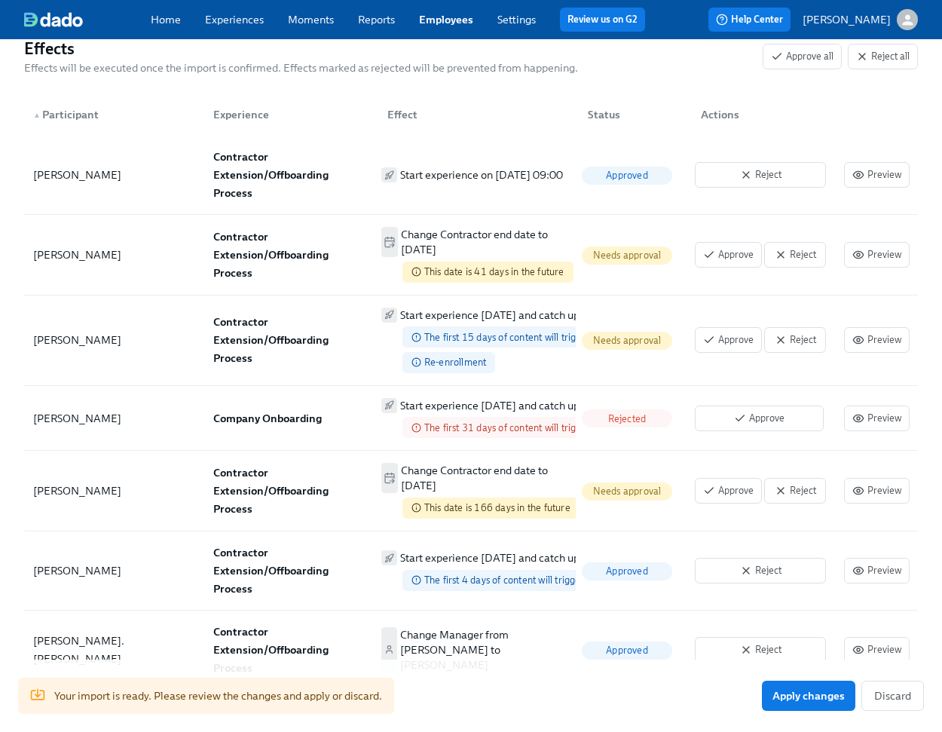
scroll to position [938, 0]
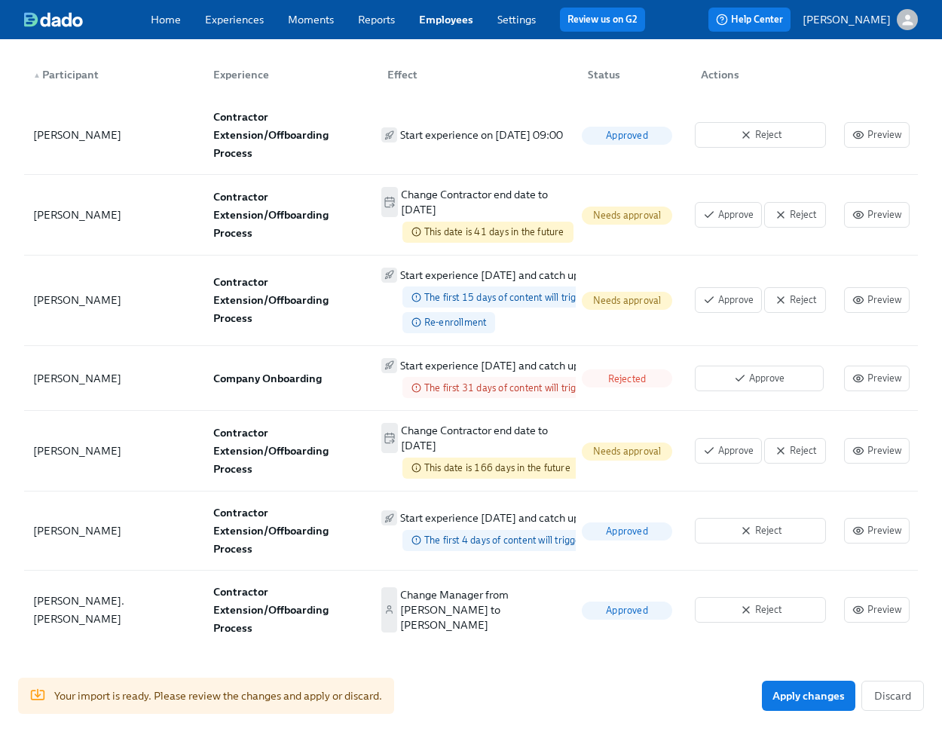
click at [430, 666] on div "Your import is ready. Please review the changes and apply or discard. Apply cha…" at bounding box center [471, 695] width 942 height 72
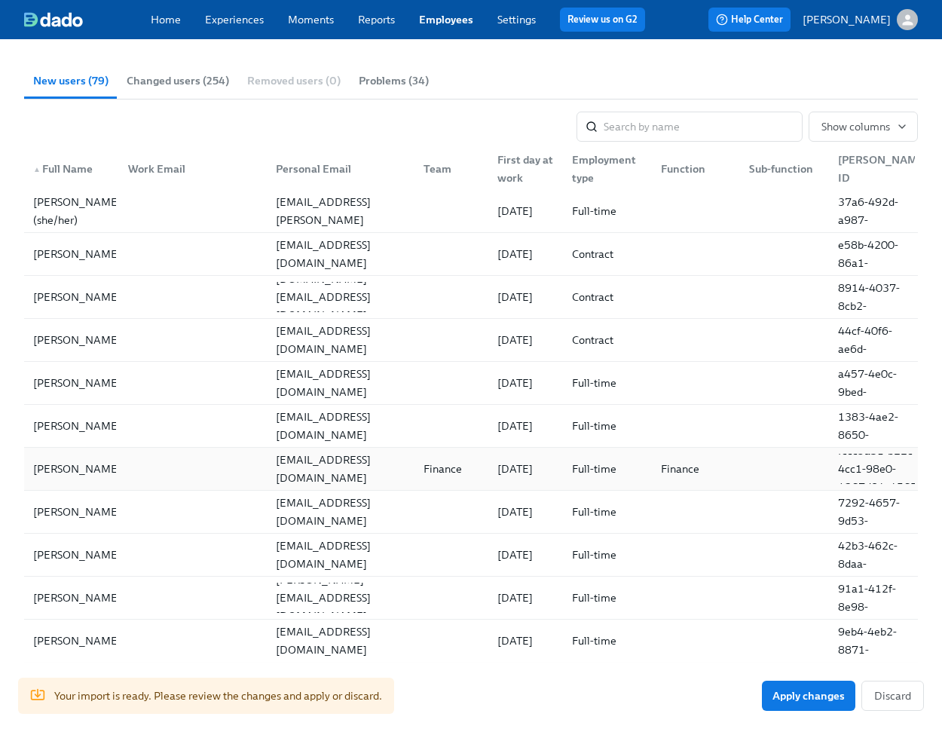
scroll to position [0, 0]
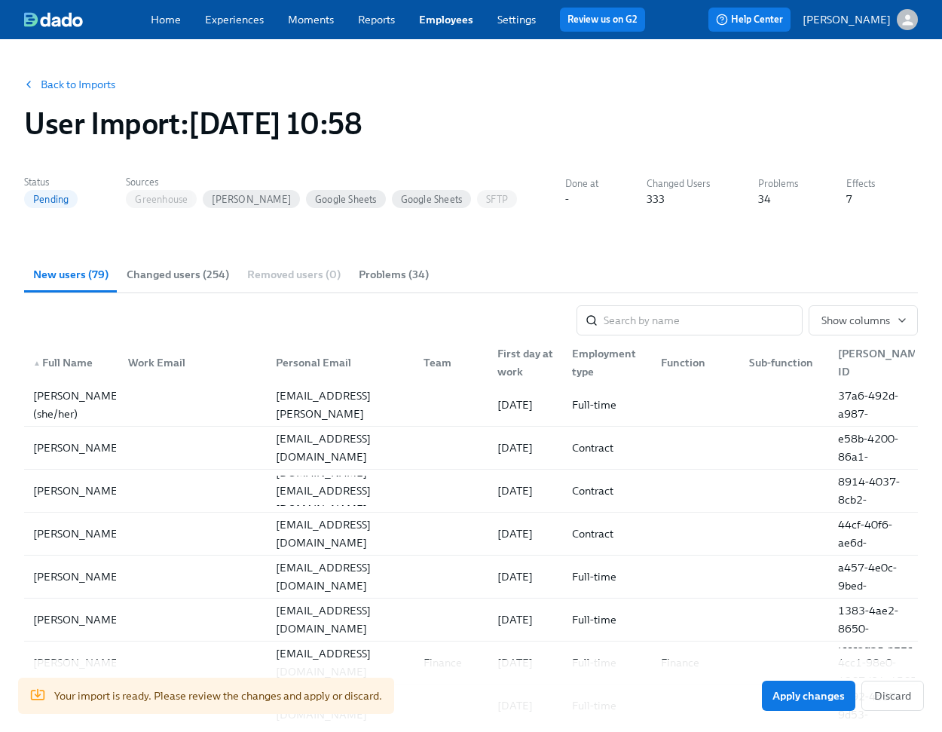
click at [519, 357] on div "First day at work" at bounding box center [525, 362] width 68 height 36
click at [519, 357] on div "▲ First day at work" at bounding box center [525, 362] width 68 height 36
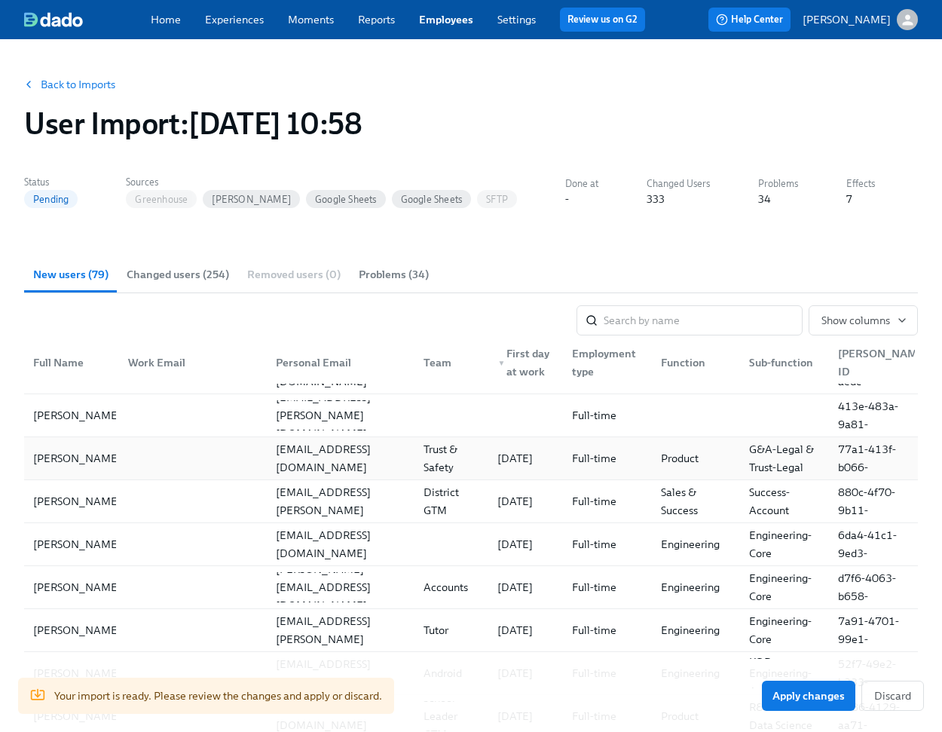
scroll to position [332, 0]
click at [525, 462] on div "[DATE]" at bounding box center [514, 460] width 47 height 18
click at [511, 456] on div "[DATE]" at bounding box center [514, 460] width 47 height 18
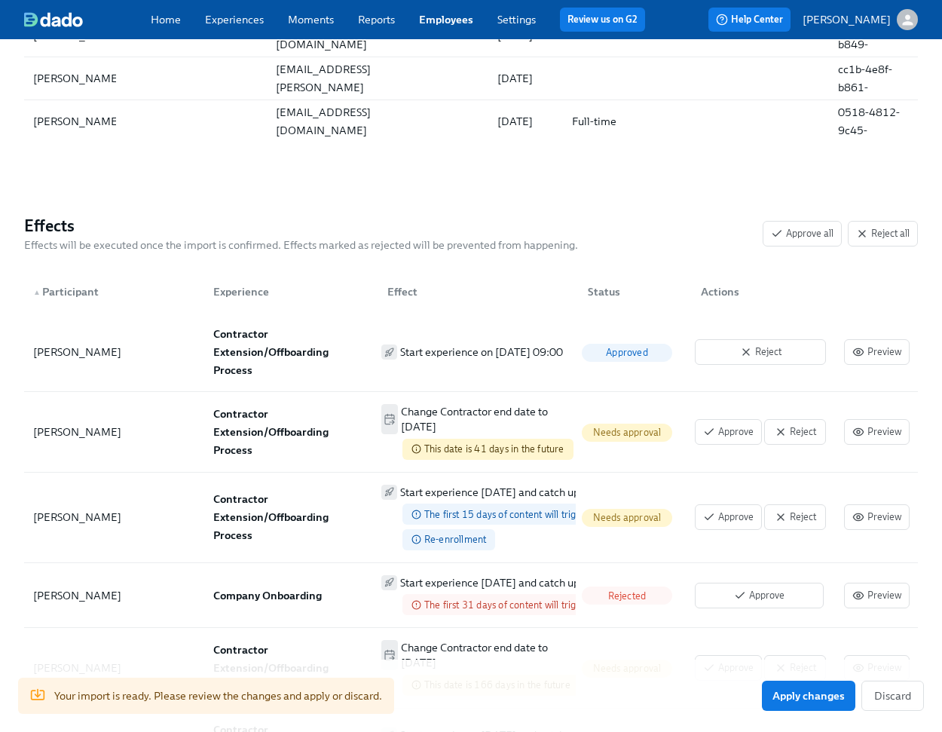
scroll to position [938, 0]
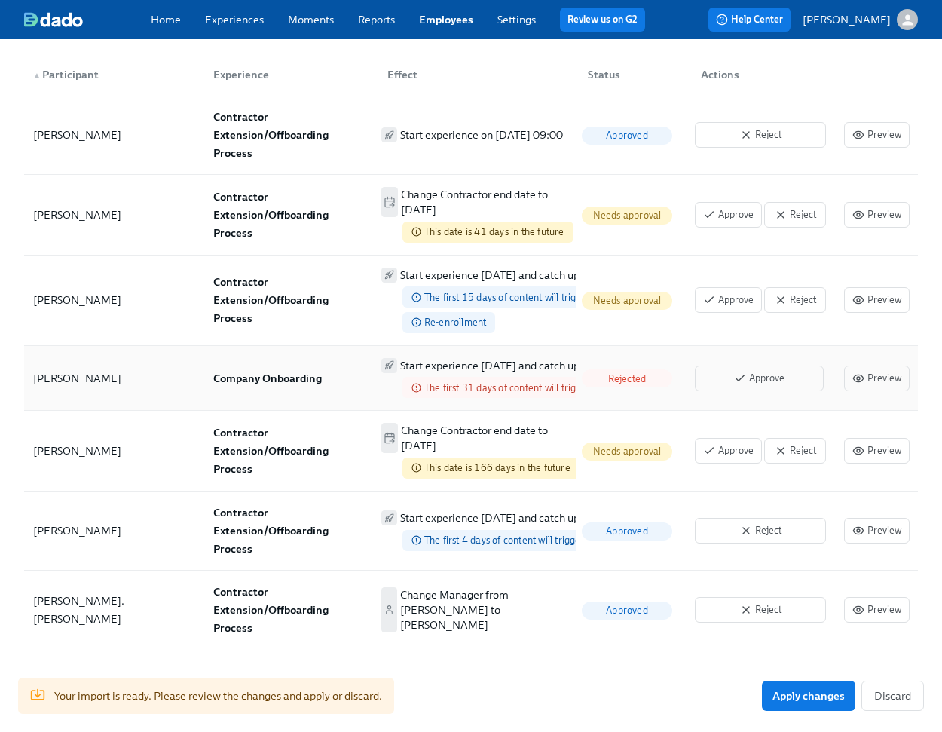
click at [67, 369] on div "[PERSON_NAME]" at bounding box center [77, 378] width 88 height 18
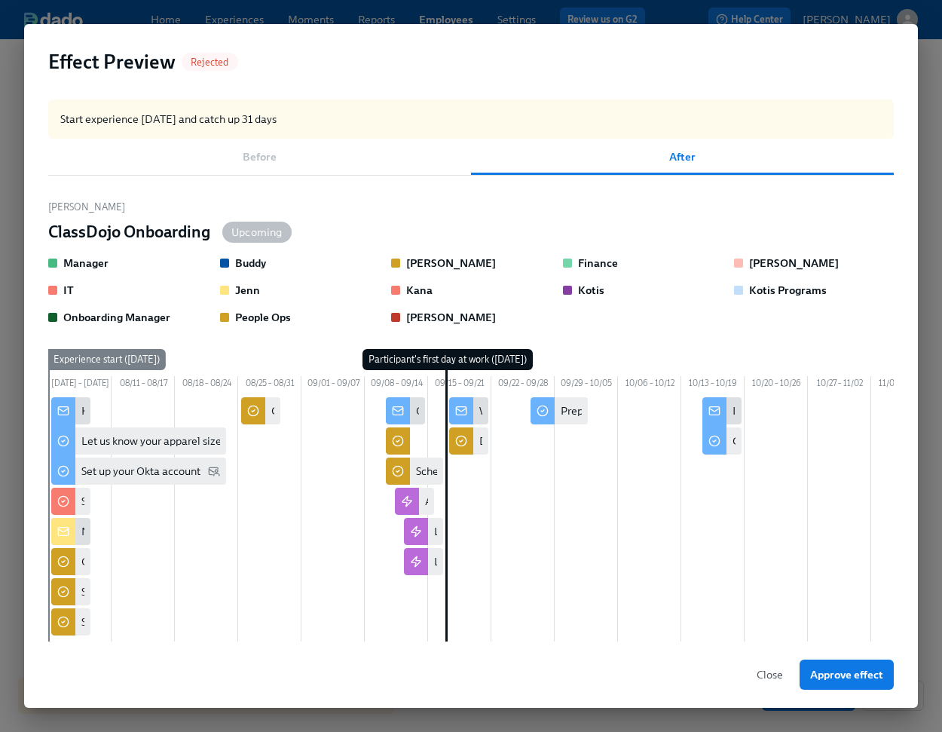
click at [776, 678] on span "Close" at bounding box center [770, 674] width 26 height 15
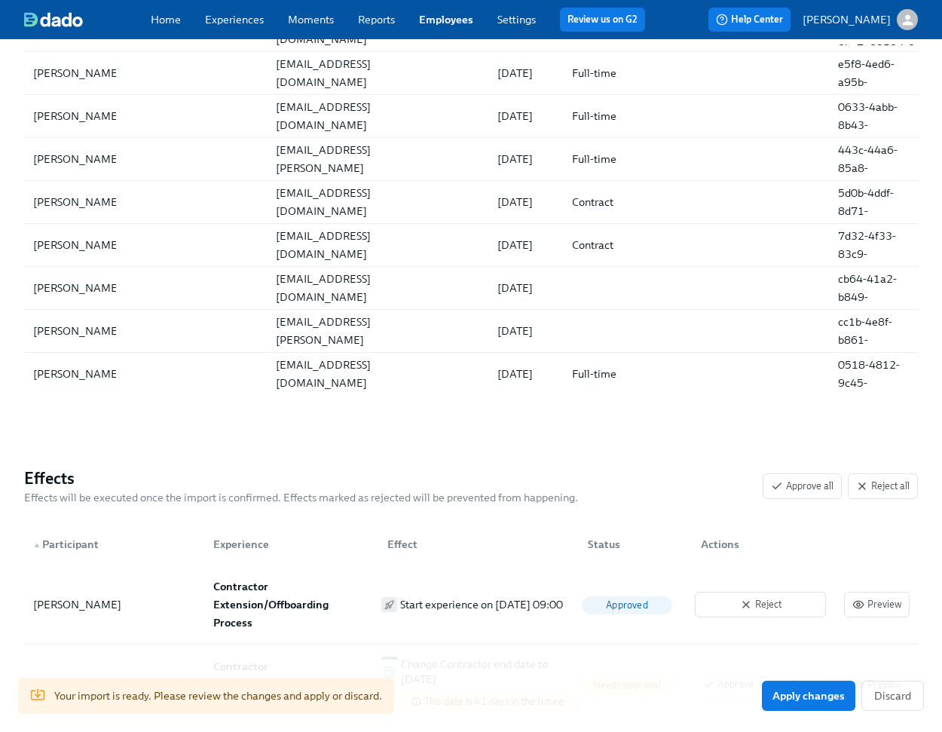
scroll to position [0, 0]
